Goal: Task Accomplishment & Management: Complete application form

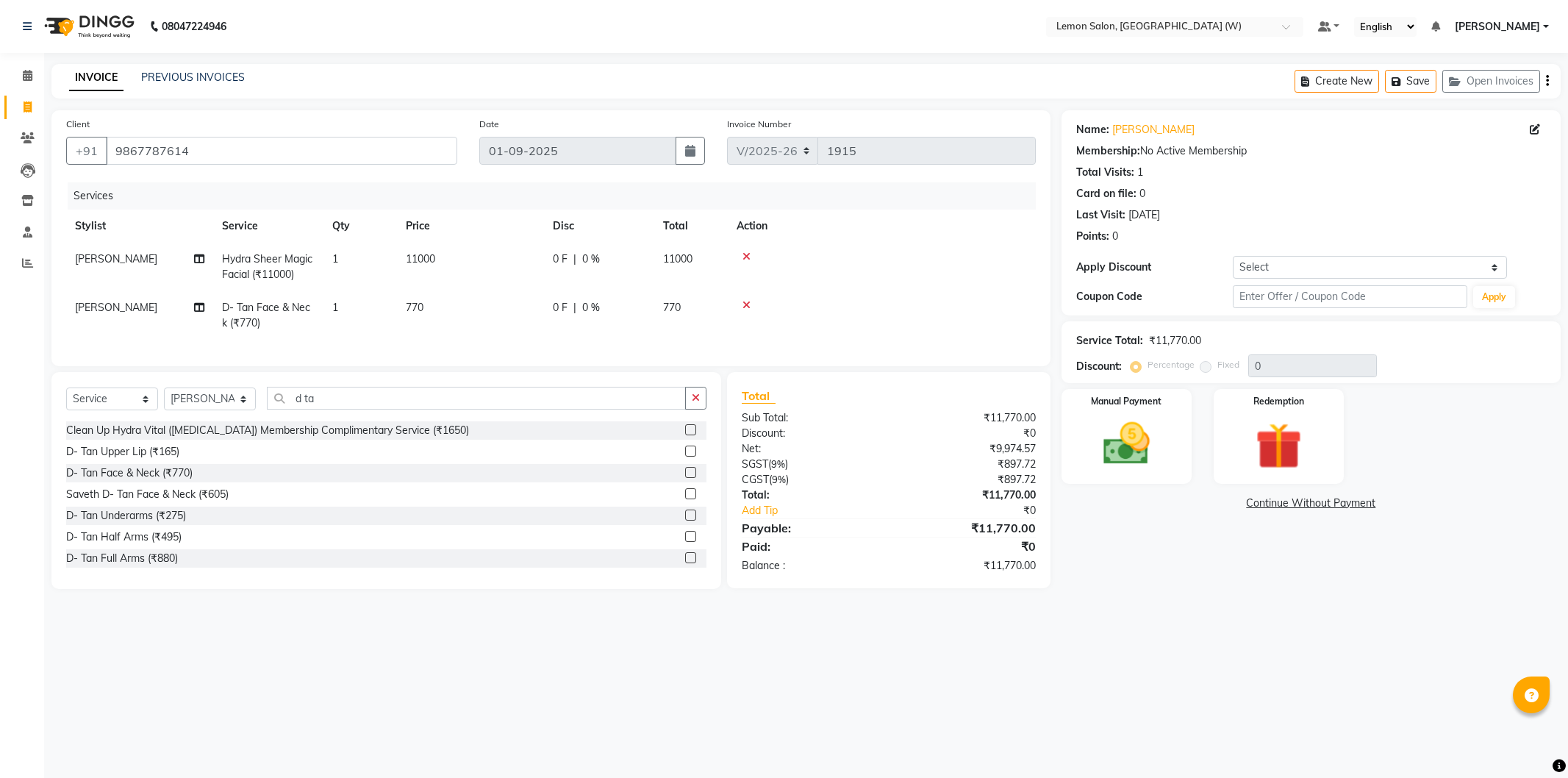
select select "8053"
select select "service"
select select "84214"
click at [318, 421] on div "Select Service Product Membership Package Voucher Prepaid Gift Card Select Styl…" at bounding box center [386, 403] width 641 height 34
click at [322, 409] on input "d ta" at bounding box center [476, 397] width 419 height 23
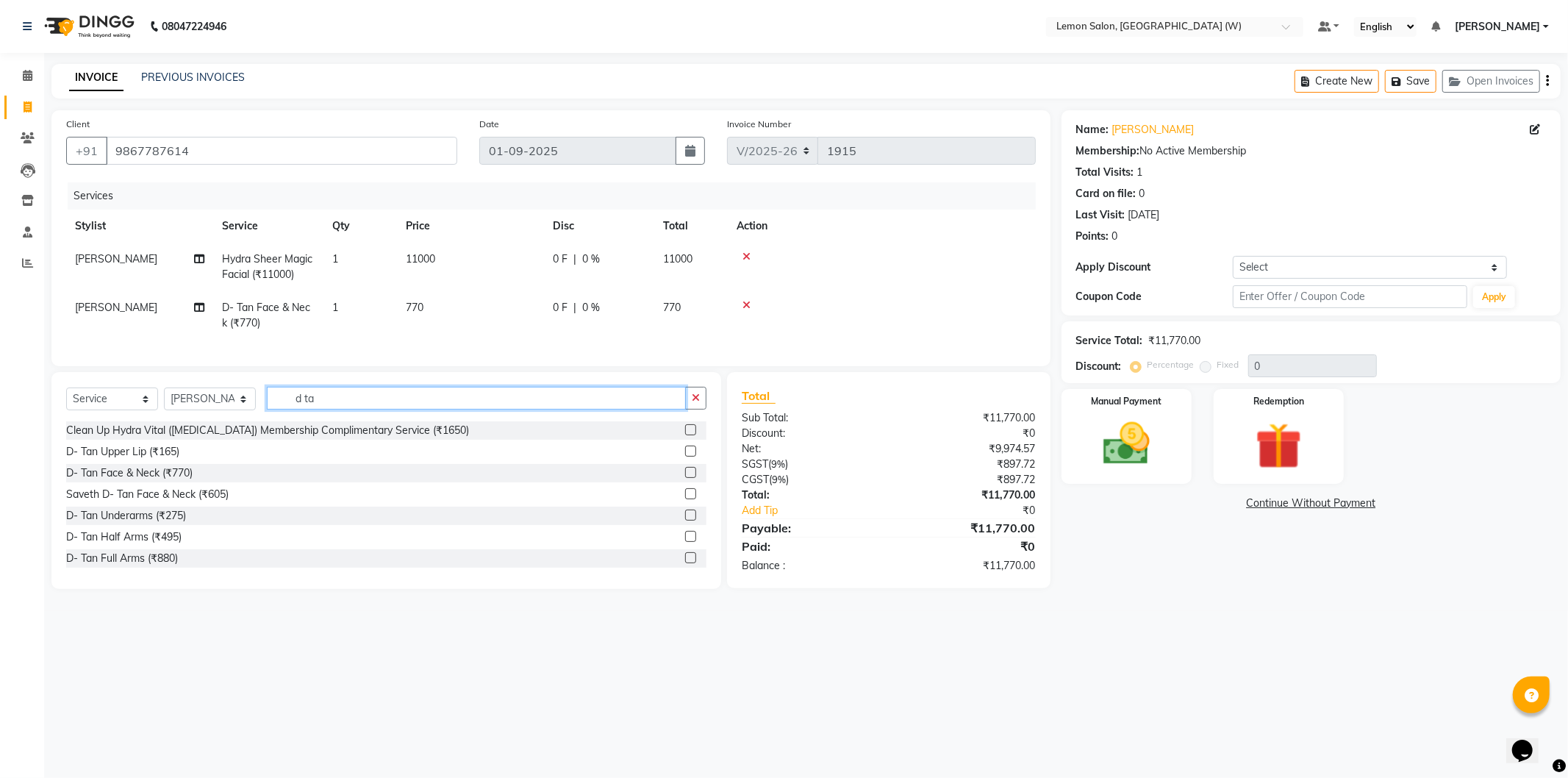
click at [322, 409] on input "d ta" at bounding box center [476, 397] width 419 height 23
click at [321, 409] on input "d ta" at bounding box center [476, 397] width 419 height 23
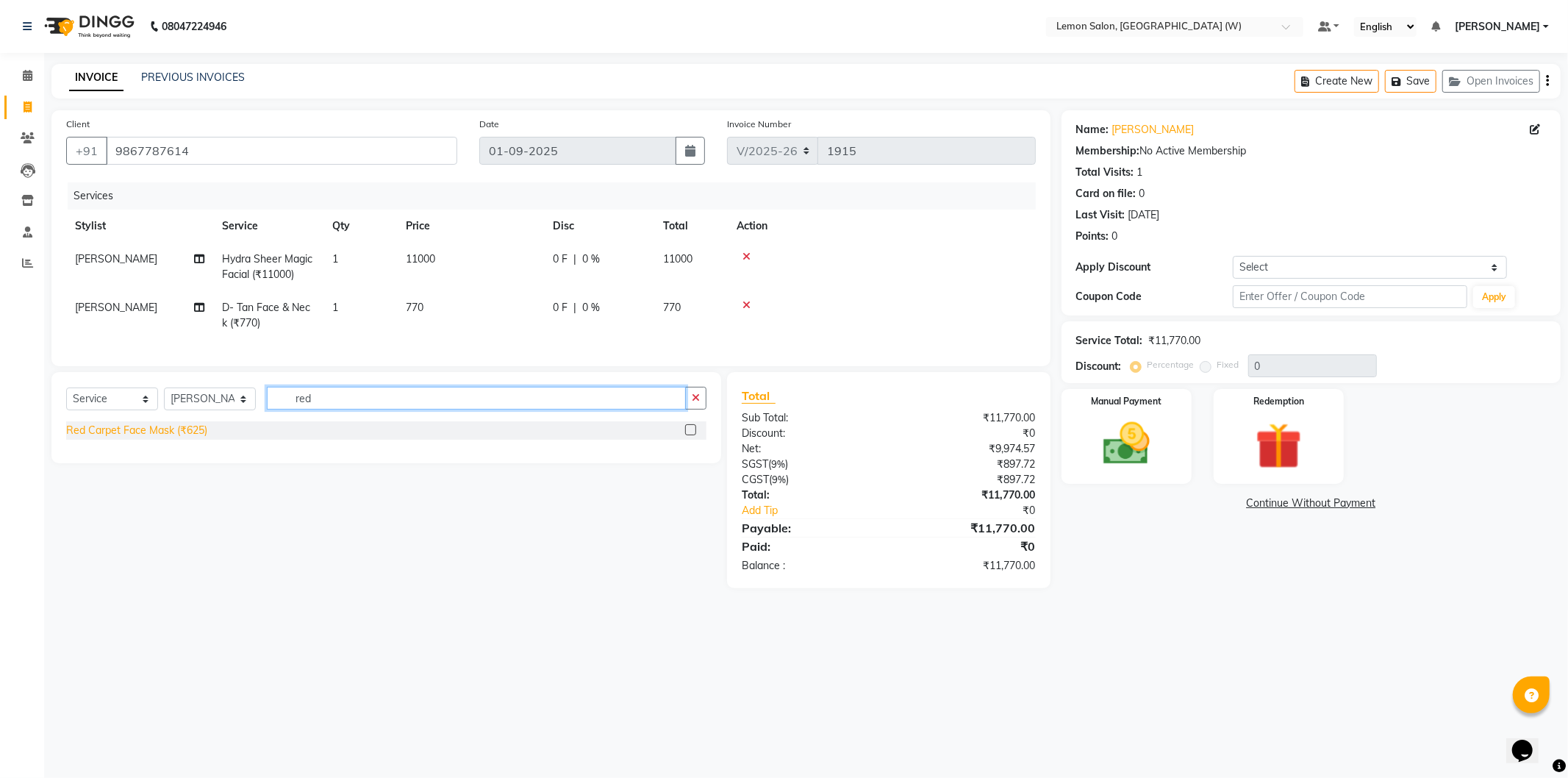
type input "red"
click at [133, 437] on div "Red Carpet Face Mask (₹625)" at bounding box center [136, 431] width 141 height 16
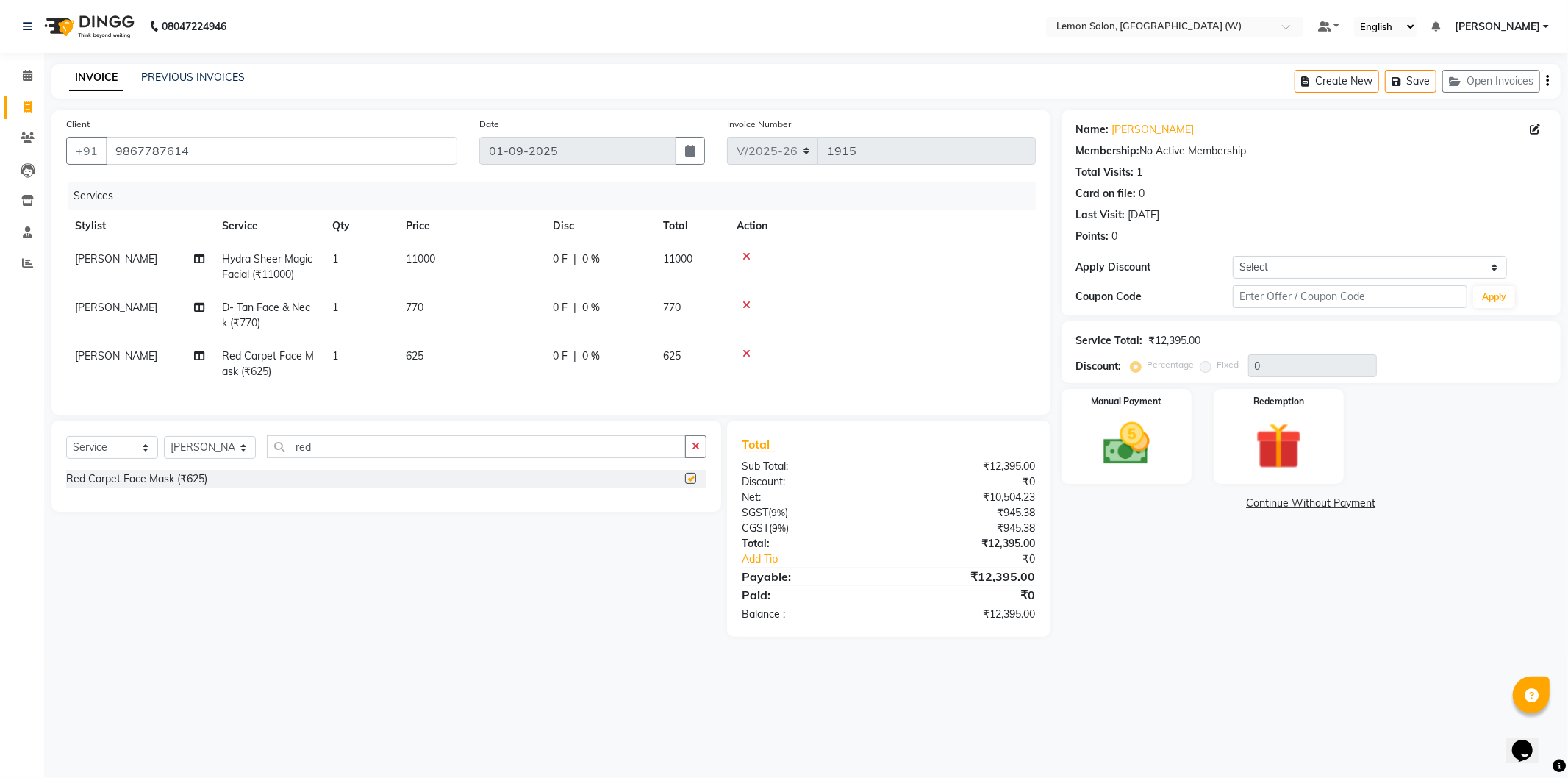
checkbox input "false"
click at [319, 448] on input "red" at bounding box center [476, 445] width 419 height 23
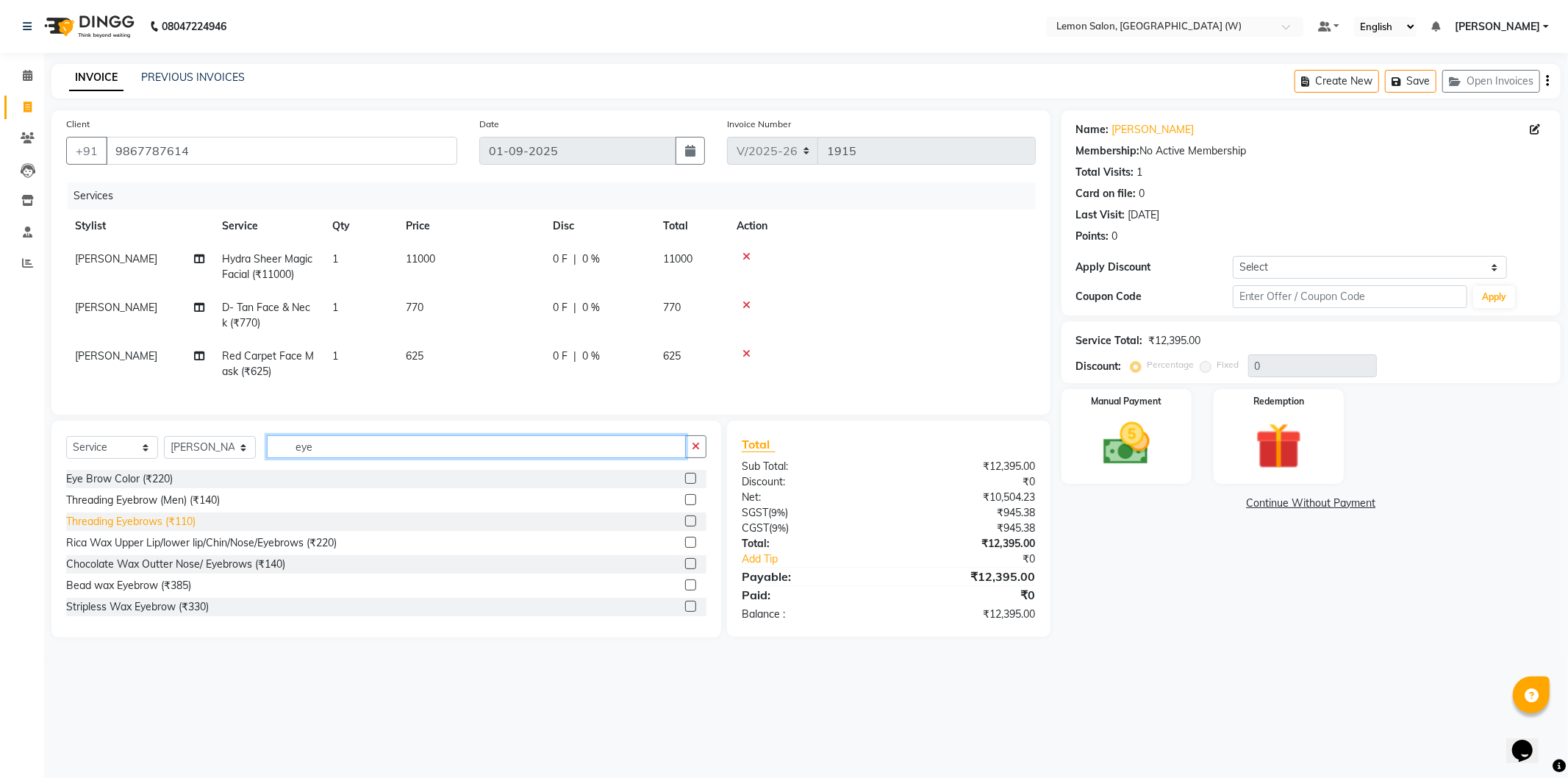
type input "eye"
click at [131, 529] on div "Threading Eyebrows (₹110)" at bounding box center [131, 522] width 130 height 16
checkbox input "false"
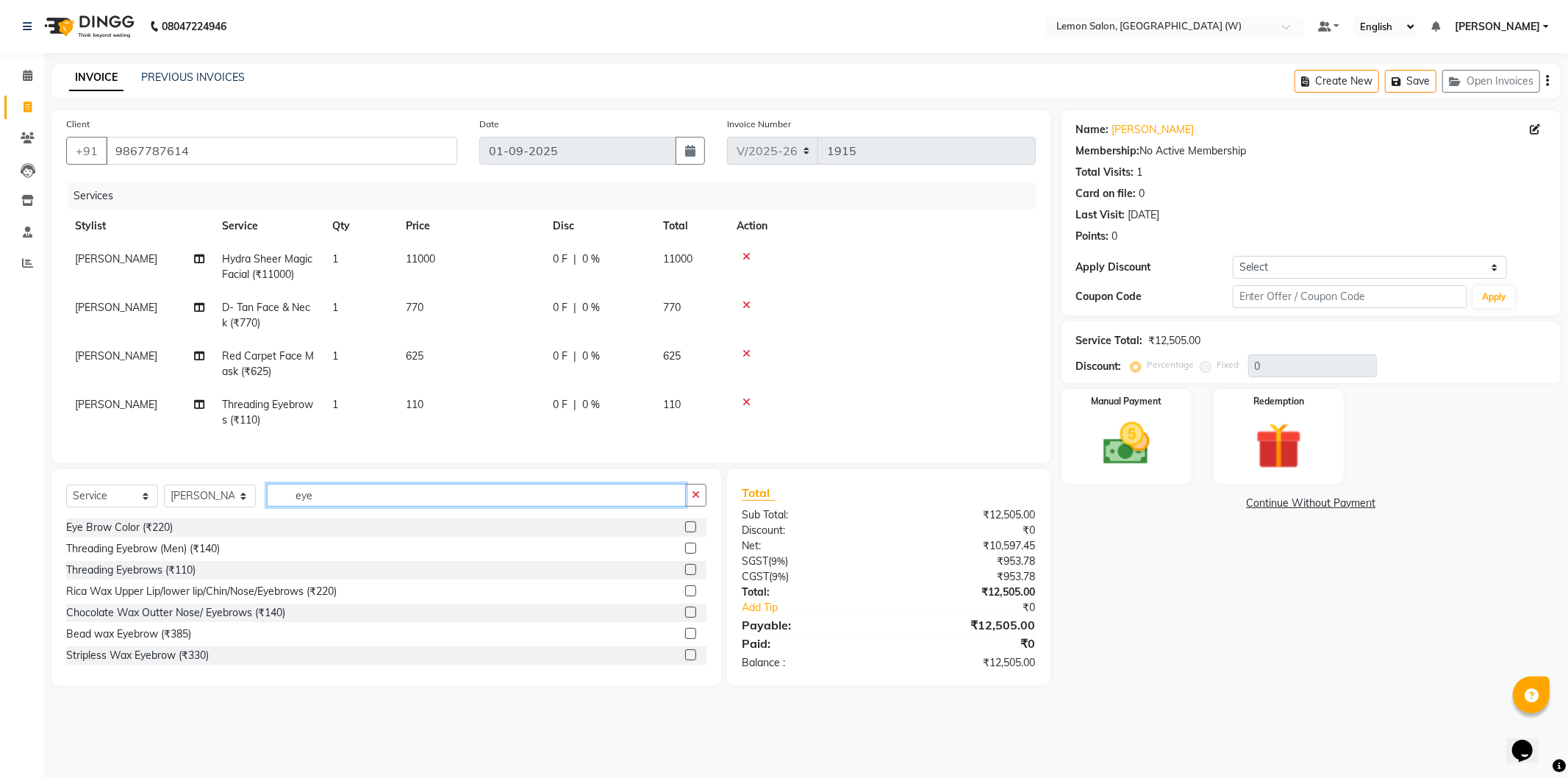
click at [311, 506] on input "eye" at bounding box center [476, 494] width 419 height 23
type input "upp"
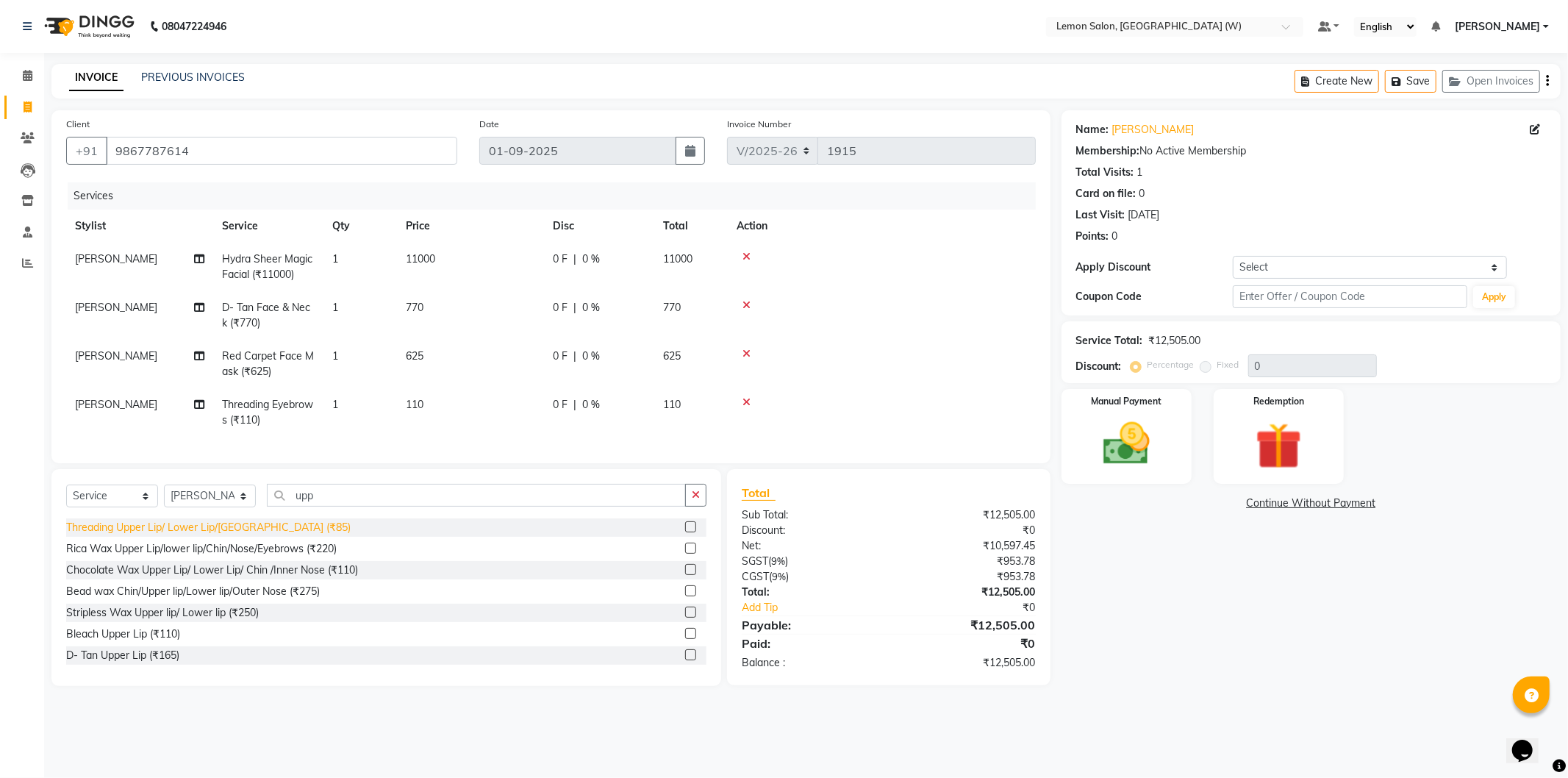
click at [239, 535] on div "Threading Upper Lip/ Lower Lip/Chin (₹85)" at bounding box center [208, 528] width 285 height 16
checkbox input "false"
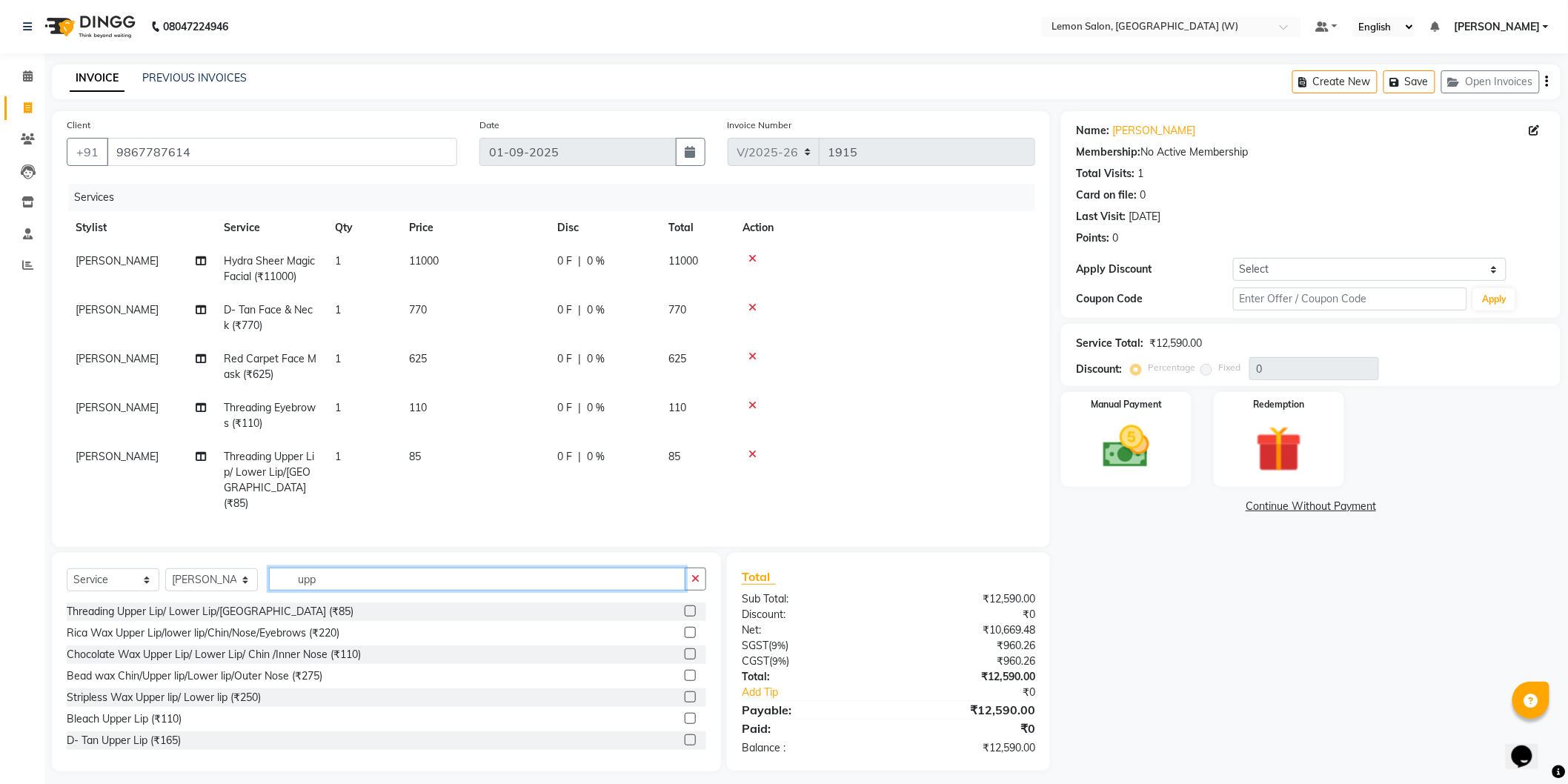
click at [317, 576] on input "upp" at bounding box center [477, 578] width 416 height 23
type input "chi"
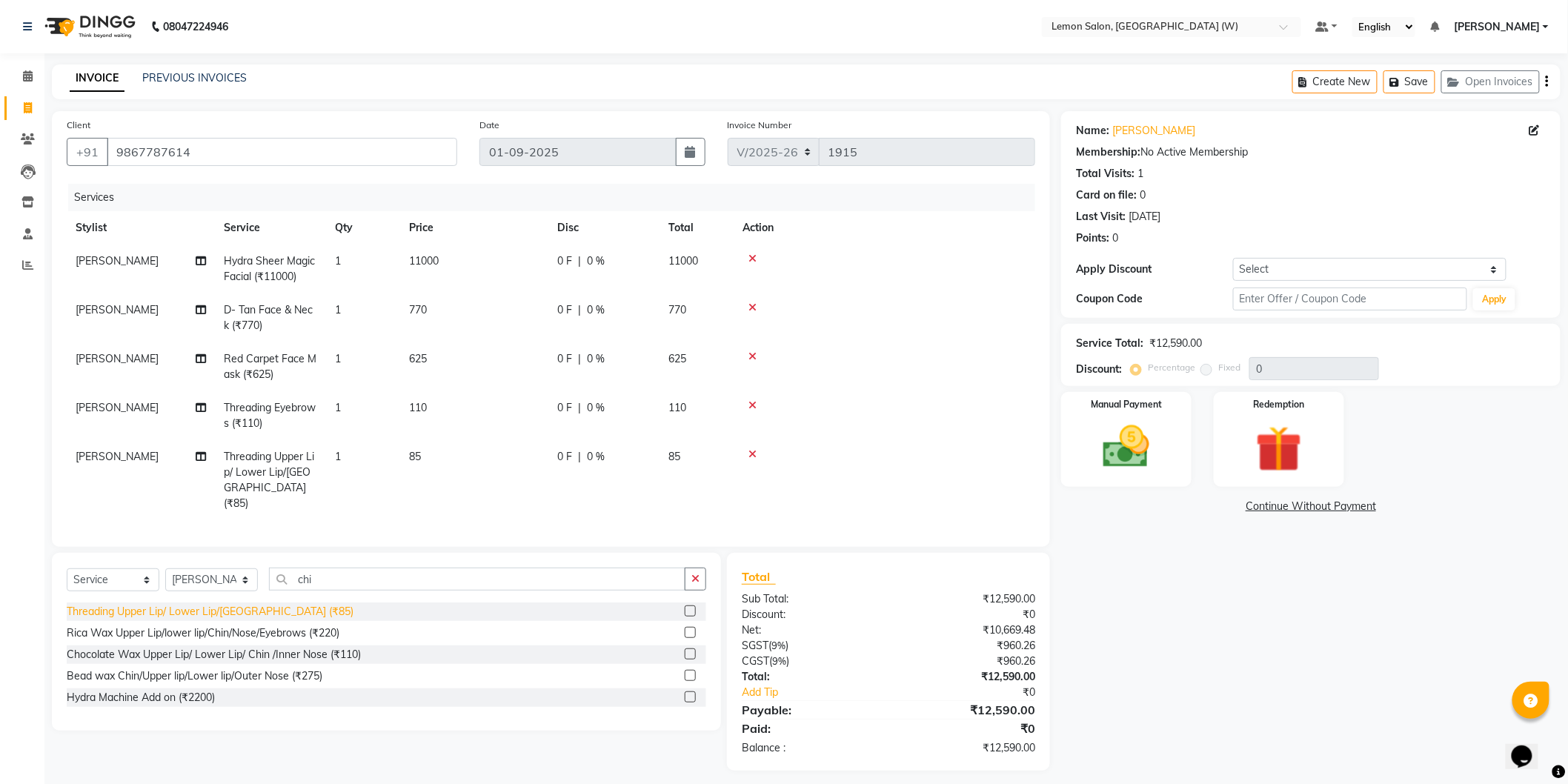
click at [212, 611] on div "Threading Upper Lip/ Lower Lip/Chin (₹85)" at bounding box center [210, 612] width 287 height 16
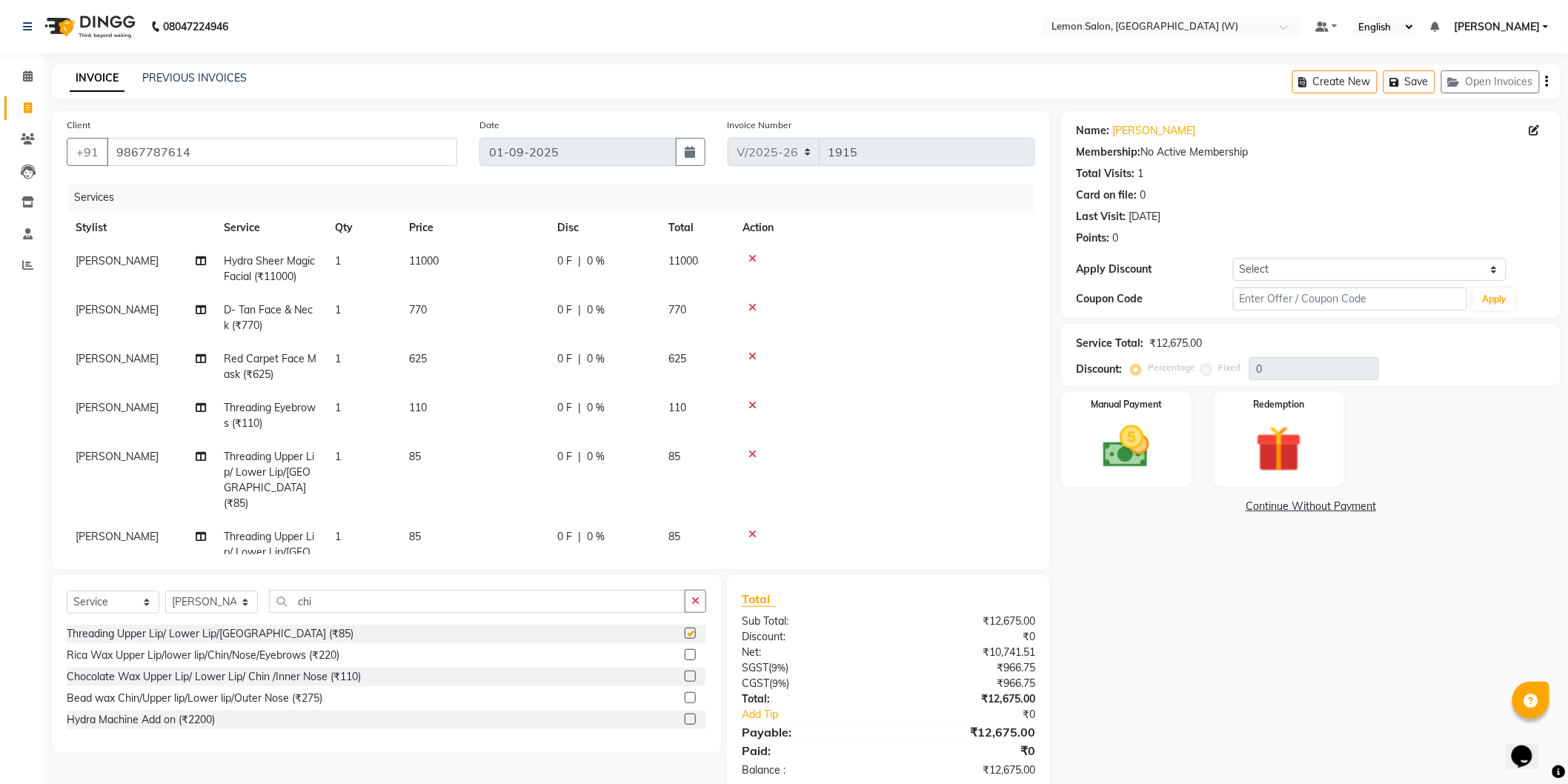
checkbox input "false"
click at [294, 608] on input "chi" at bounding box center [477, 600] width 416 height 23
drag, startPoint x: 166, startPoint y: 593, endPoint x: 188, endPoint y: 597, distance: 22.4
click at [167, 593] on select "Select Stylist Akansha Subba Anamta Sayyed DC Faheem Shaikh Faizan Ganesh Motew…" at bounding box center [212, 601] width 93 height 23
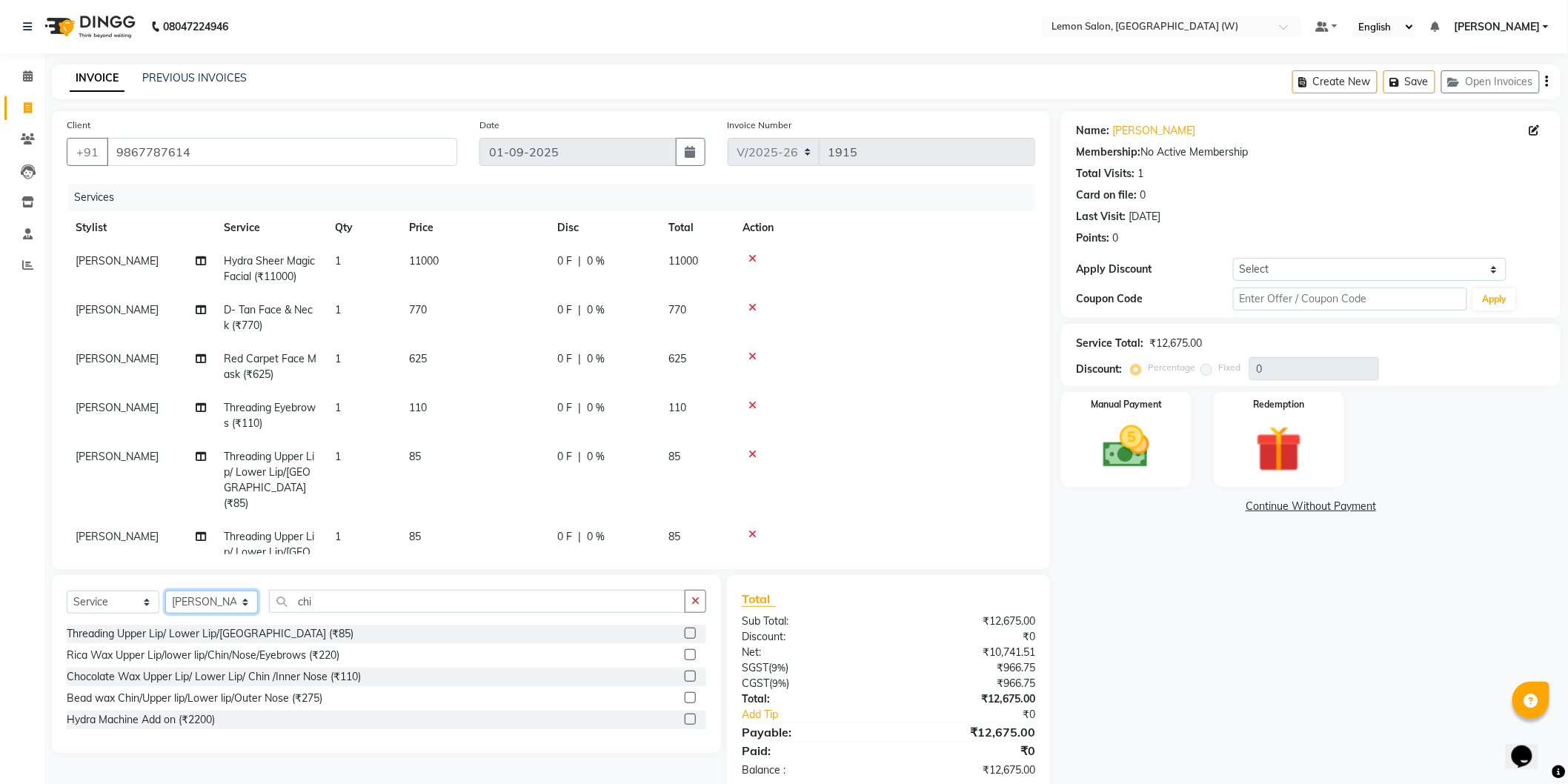
click at [188, 598] on select "Select Stylist Akansha Subba Anamta Sayyed DC Faheem Shaikh Faizan Ganesh Motew…" at bounding box center [212, 601] width 93 height 23
select select "83362"
click at [165, 591] on select "Select Stylist Akansha Subba Anamta Sayyed DC Faheem Shaikh Faizan Ganesh Motew…" at bounding box center [212, 601] width 93 height 23
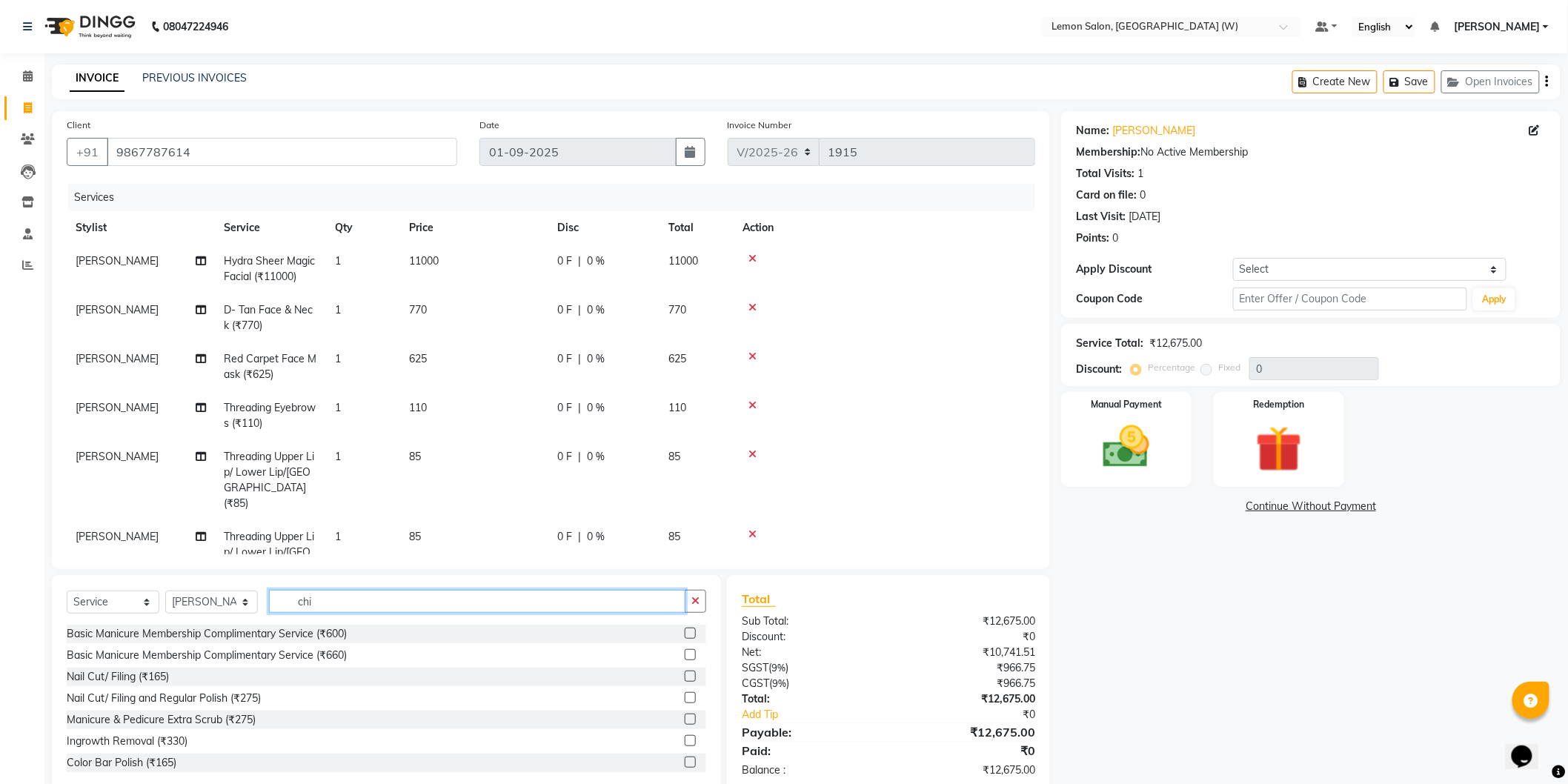
click at [305, 589] on input "chi" at bounding box center [477, 600] width 416 height 23
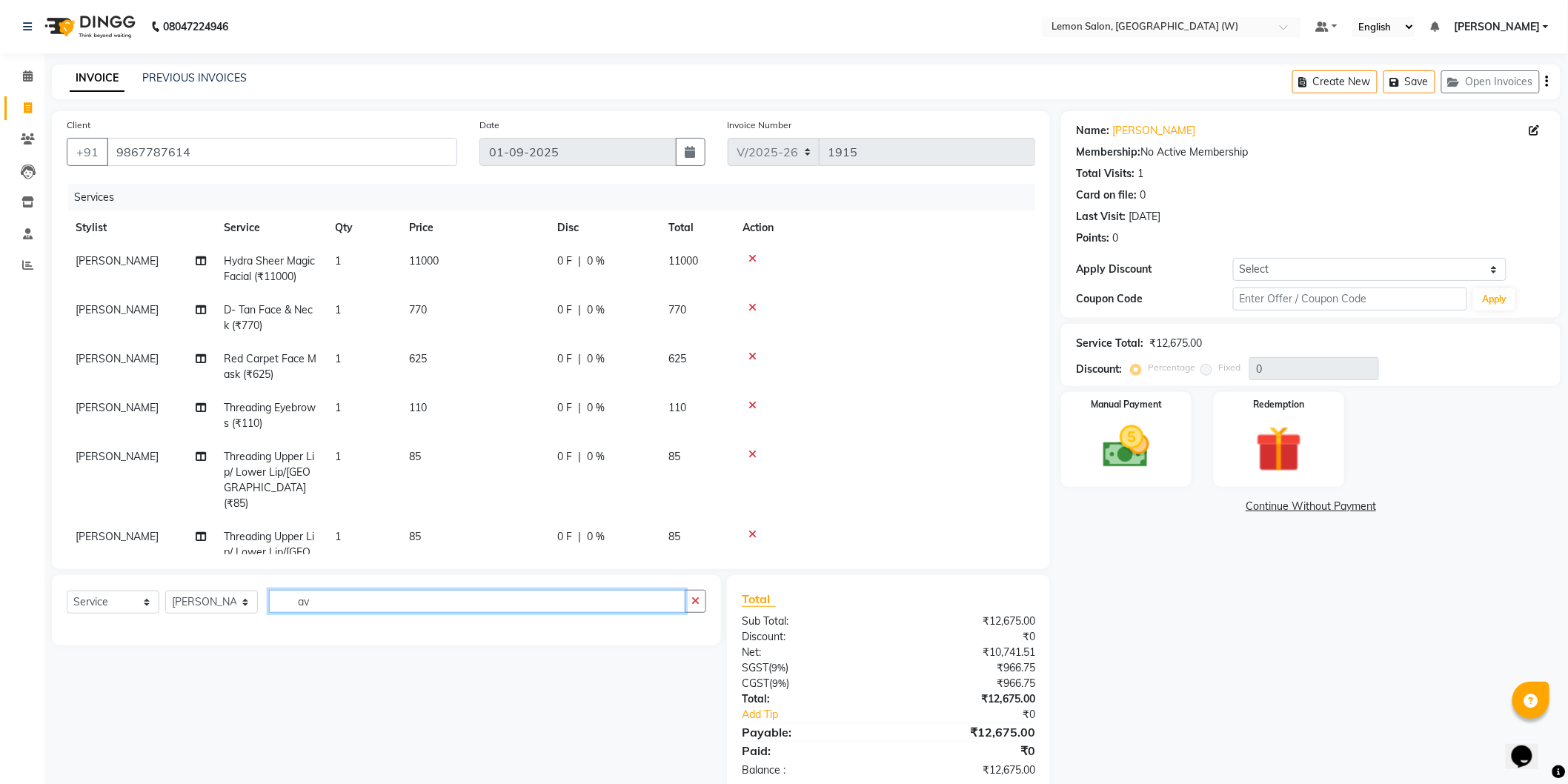
type input "a"
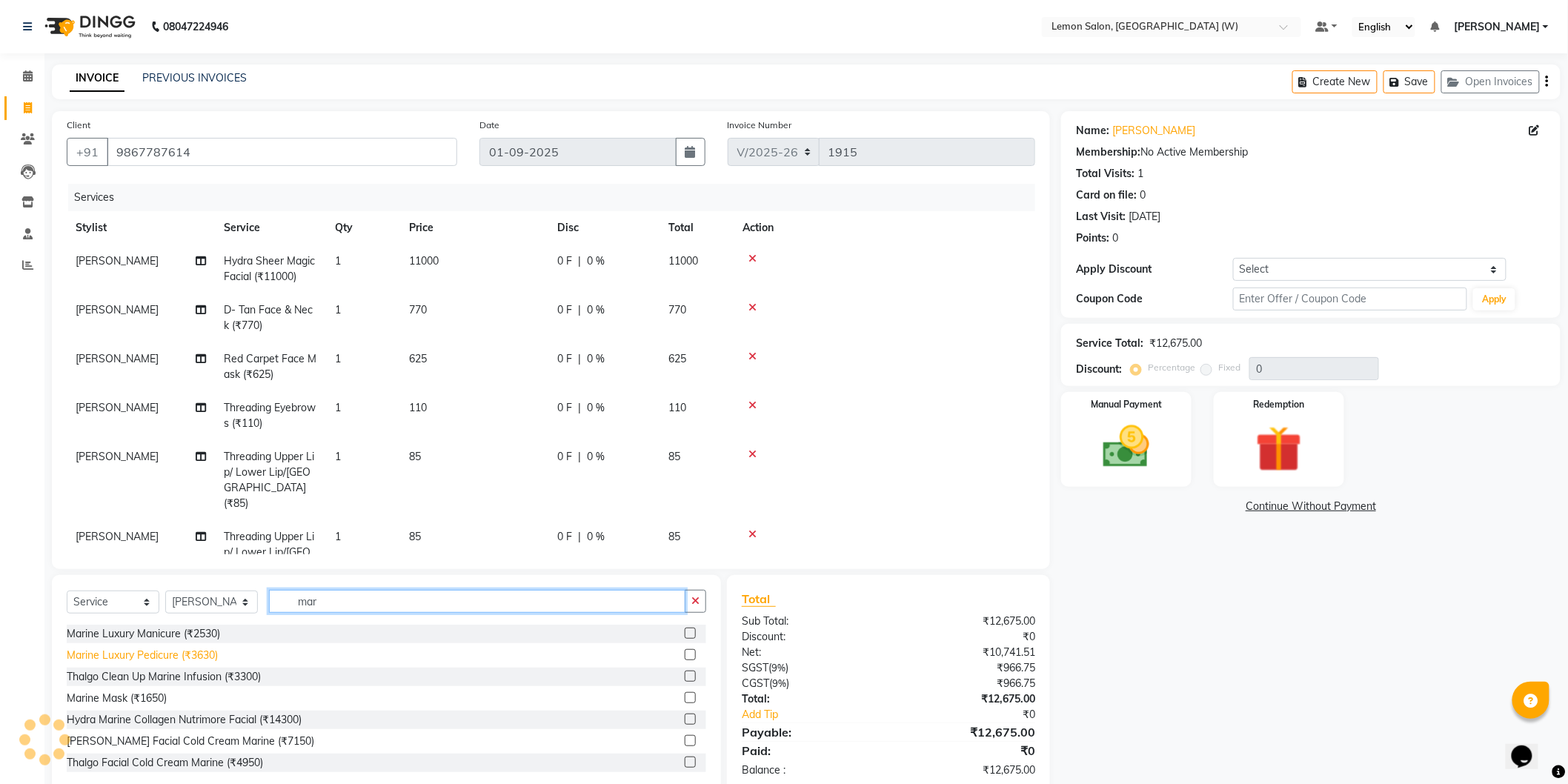
type input "mar"
click at [184, 657] on div "Marine Luxury Pedicure (₹3630)" at bounding box center [141, 655] width 151 height 16
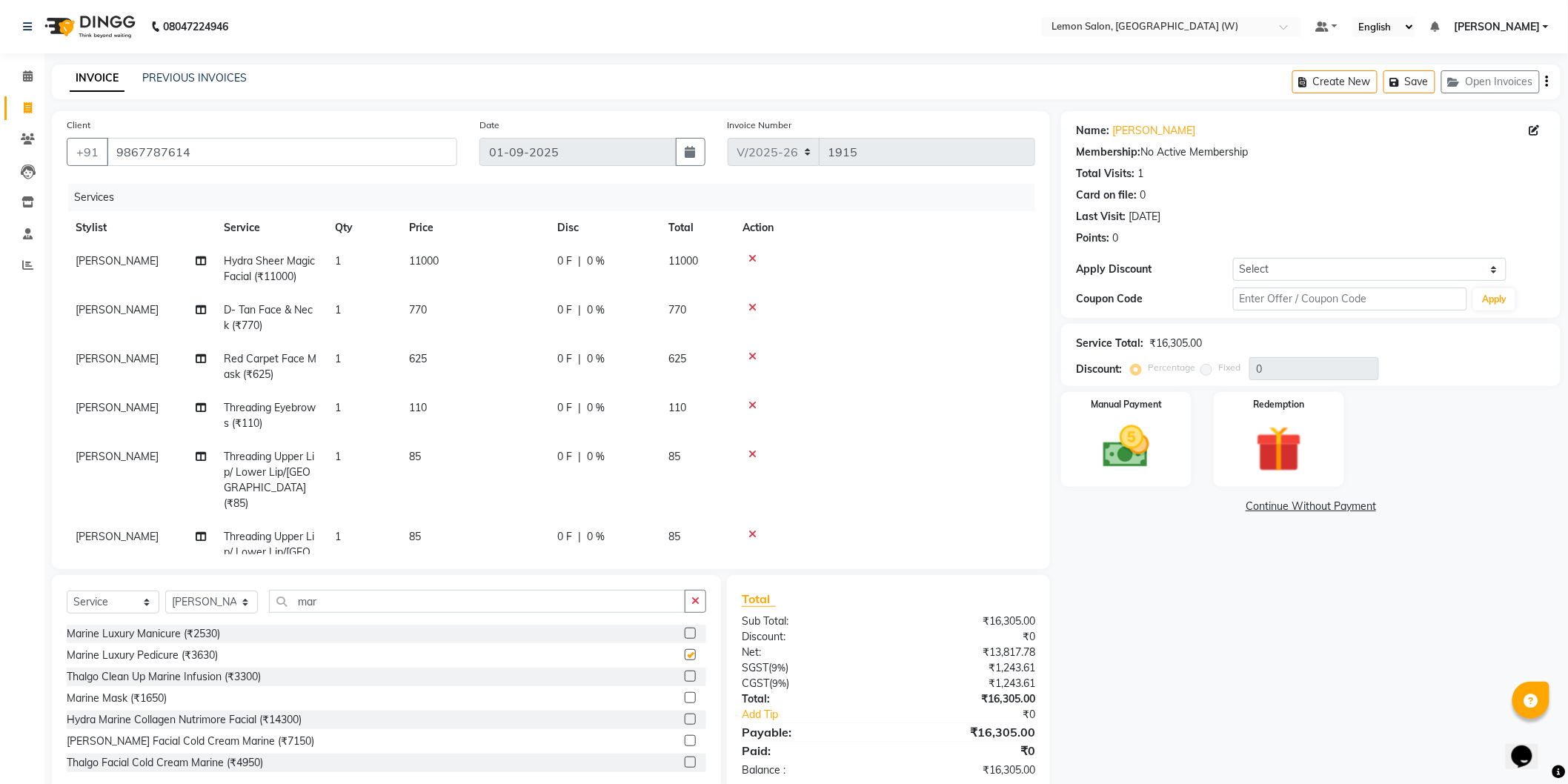
checkbox input "false"
click at [379, 143] on input "9867787614" at bounding box center [282, 151] width 350 height 28
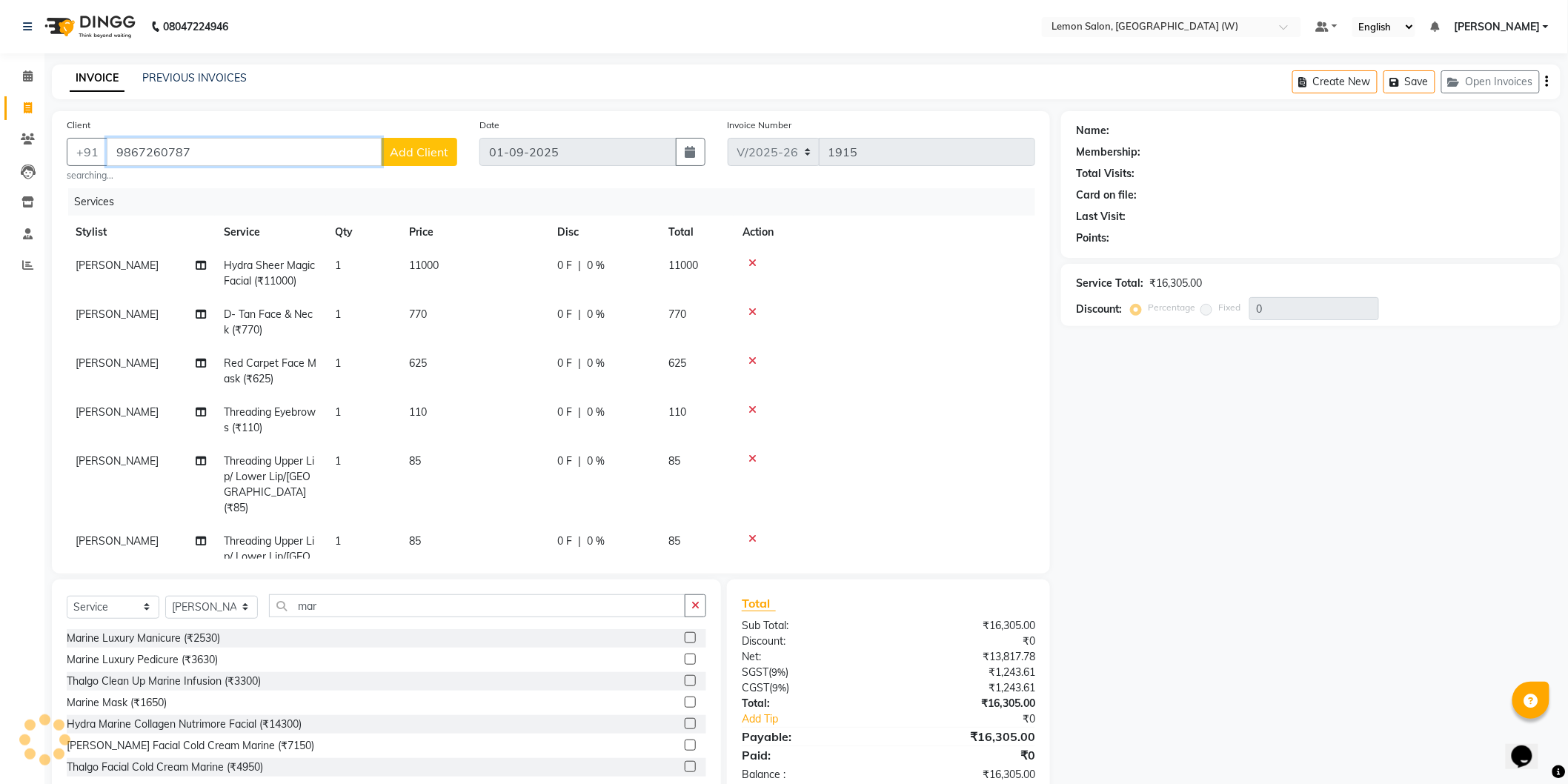
type input "9867260787"
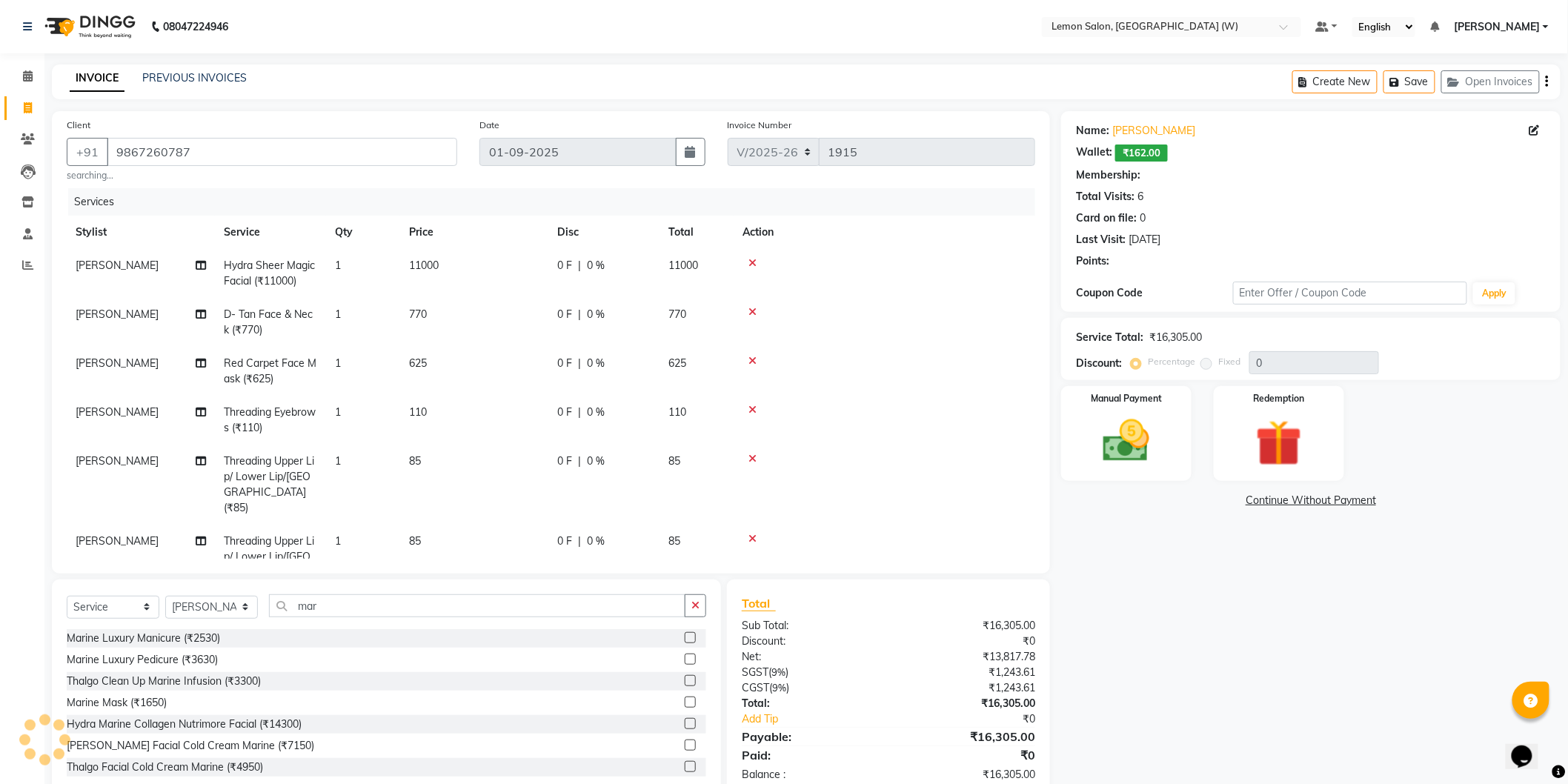
select select "1: Object"
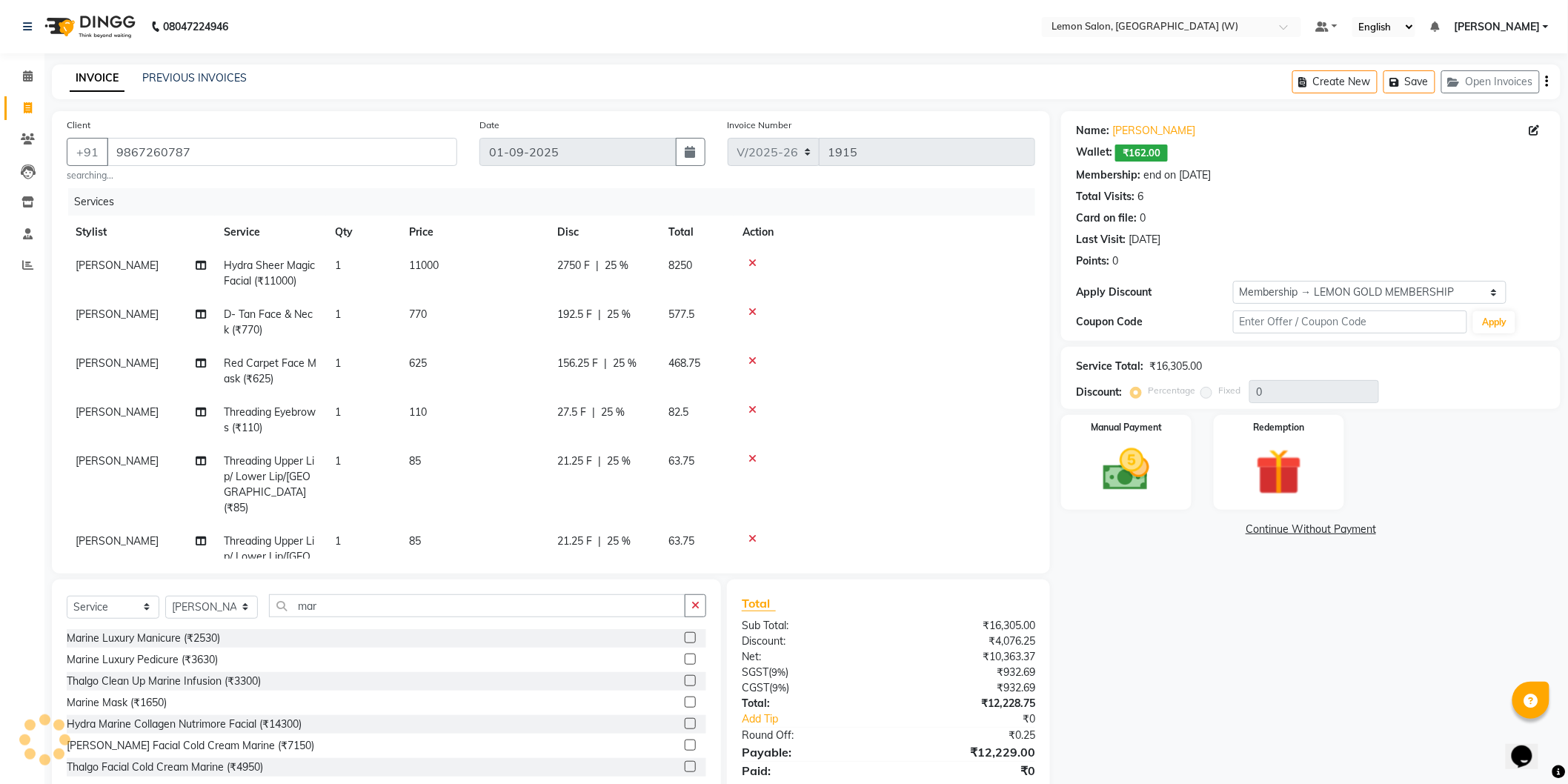
type input "25"
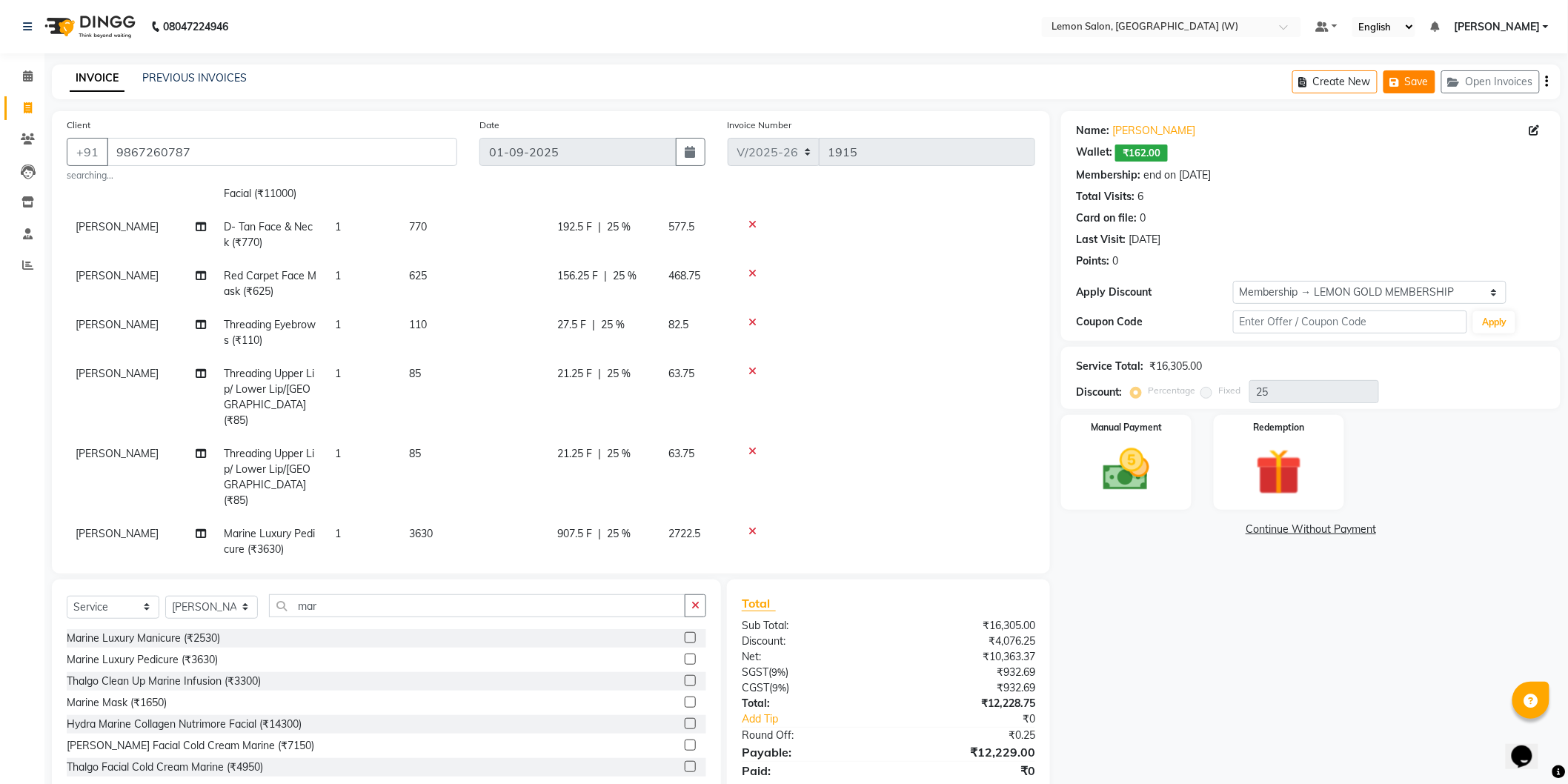
click at [1406, 84] on button "Save" at bounding box center [1410, 81] width 51 height 23
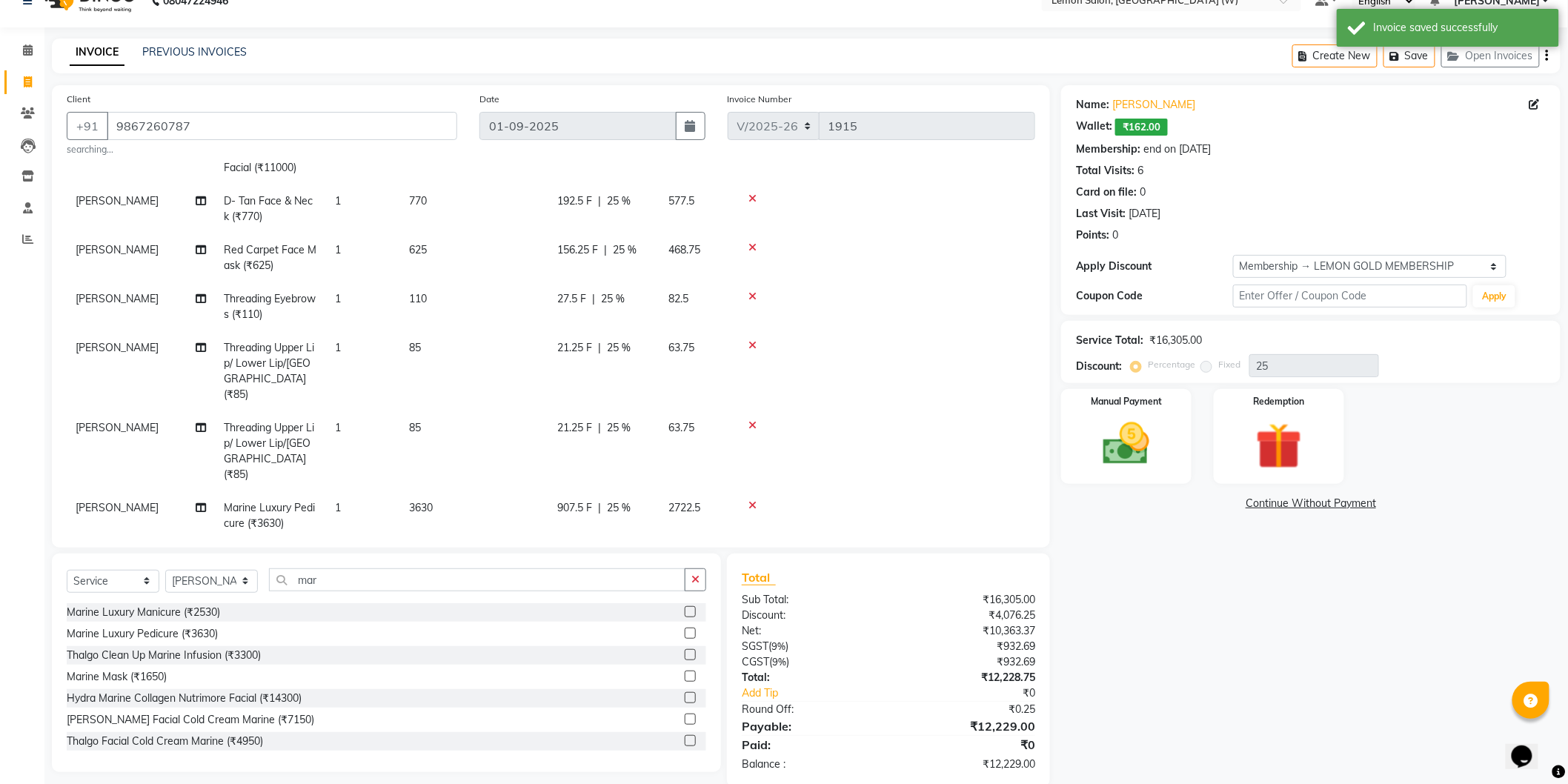
scroll to position [50, 0]
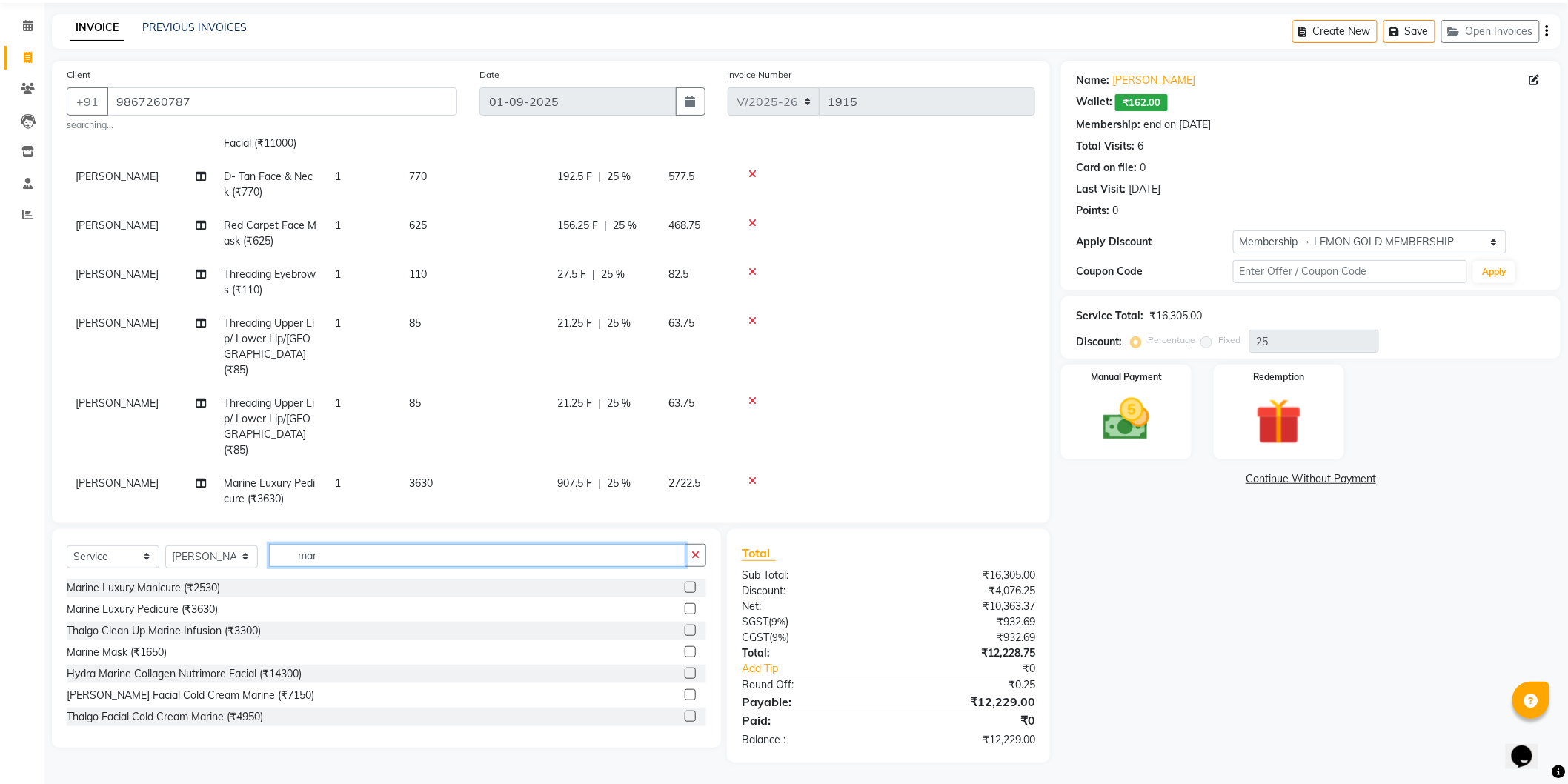
click at [389, 556] on input "mar" at bounding box center [477, 555] width 416 height 23
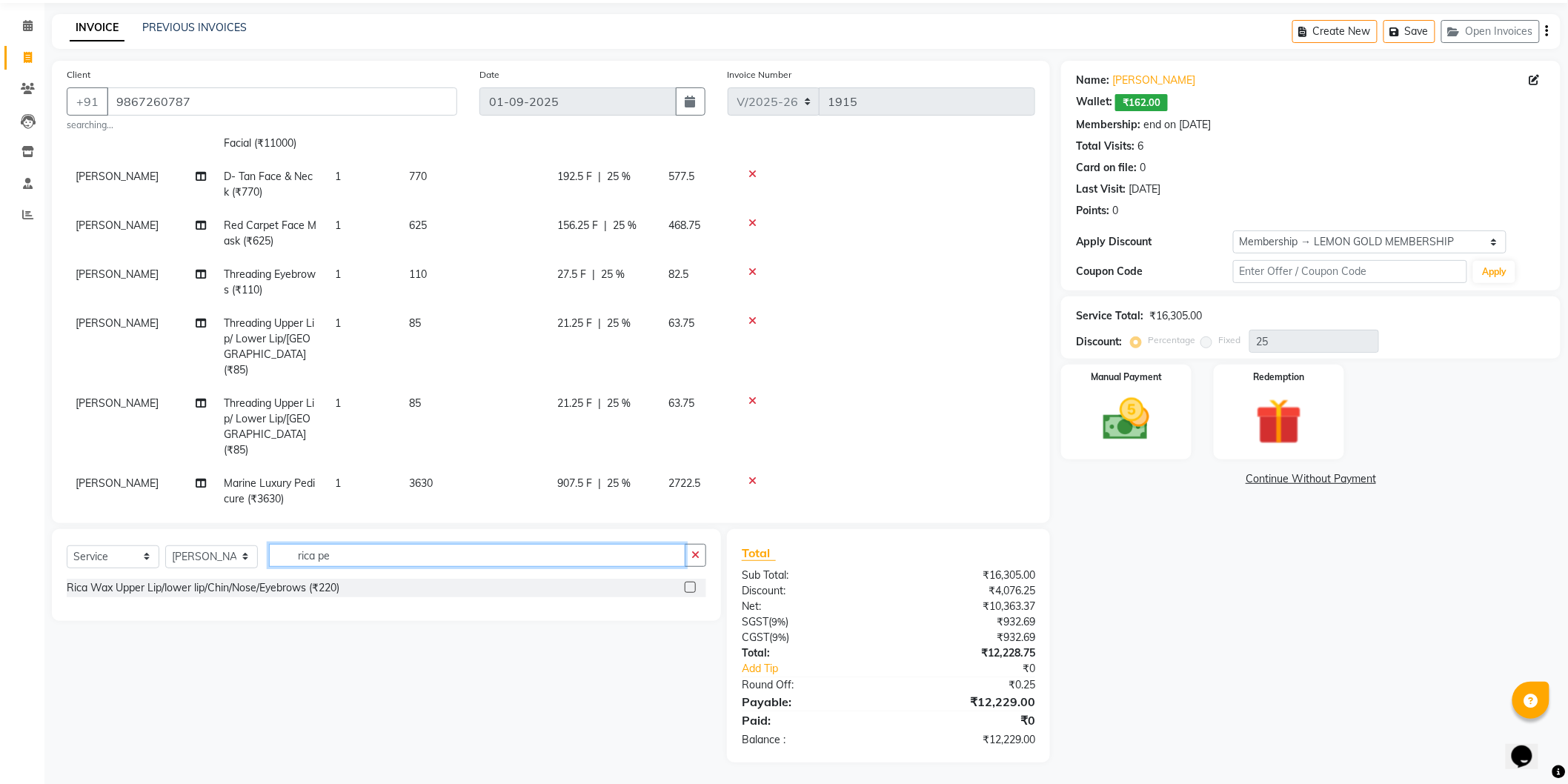
click at [373, 545] on input "rica pe" at bounding box center [477, 555] width 416 height 23
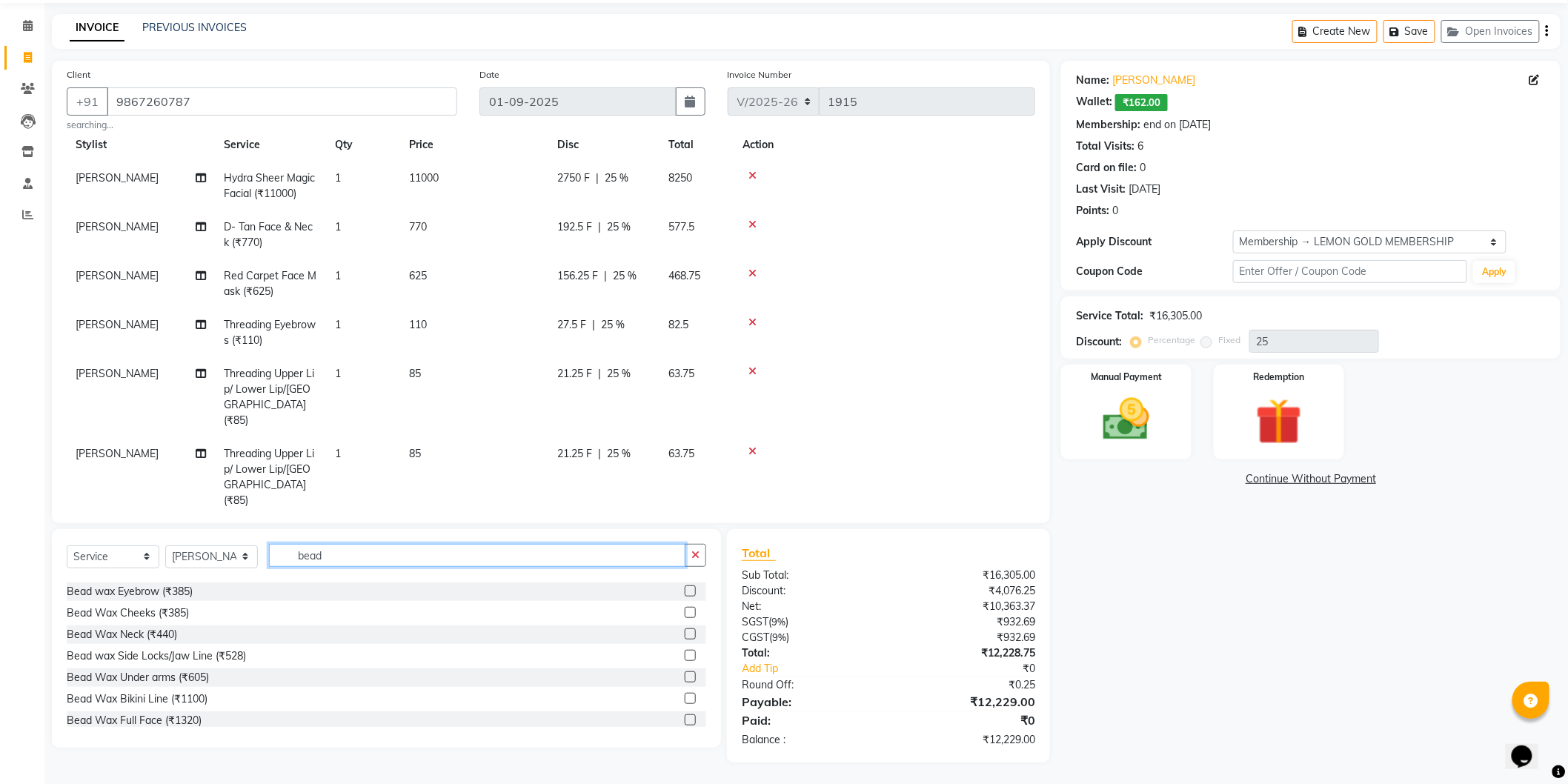
scroll to position [0, 0]
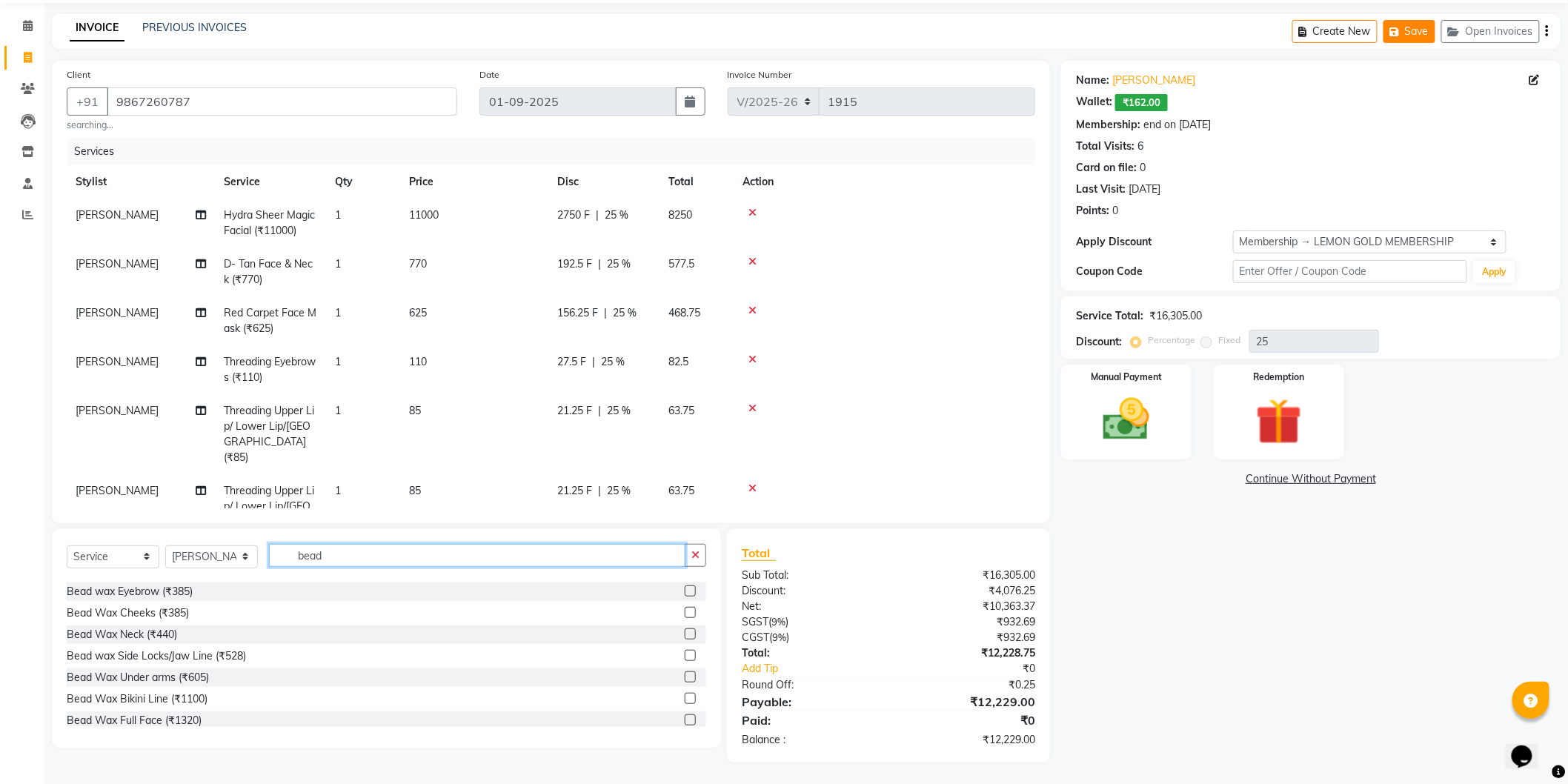
type input "bead"
click at [1405, 31] on button "Save" at bounding box center [1410, 31] width 51 height 23
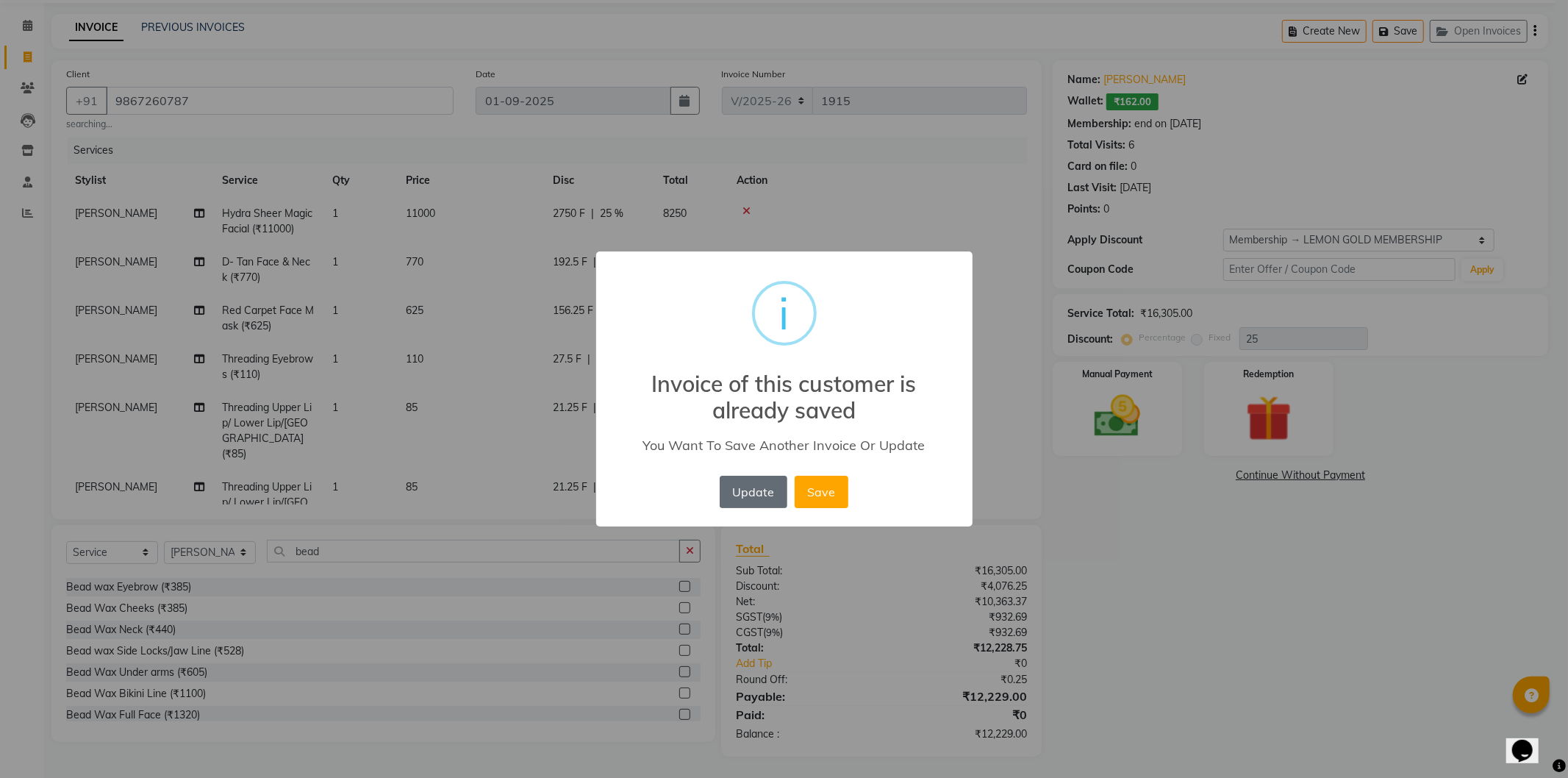
click at [775, 497] on button "Update" at bounding box center [753, 492] width 68 height 32
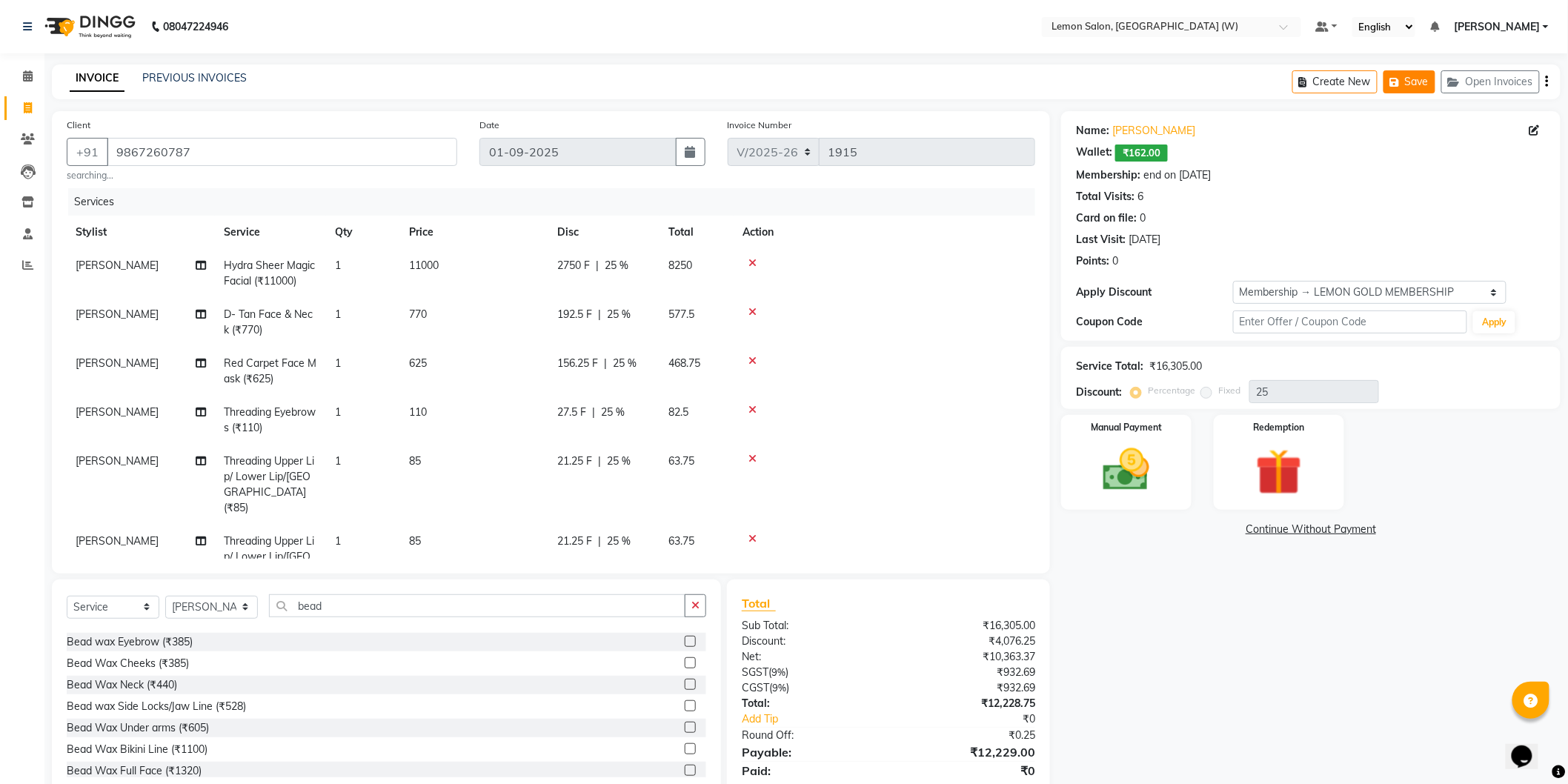
click at [1417, 82] on button "Save" at bounding box center [1410, 81] width 51 height 23
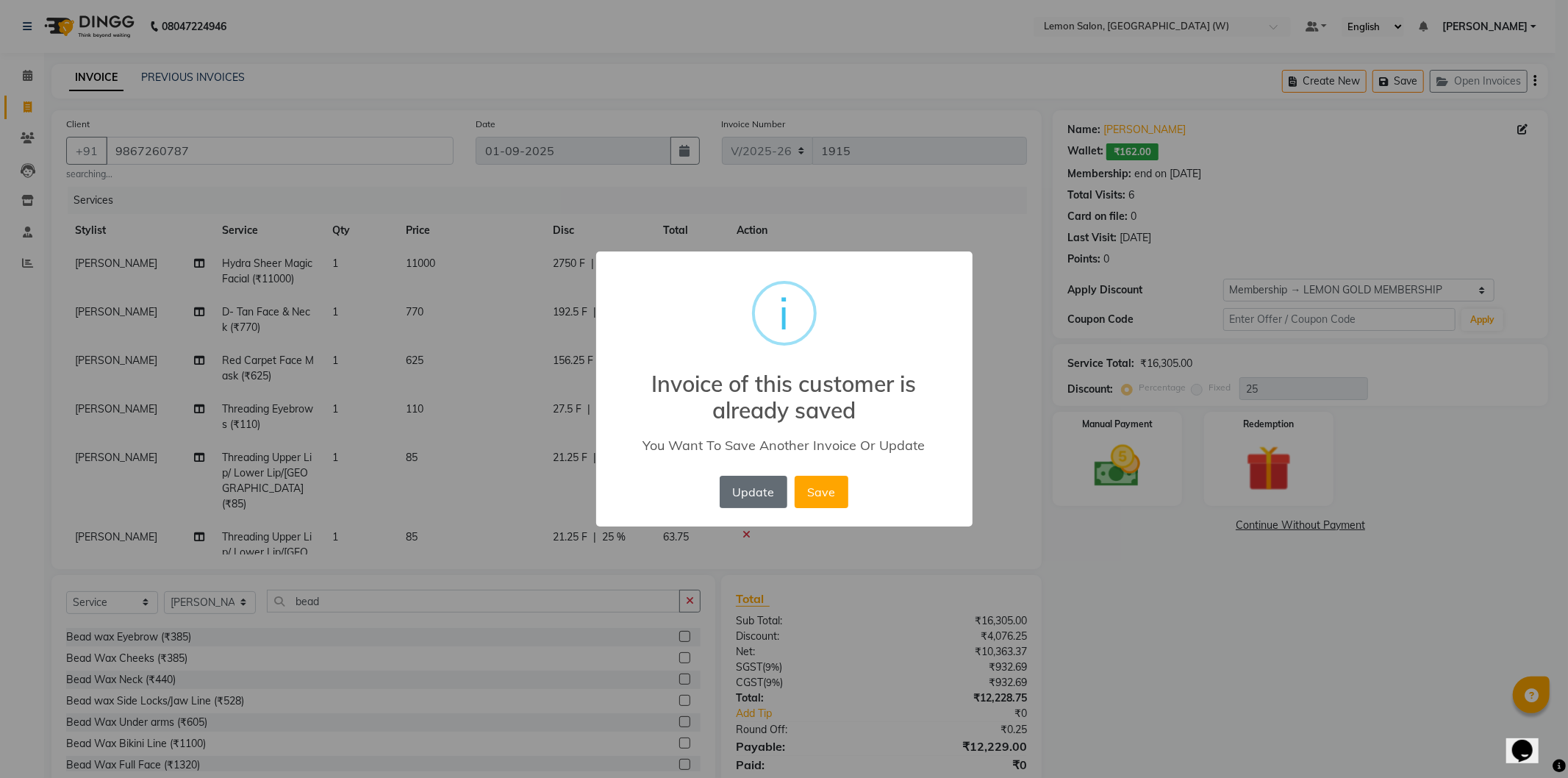
click at [764, 491] on button "Update" at bounding box center [753, 492] width 68 height 32
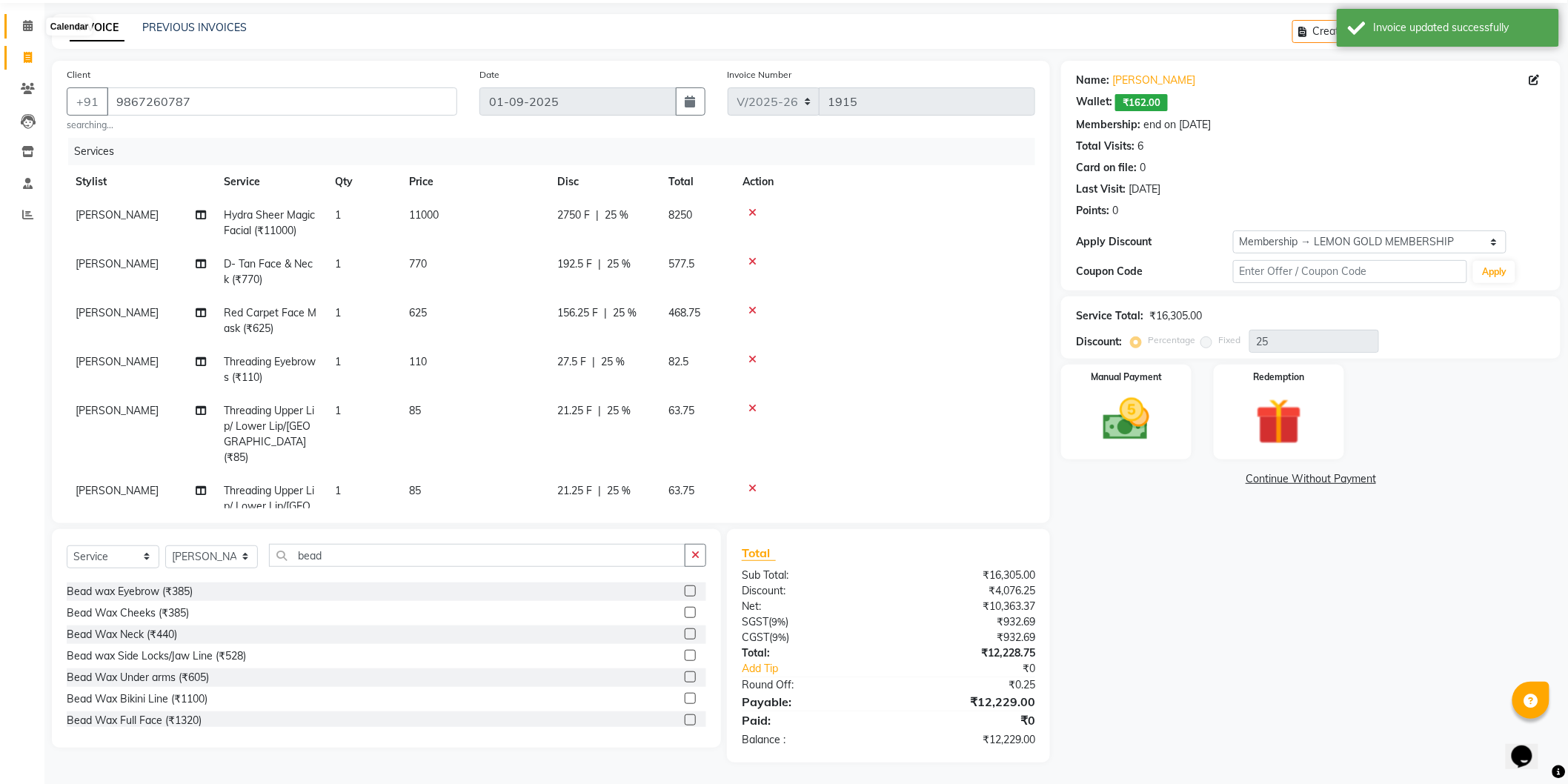
click at [25, 26] on icon at bounding box center [28, 25] width 10 height 11
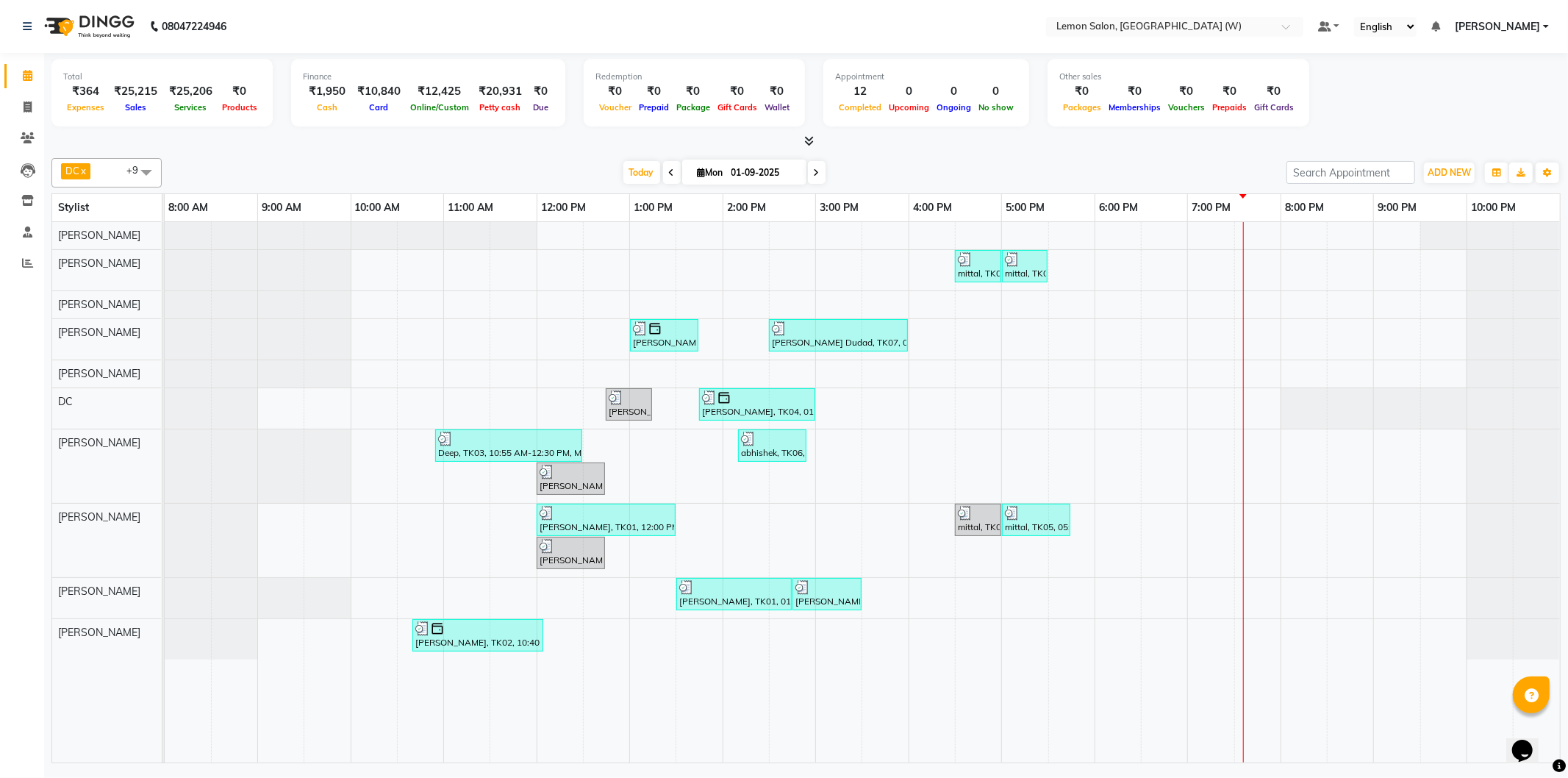
click at [1545, 24] on link "[PERSON_NAME]" at bounding box center [1502, 26] width 94 height 16
click at [1482, 89] on link "Sign out" at bounding box center [1473, 100] width 134 height 23
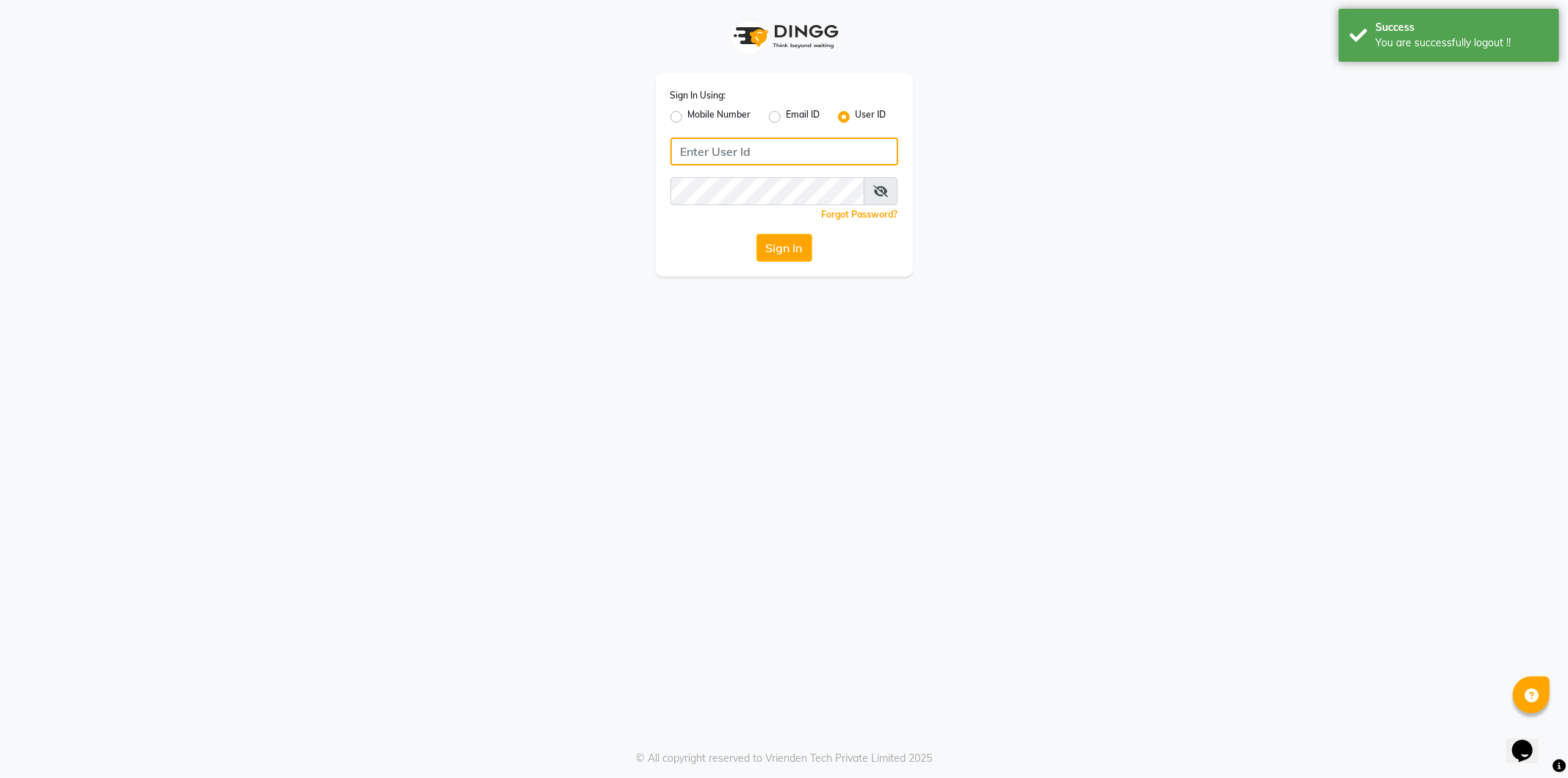
type input "9082030880"
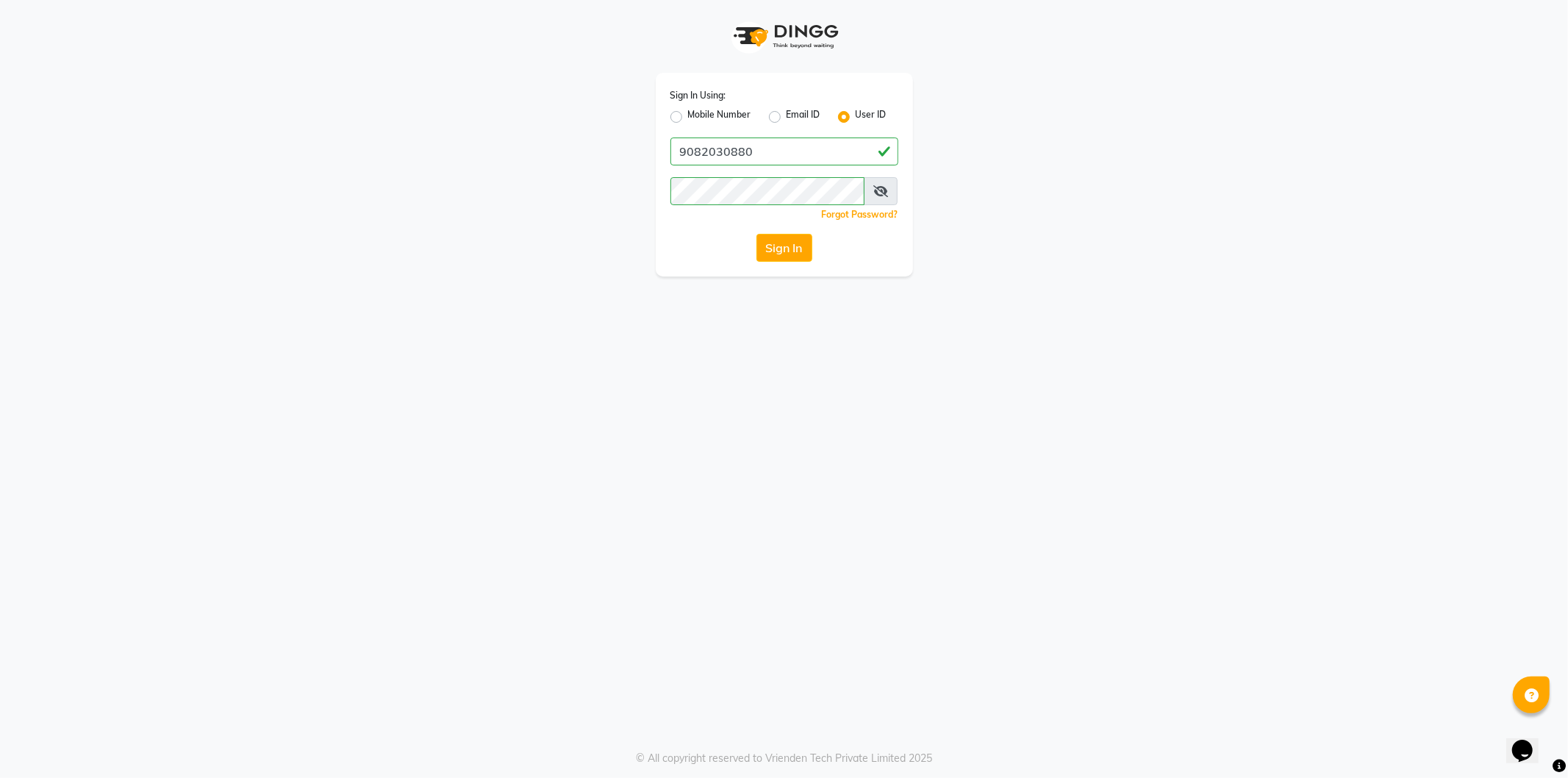
drag, startPoint x: 681, startPoint y: 115, endPoint x: 721, endPoint y: 138, distance: 46.1
click at [688, 116] on label "Mobile Number" at bounding box center [719, 117] width 63 height 18
click at [688, 116] on input "Mobile Number" at bounding box center [693, 113] width 10 height 10
radio input "true"
radio input "false"
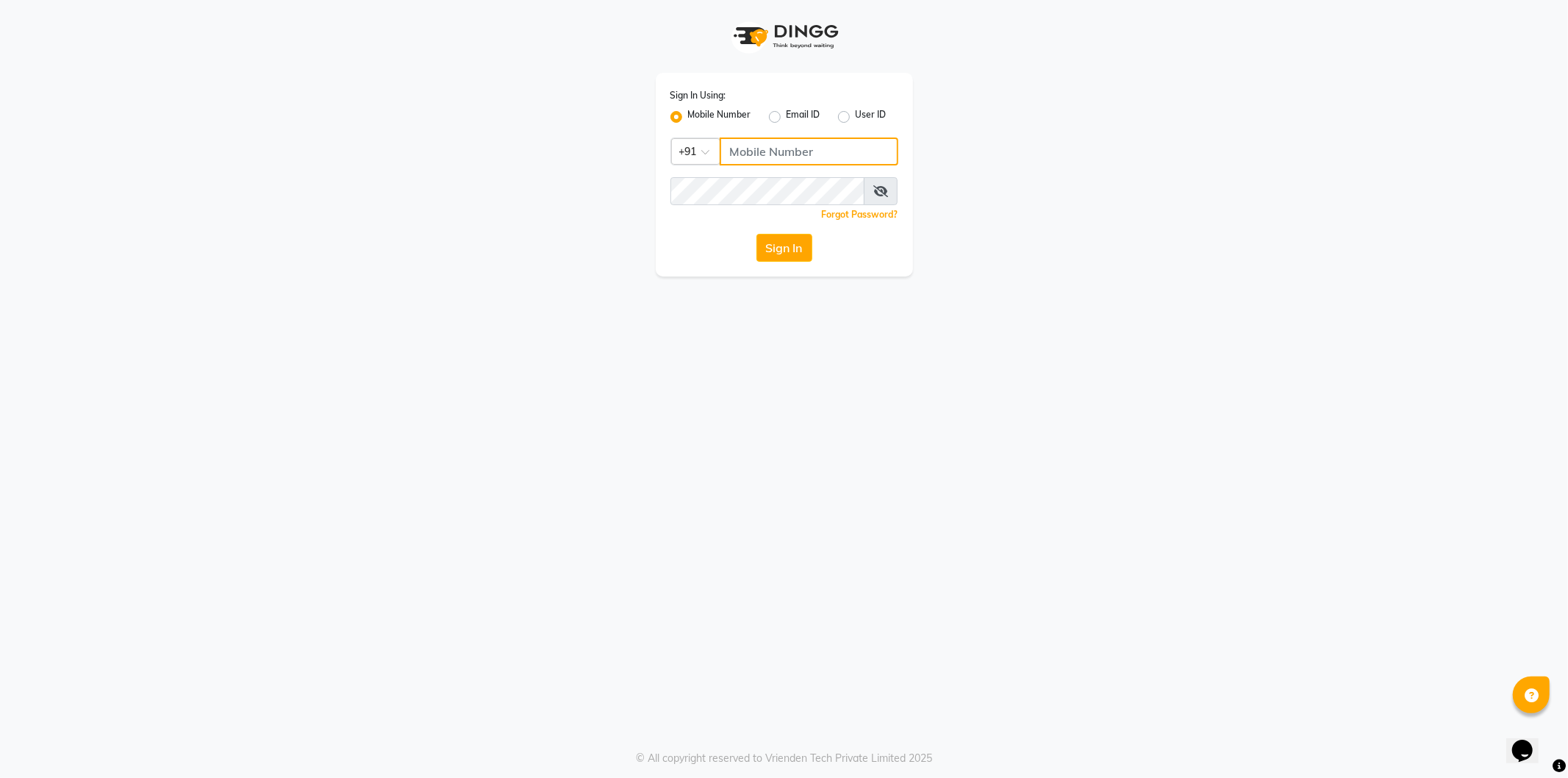
click at [762, 152] on input "Username" at bounding box center [809, 151] width 179 height 27
type input "8828752006"
click at [695, 250] on div "Sign In" at bounding box center [784, 247] width 228 height 27
click at [772, 241] on button "Sign In" at bounding box center [784, 247] width 56 height 27
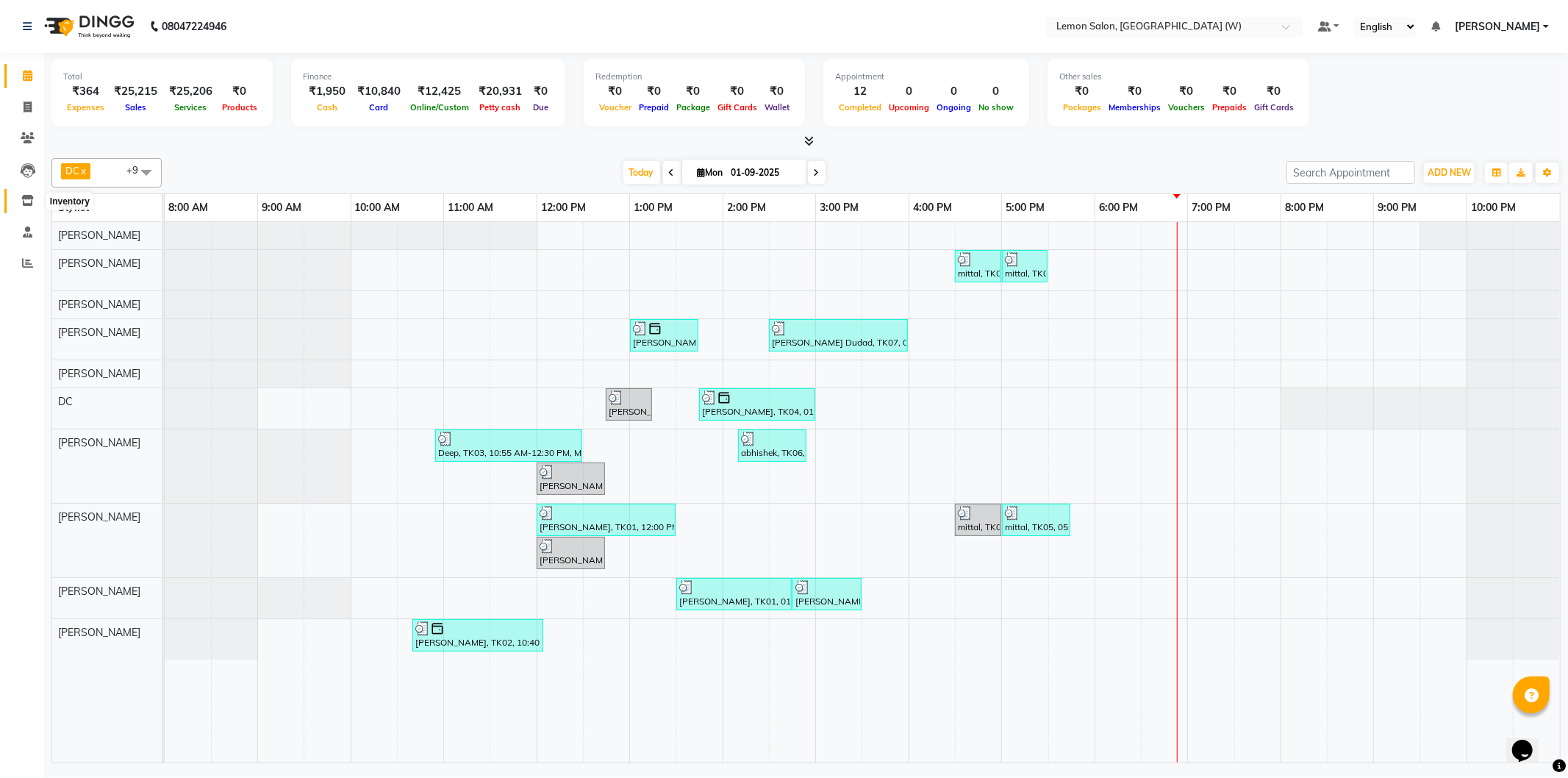
click at [26, 207] on span at bounding box center [27, 200] width 26 height 17
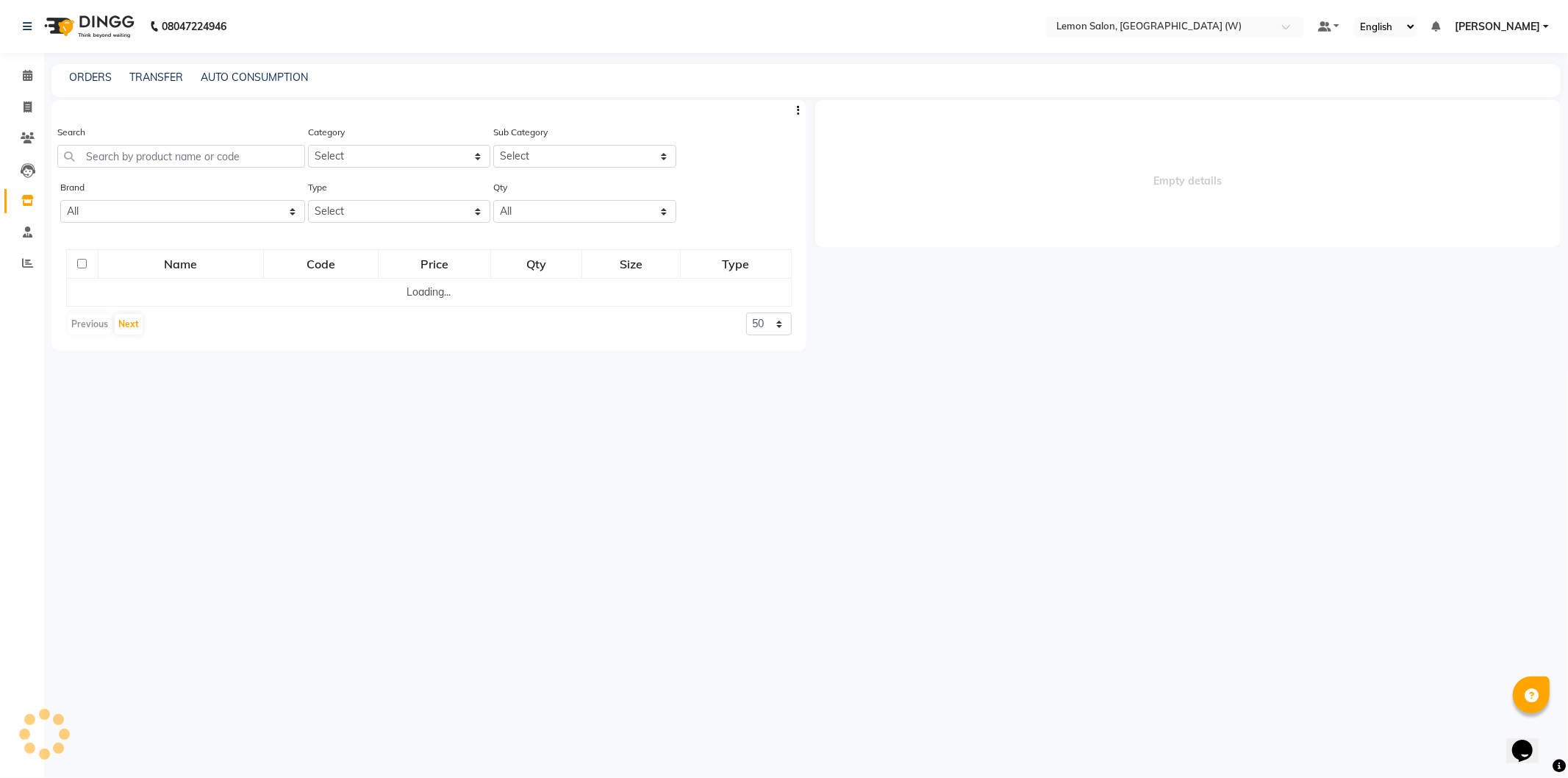
select select
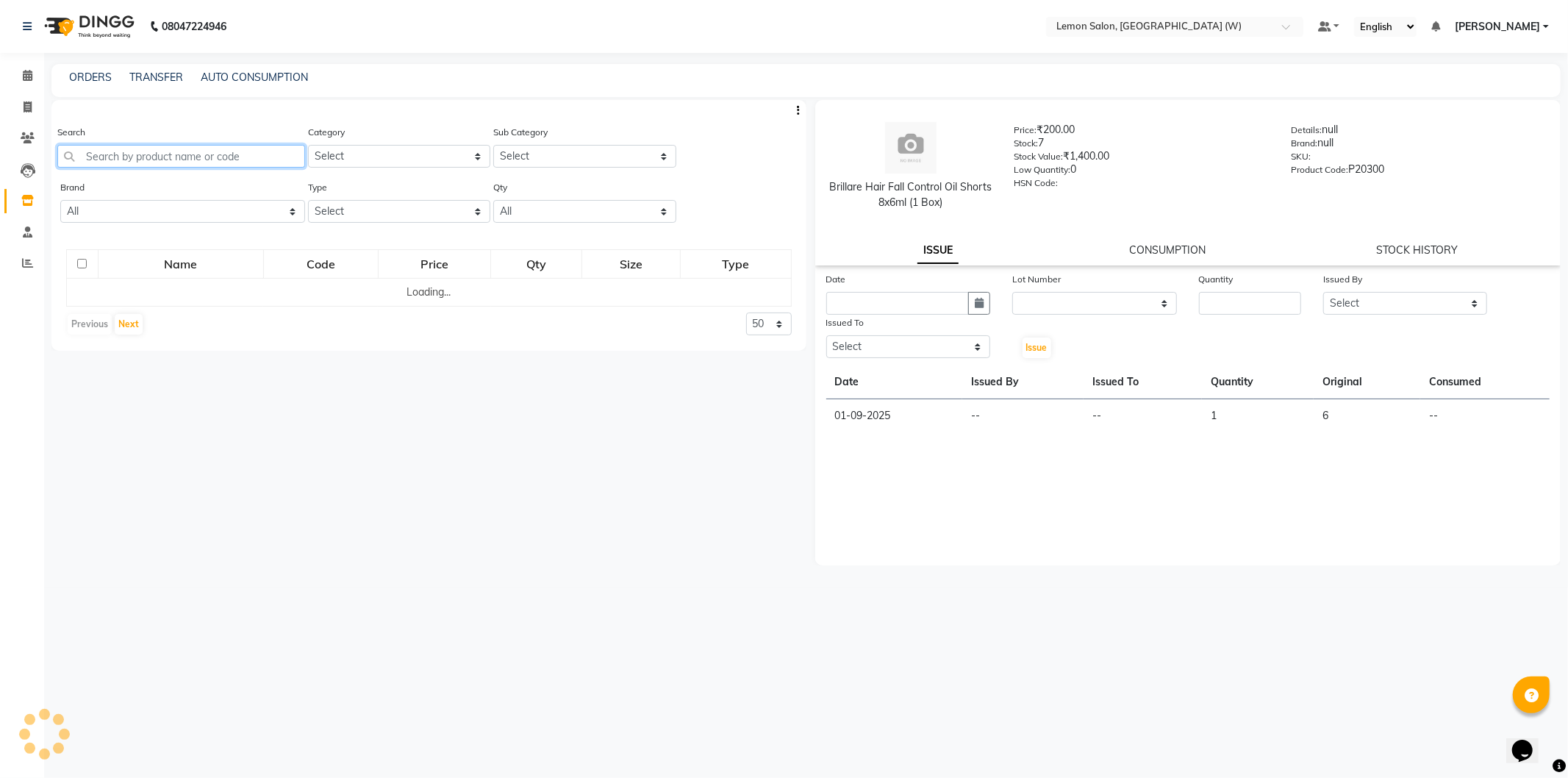
click at [139, 154] on input "text" at bounding box center [181, 156] width 247 height 23
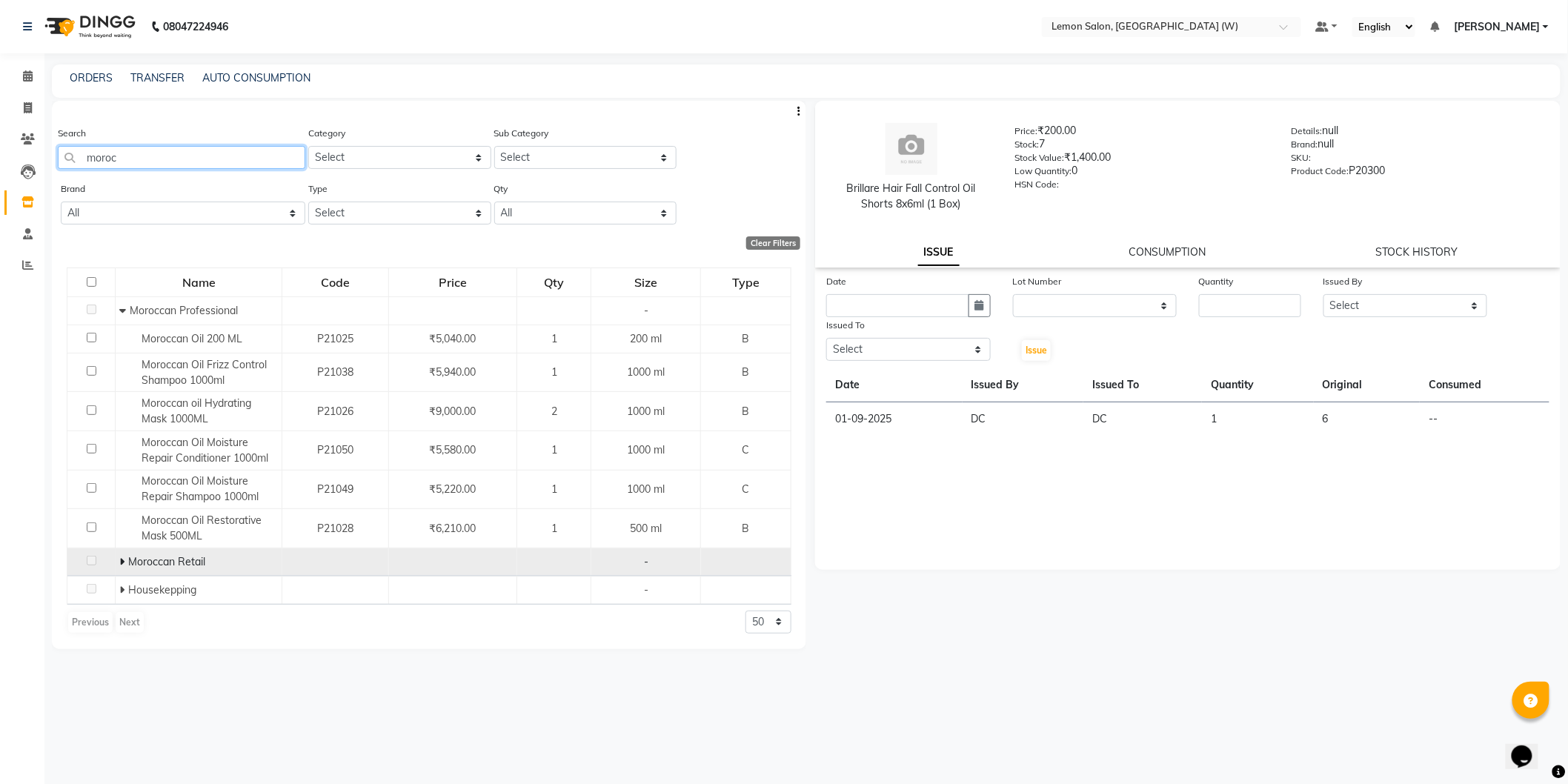
type input "moroc"
click at [125, 560] on span at bounding box center [124, 561] width 9 height 13
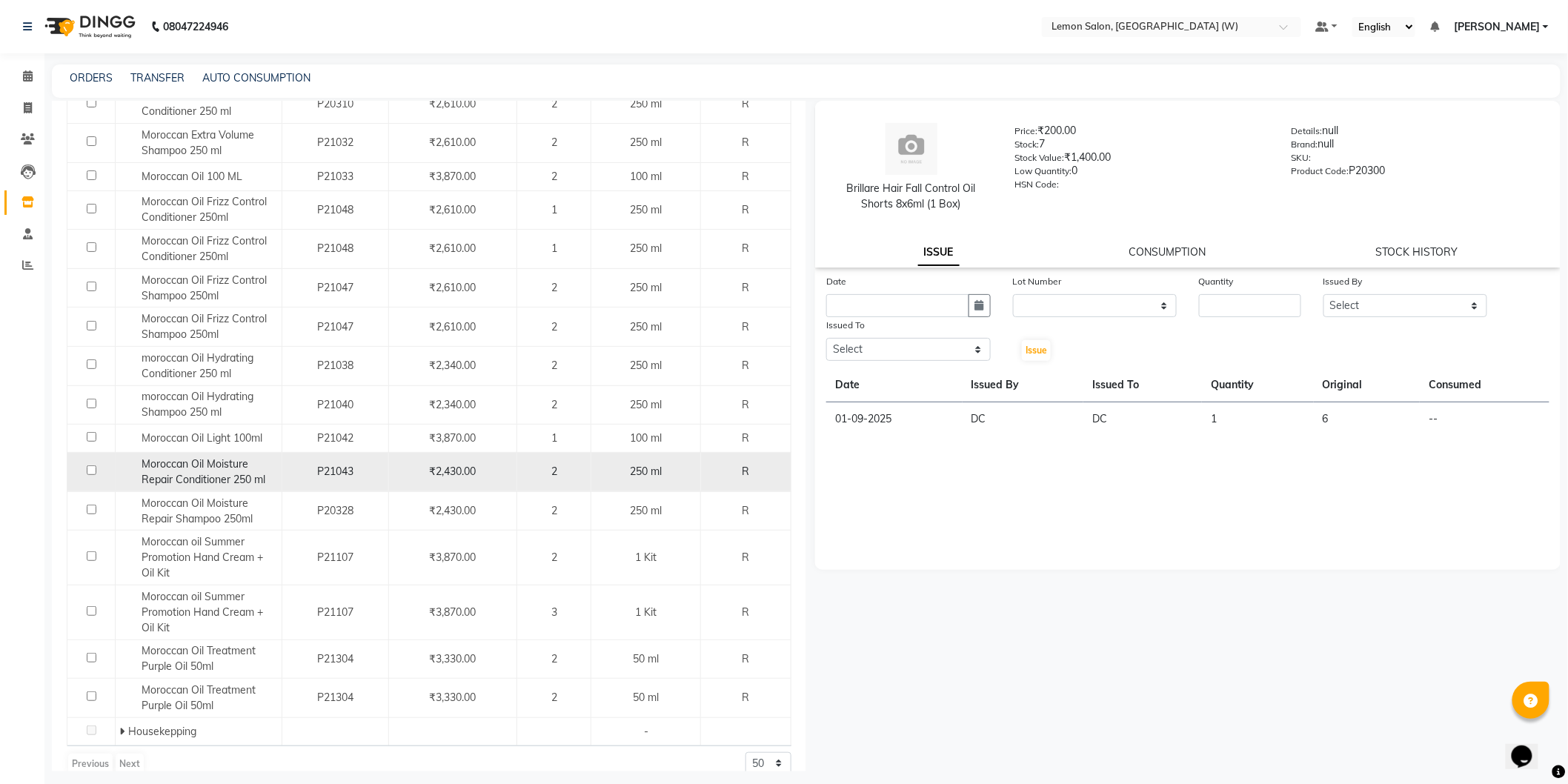
scroll to position [551, 0]
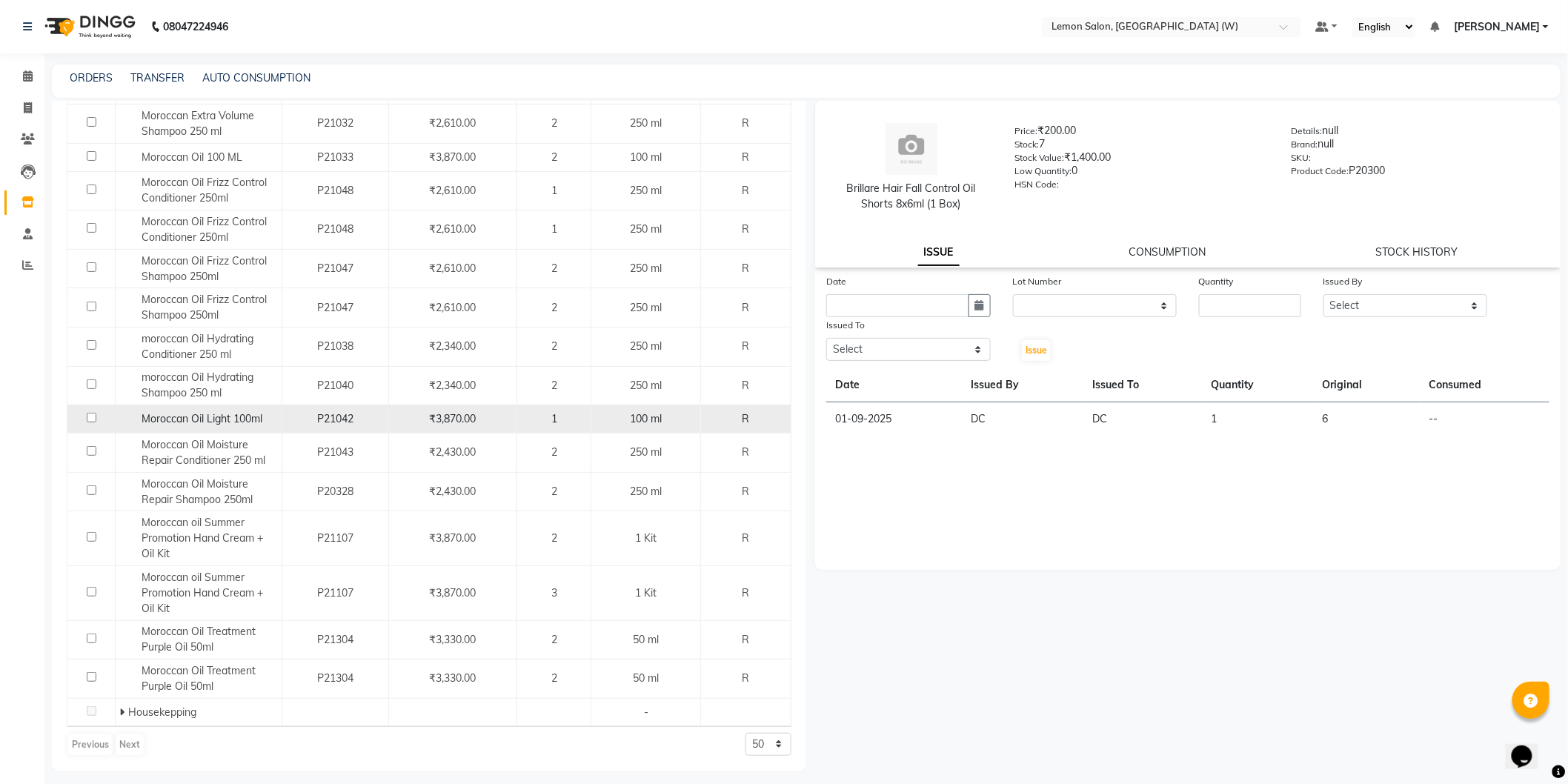
click at [238, 411] on div "Moroccan Oil Light 100ml" at bounding box center [199, 419] width 158 height 16
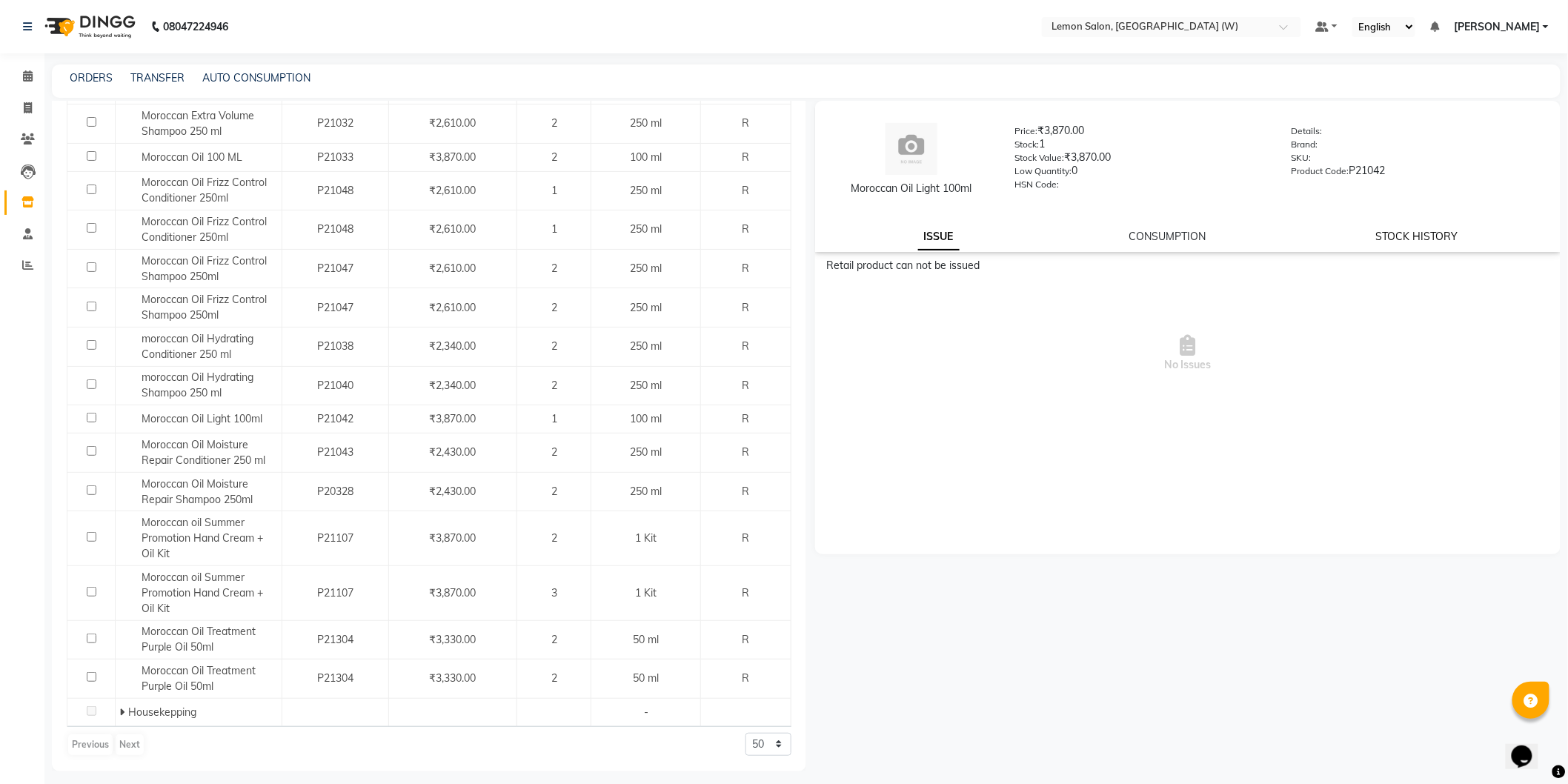
click at [1399, 235] on link "STOCK HISTORY" at bounding box center [1417, 235] width 82 height 13
select select "all"
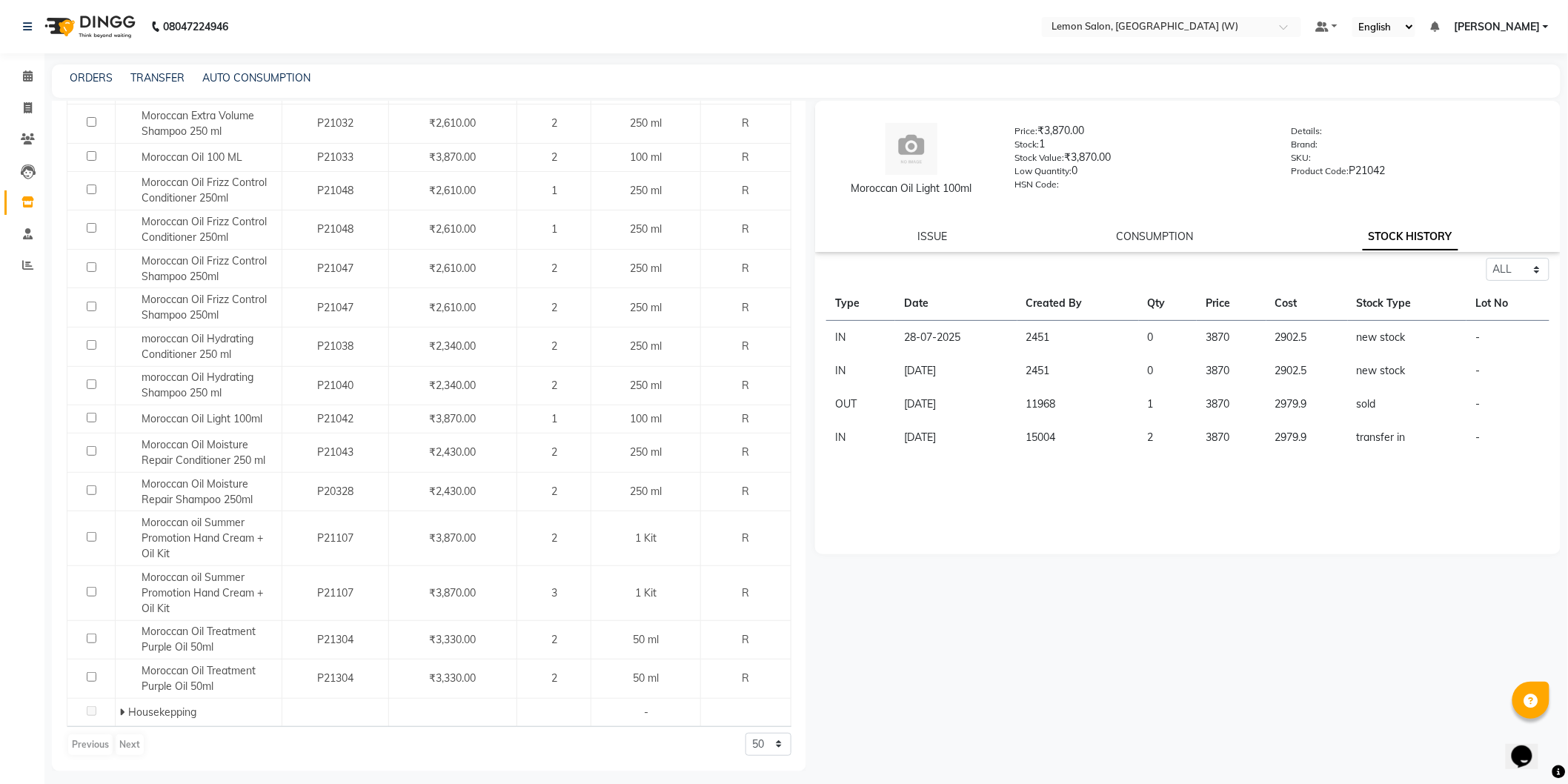
click at [853, 411] on td "OUT" at bounding box center [861, 404] width 69 height 34
click at [853, 409] on td "OUT" at bounding box center [861, 404] width 69 height 34
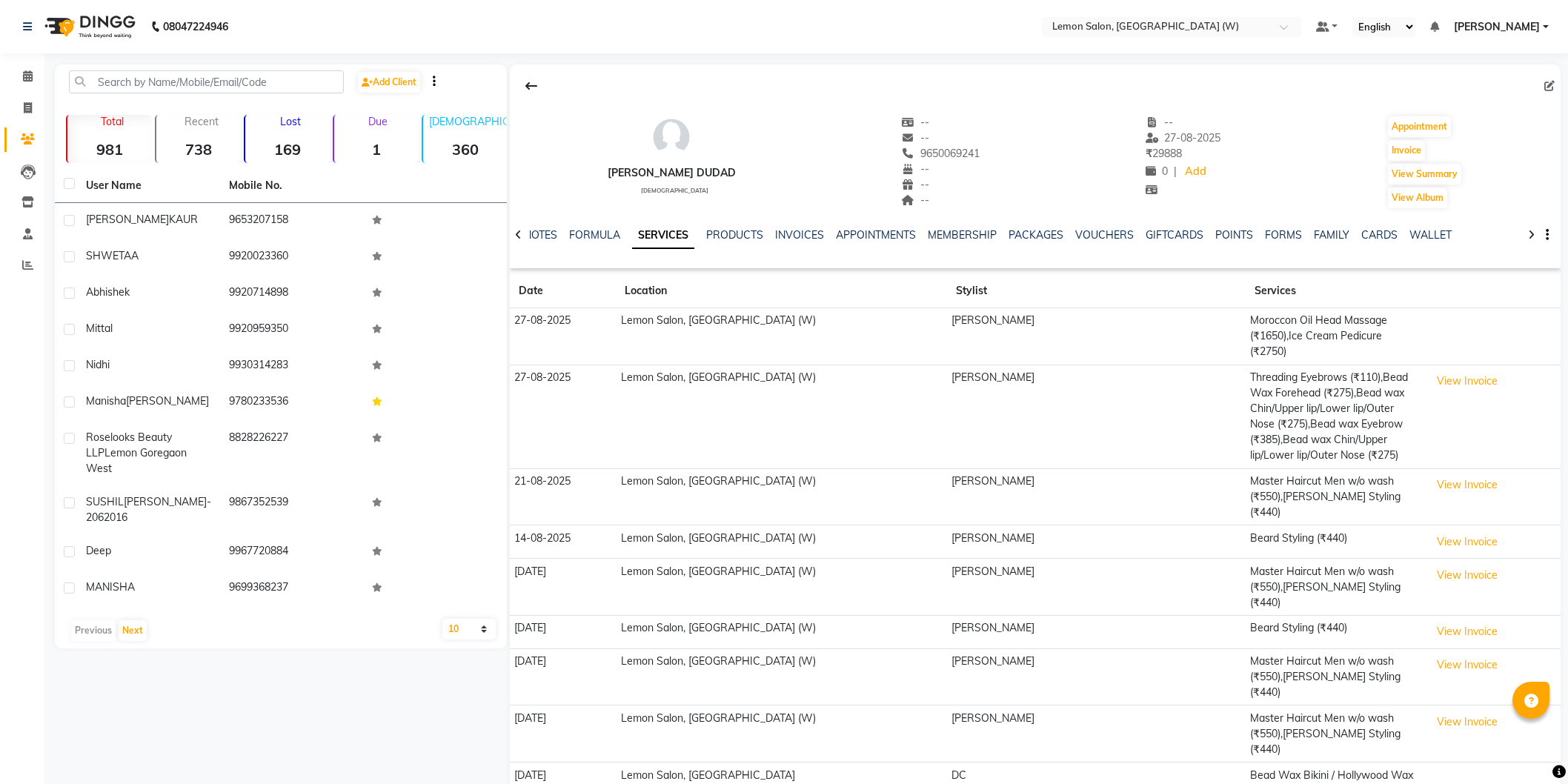
select select "500"
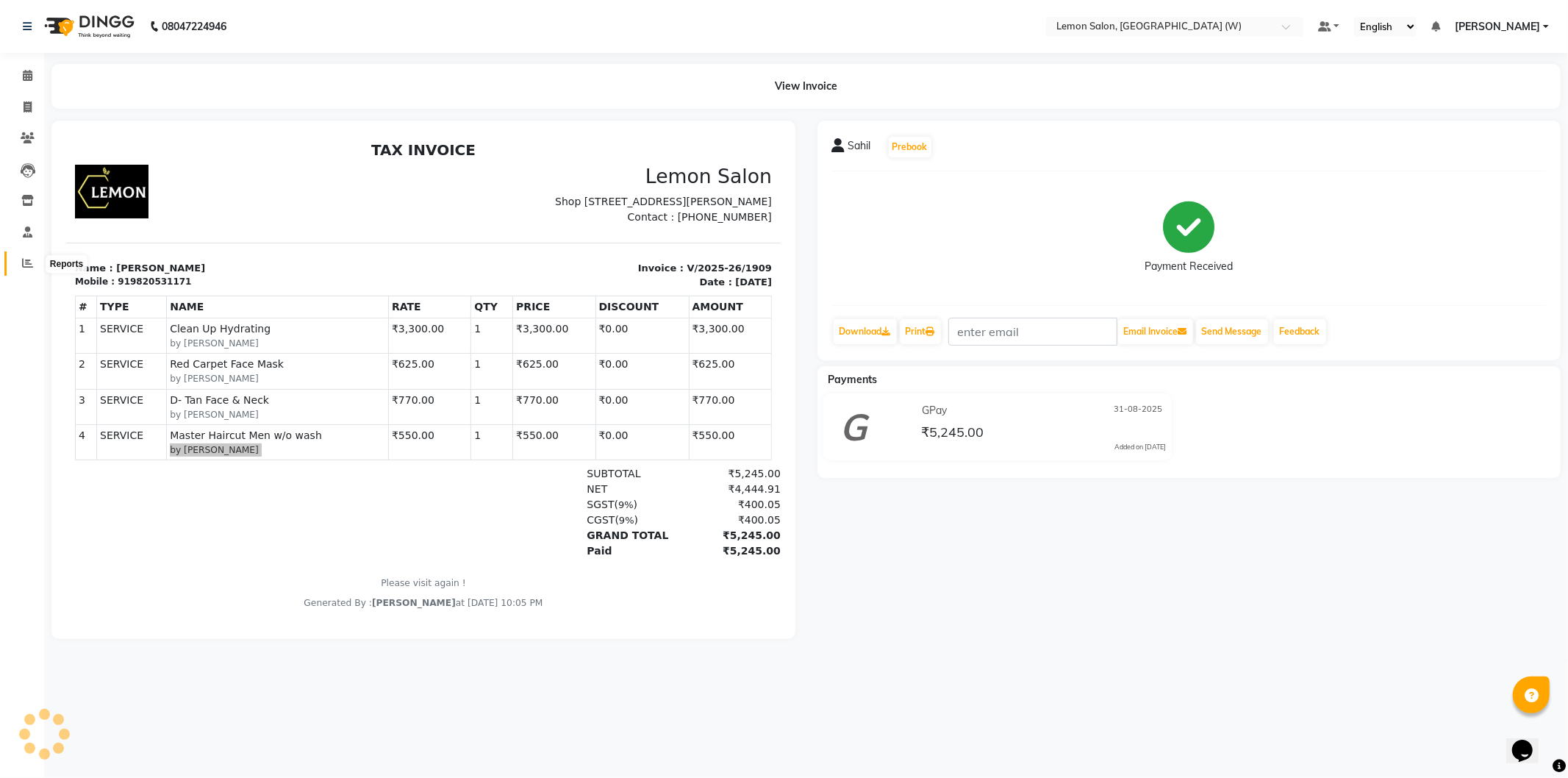
click at [27, 261] on icon at bounding box center [26, 262] width 11 height 11
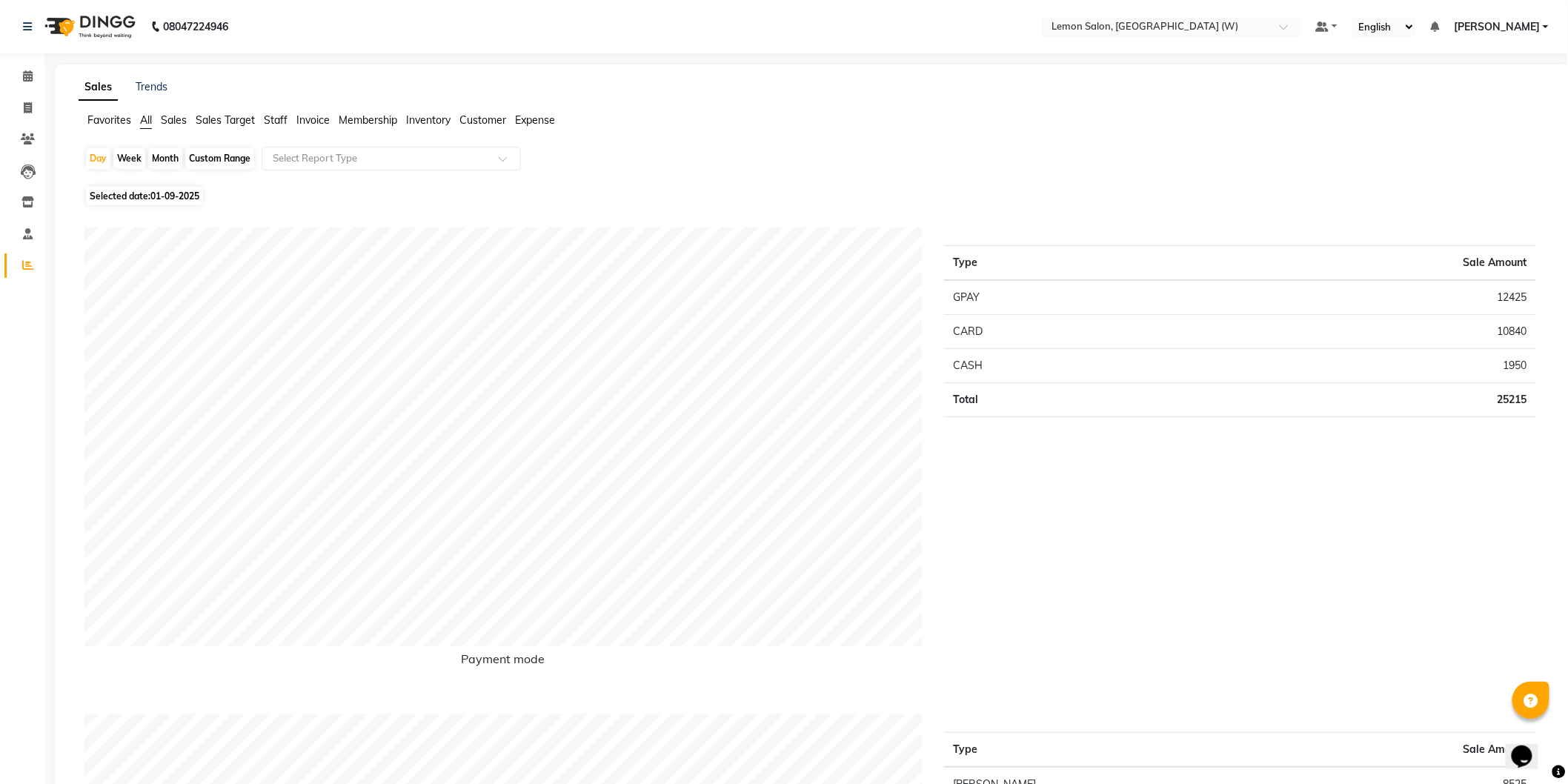
click at [167, 200] on span "01-09-2025" at bounding box center [174, 196] width 48 height 11
select select "9"
select select "2025"
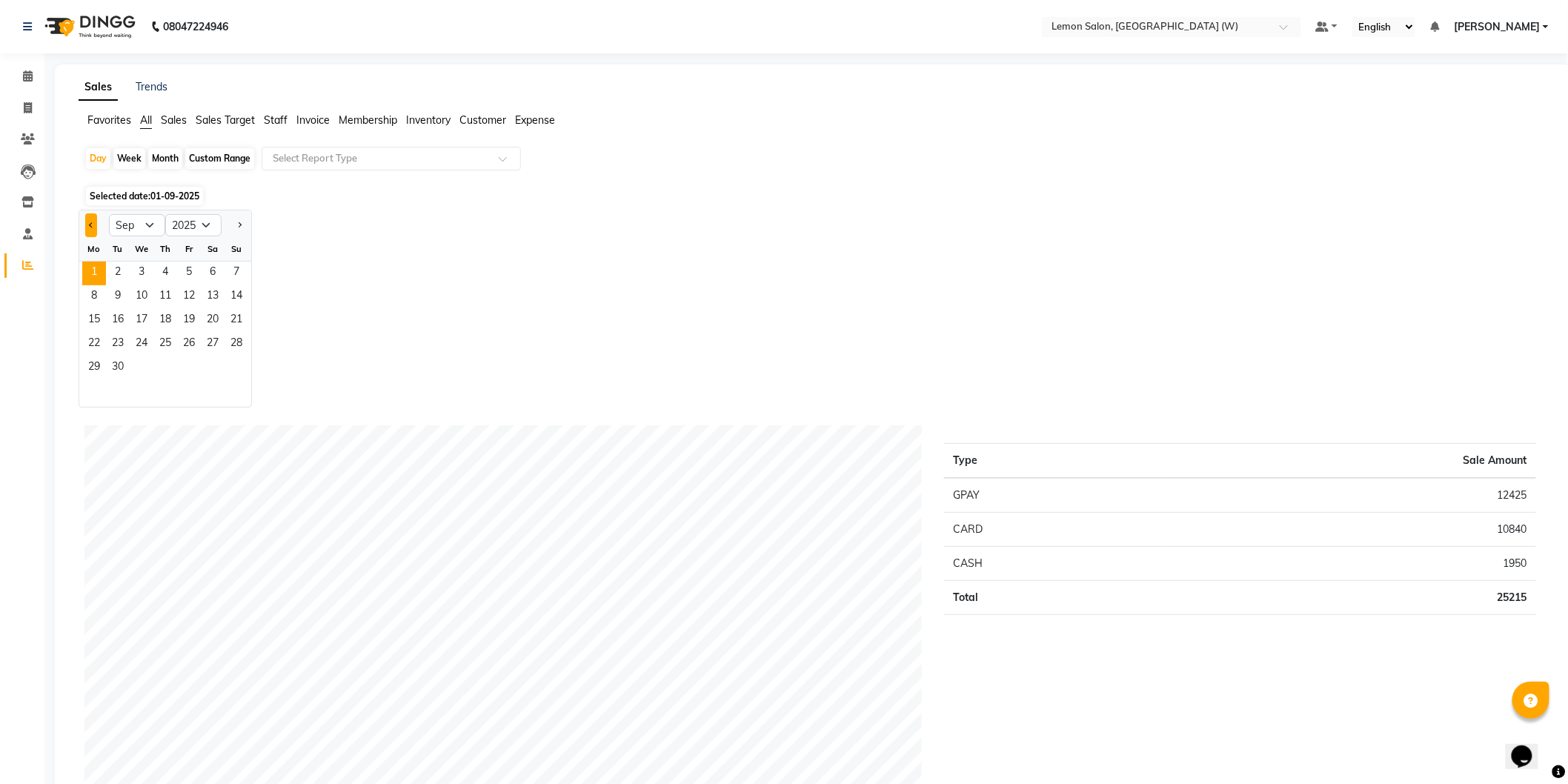
click at [95, 225] on button "Previous month" at bounding box center [91, 225] width 12 height 24
select select "8"
click at [239, 287] on span "10" at bounding box center [236, 297] width 24 height 24
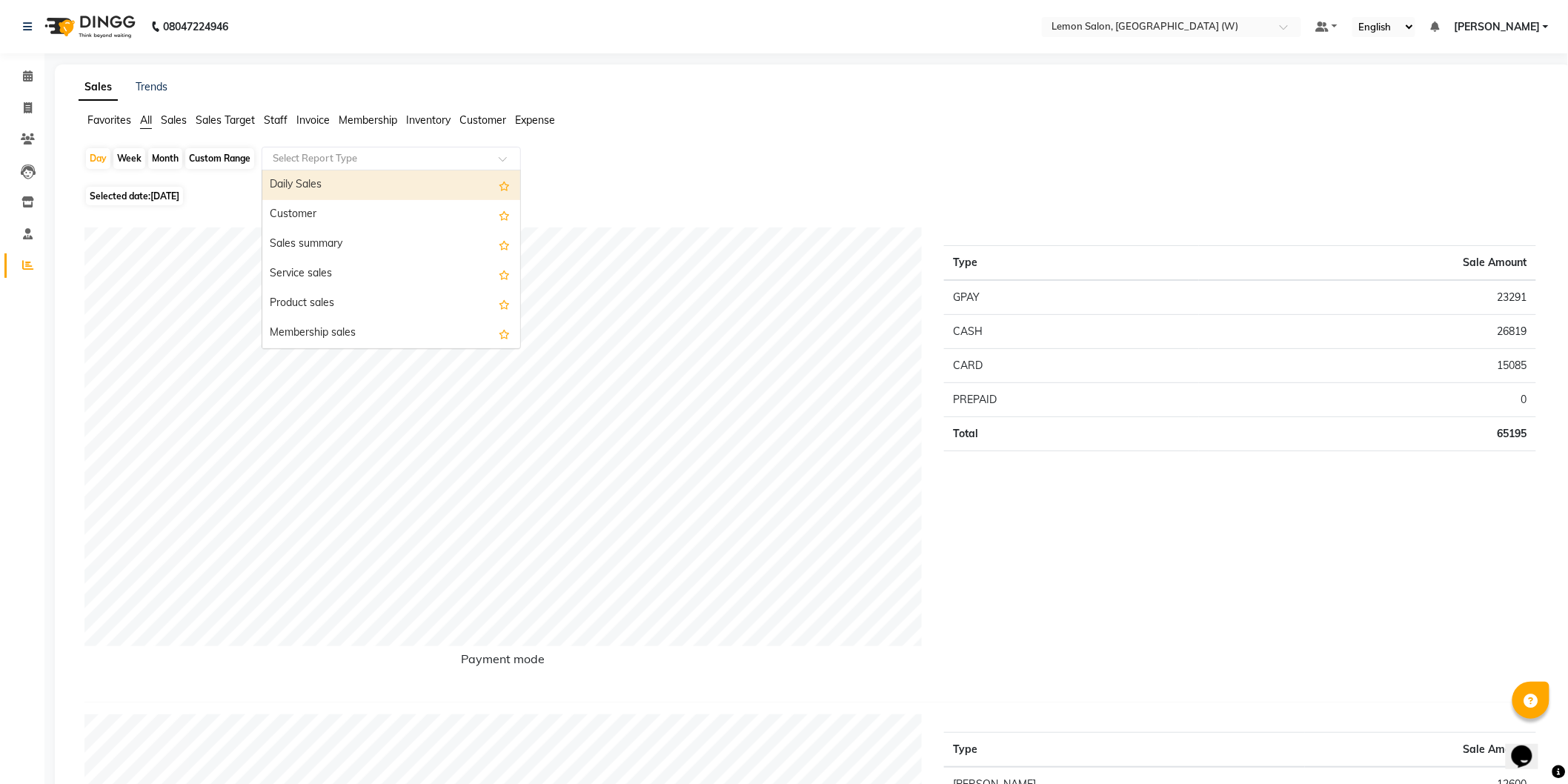
drag, startPoint x: 371, startPoint y: 157, endPoint x: 344, endPoint y: 202, distance: 52.5
click at [366, 160] on input "text" at bounding box center [377, 158] width 214 height 15
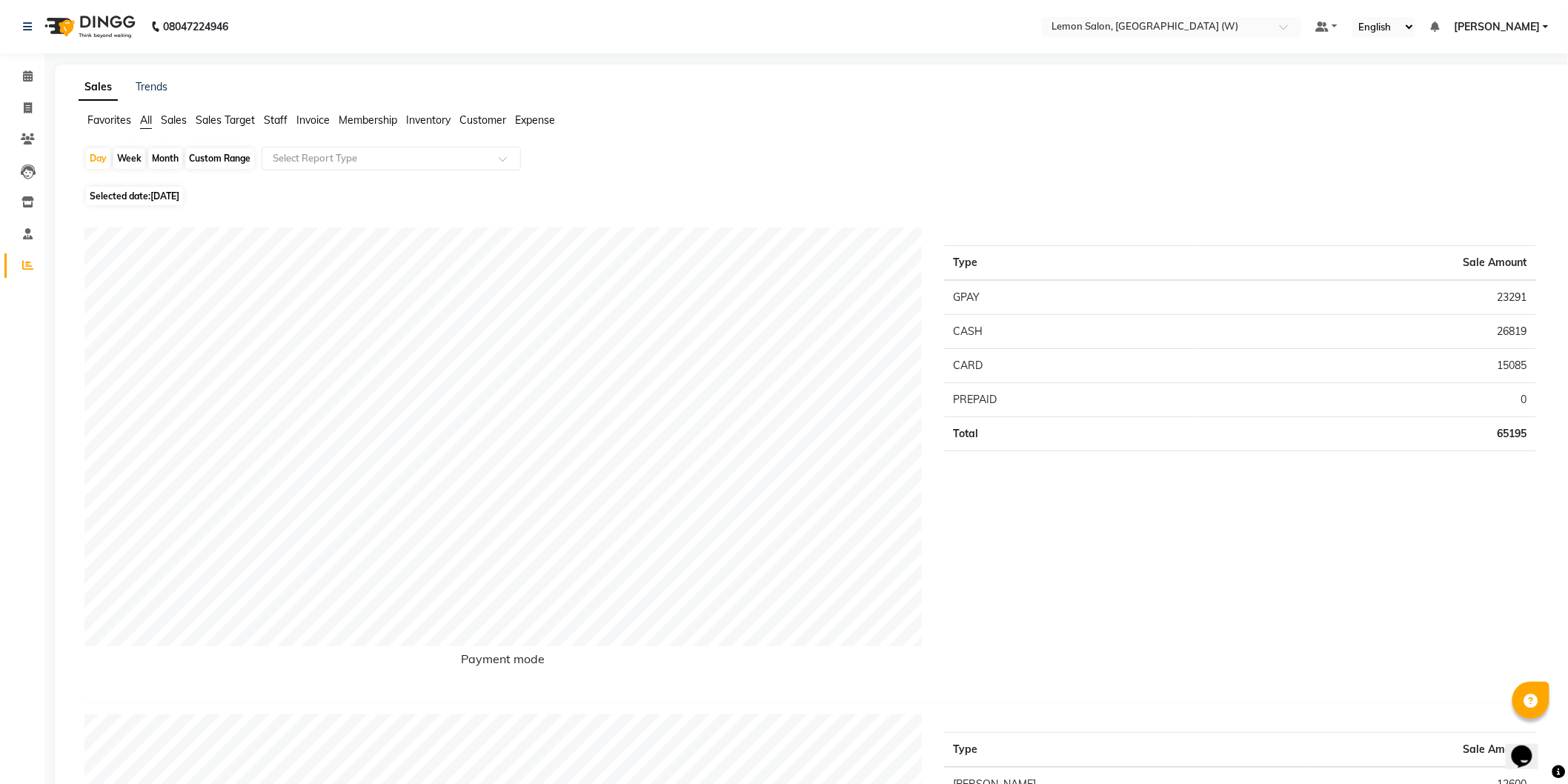
click at [276, 124] on li "Staff" at bounding box center [276, 121] width 24 height 16
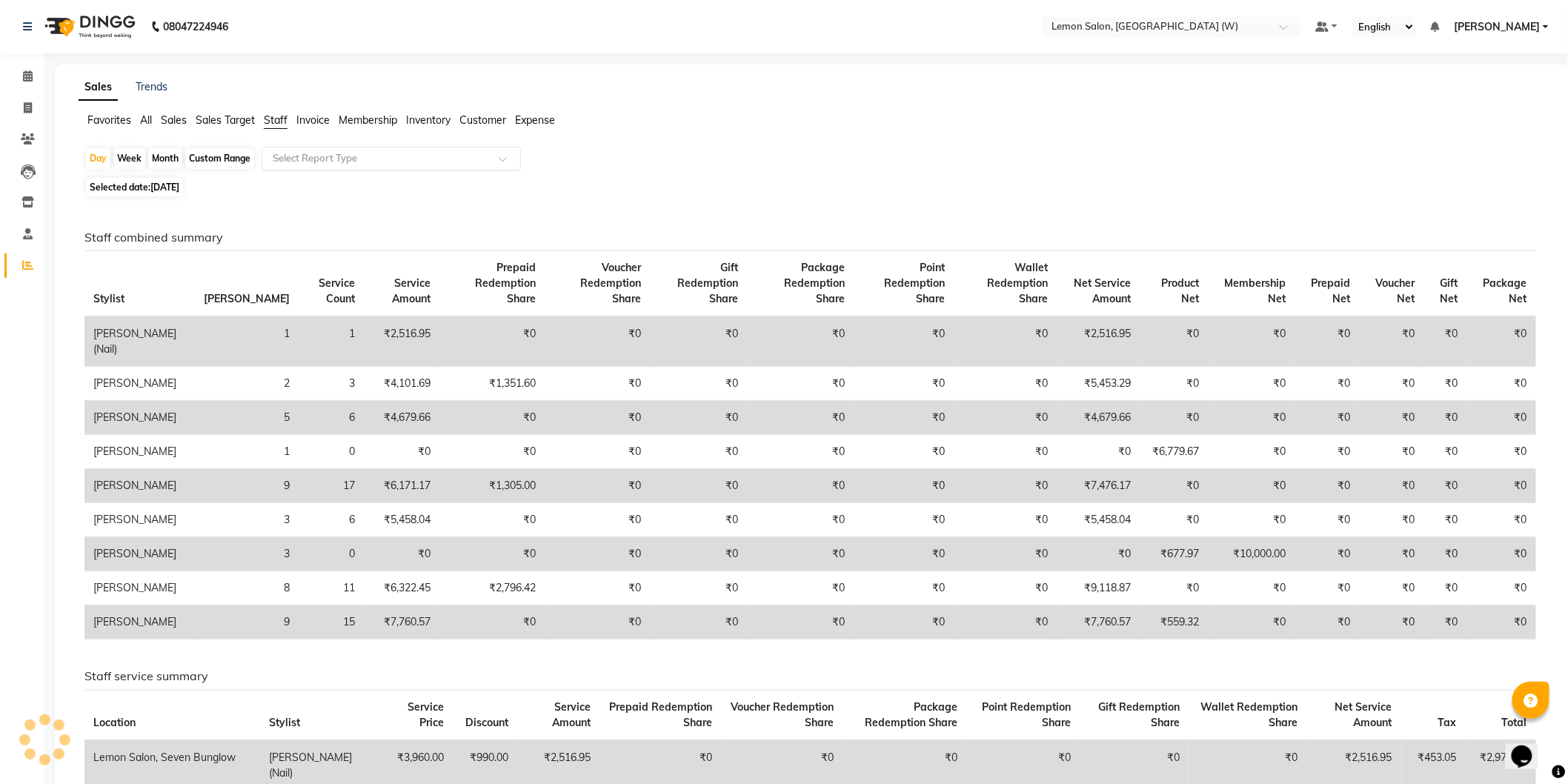
click at [353, 165] on input "text" at bounding box center [377, 158] width 214 height 15
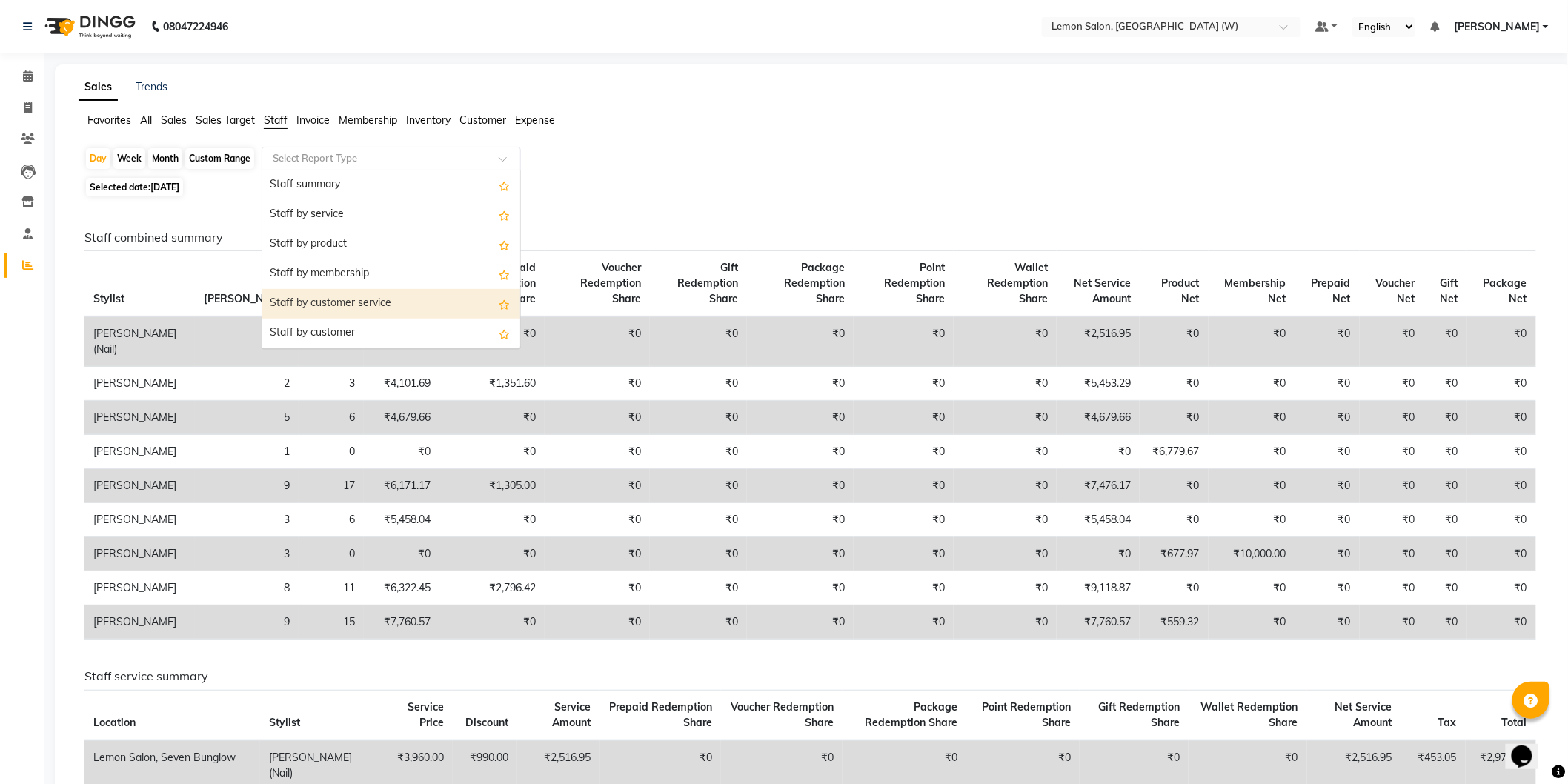
click at [341, 307] on div "Staff by customer service" at bounding box center [391, 304] width 258 height 30
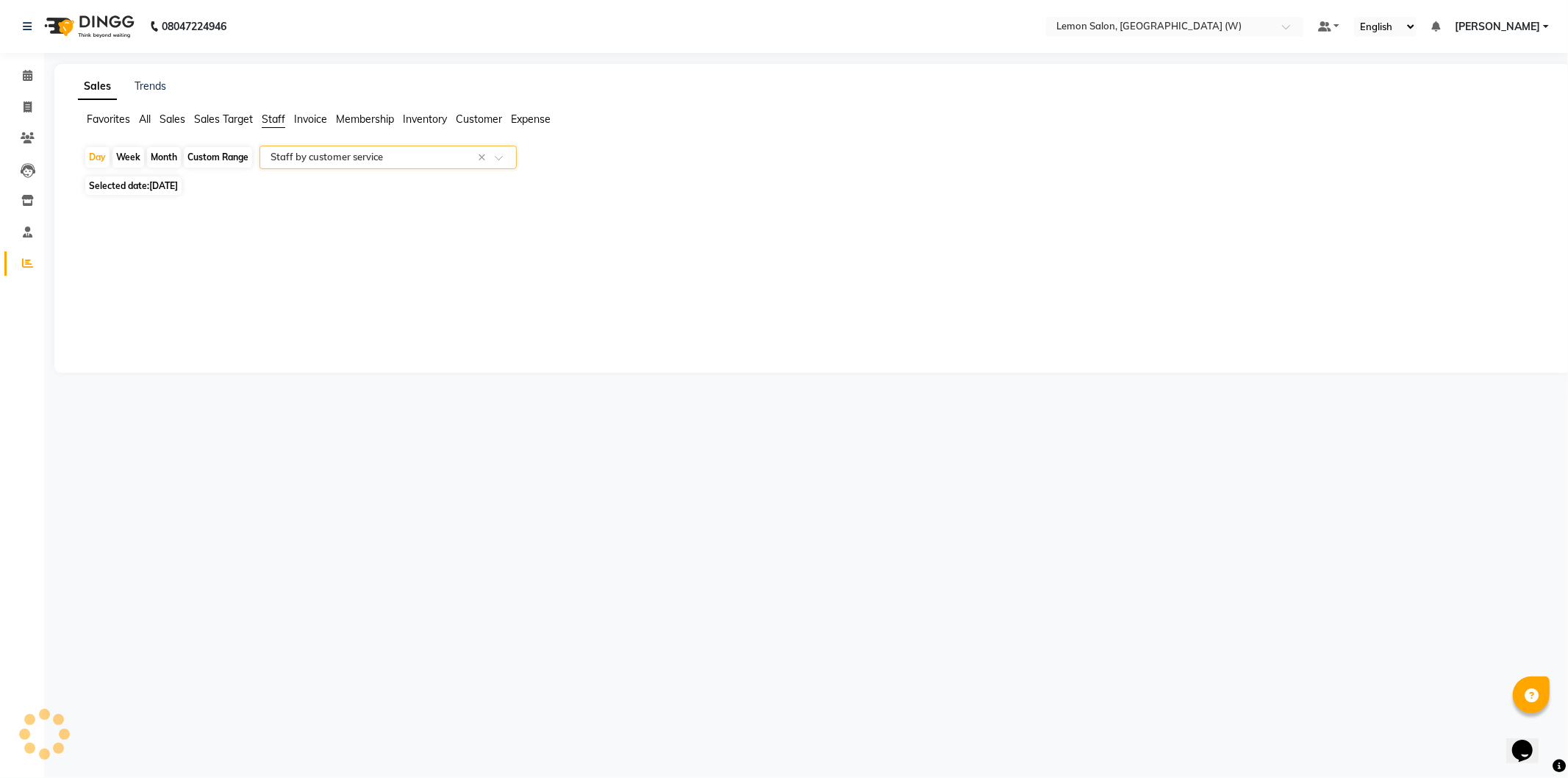
select select "csv"
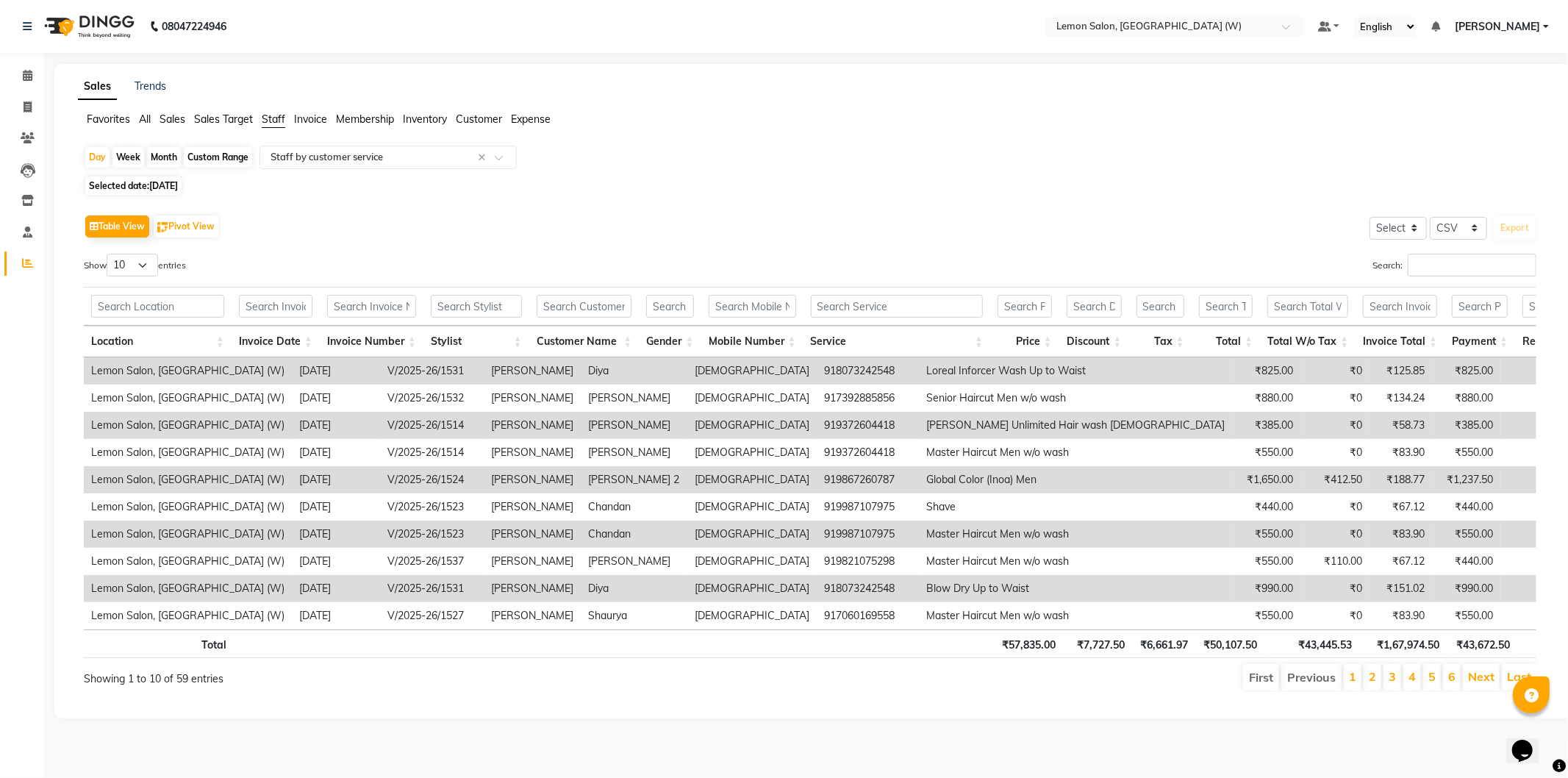
click at [140, 186] on span "Selected date: 10-08-2025" at bounding box center [133, 185] width 96 height 19
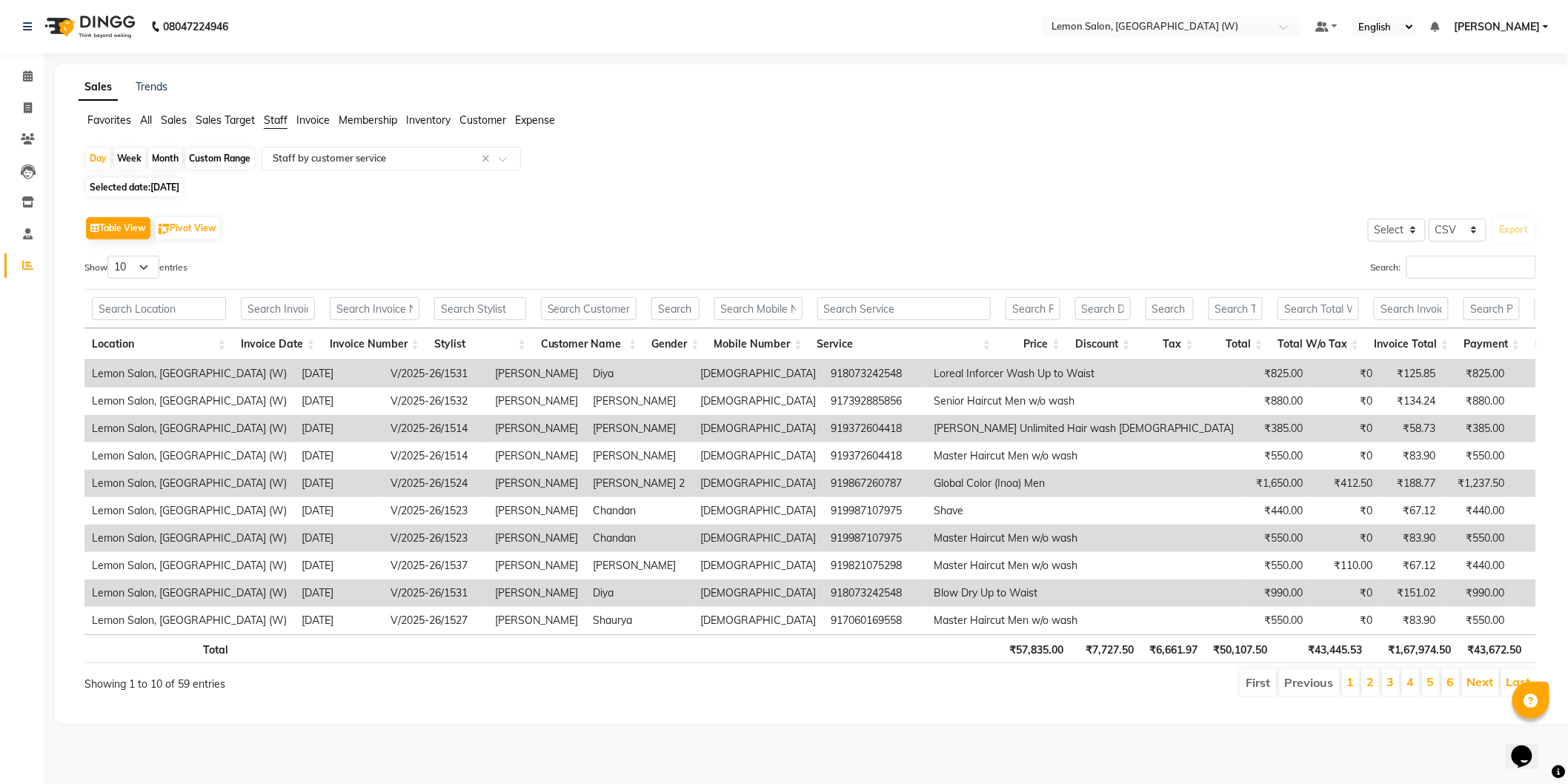
select select "8"
select select "2025"
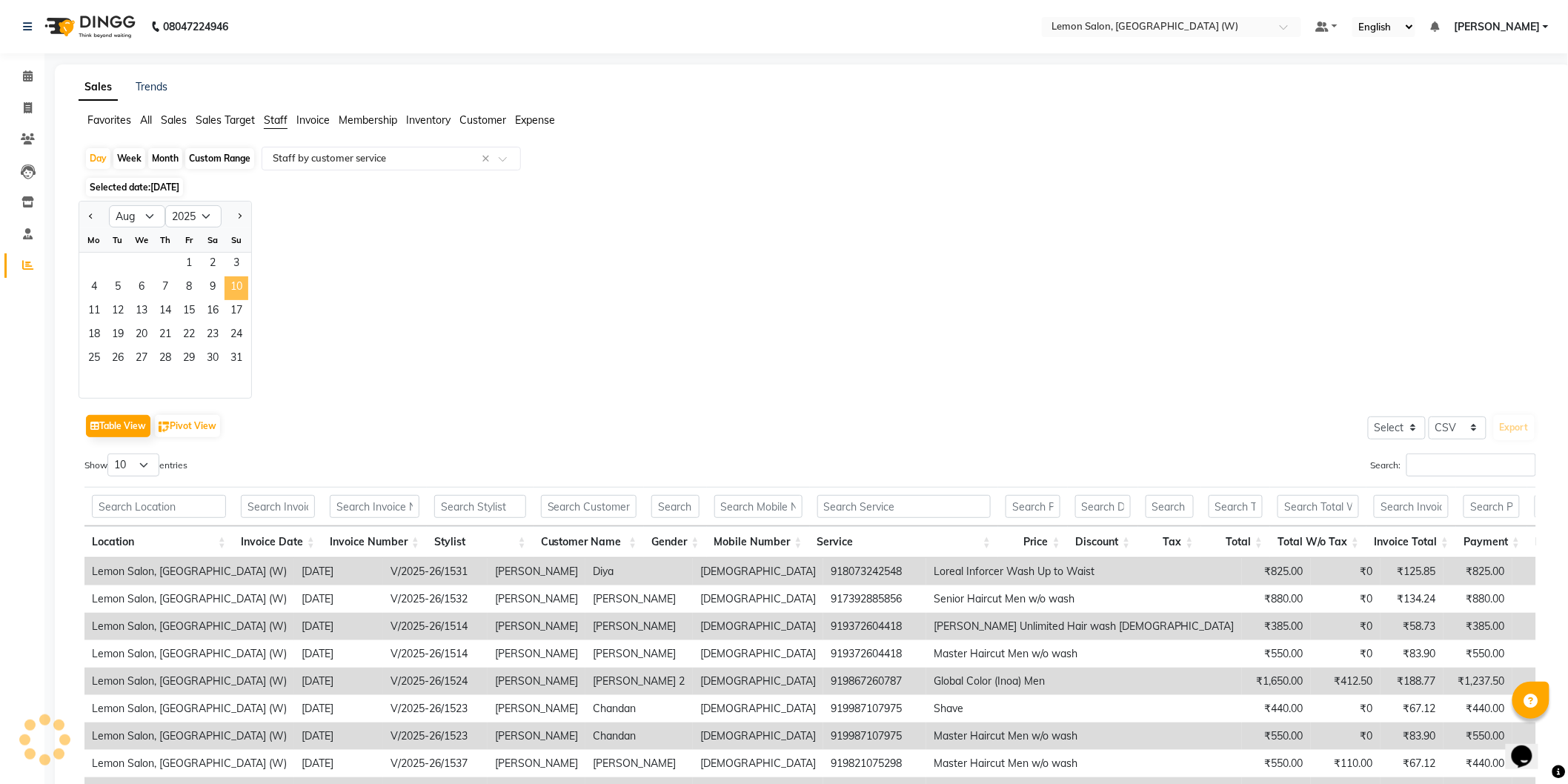
click at [246, 285] on span "10" at bounding box center [236, 288] width 24 height 24
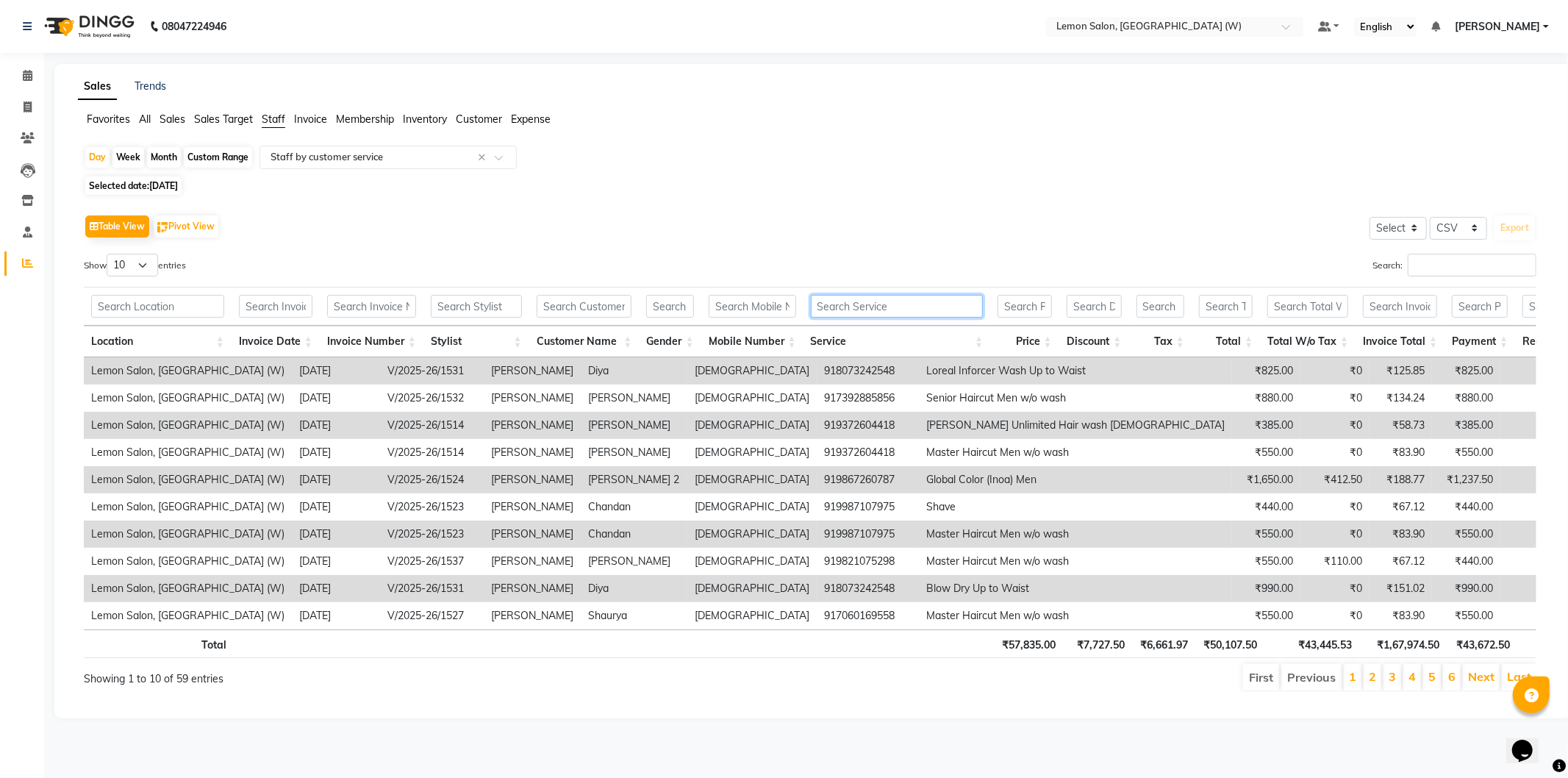
click at [888, 306] on input "text" at bounding box center [897, 305] width 173 height 23
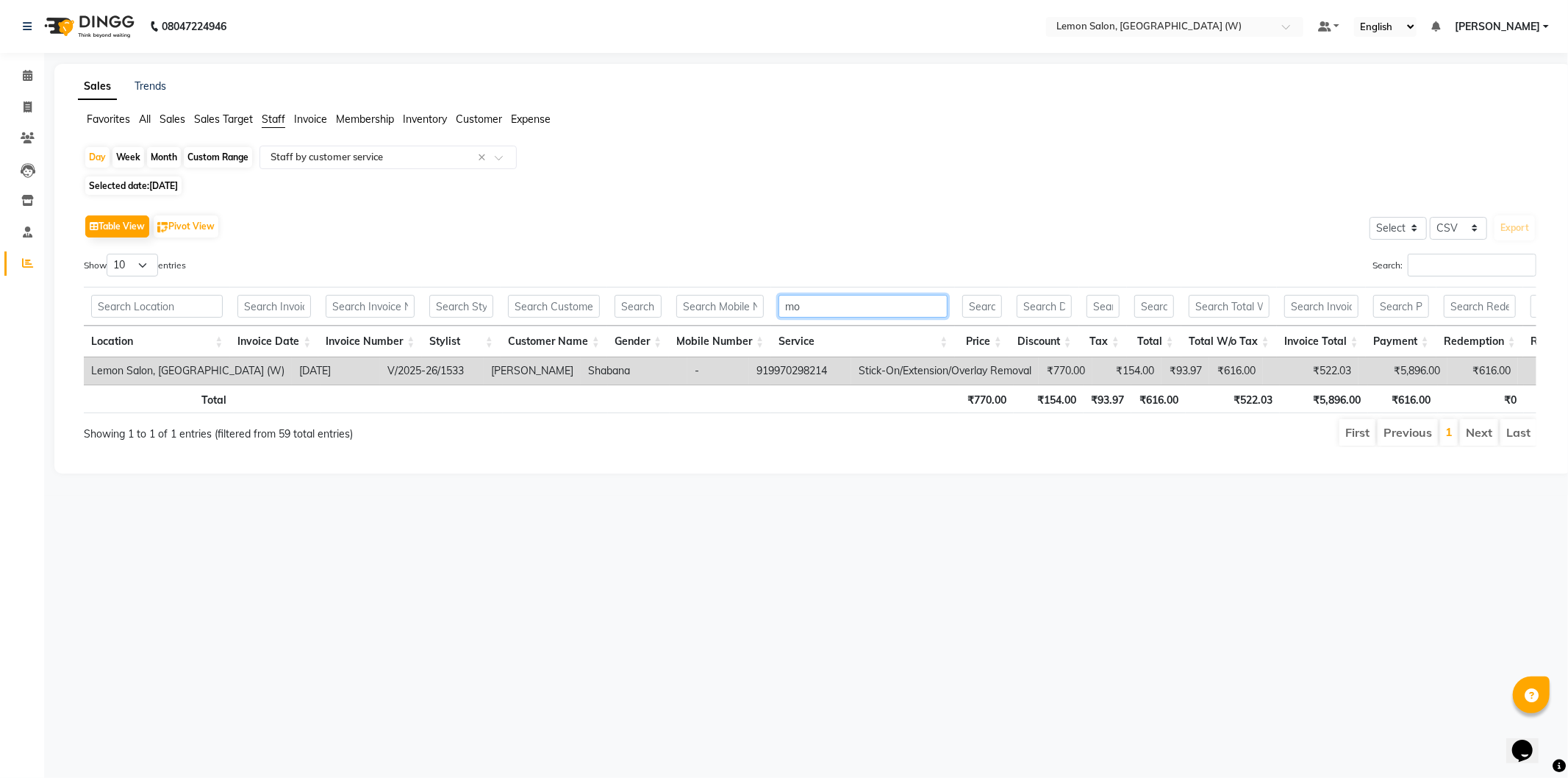
type input "m"
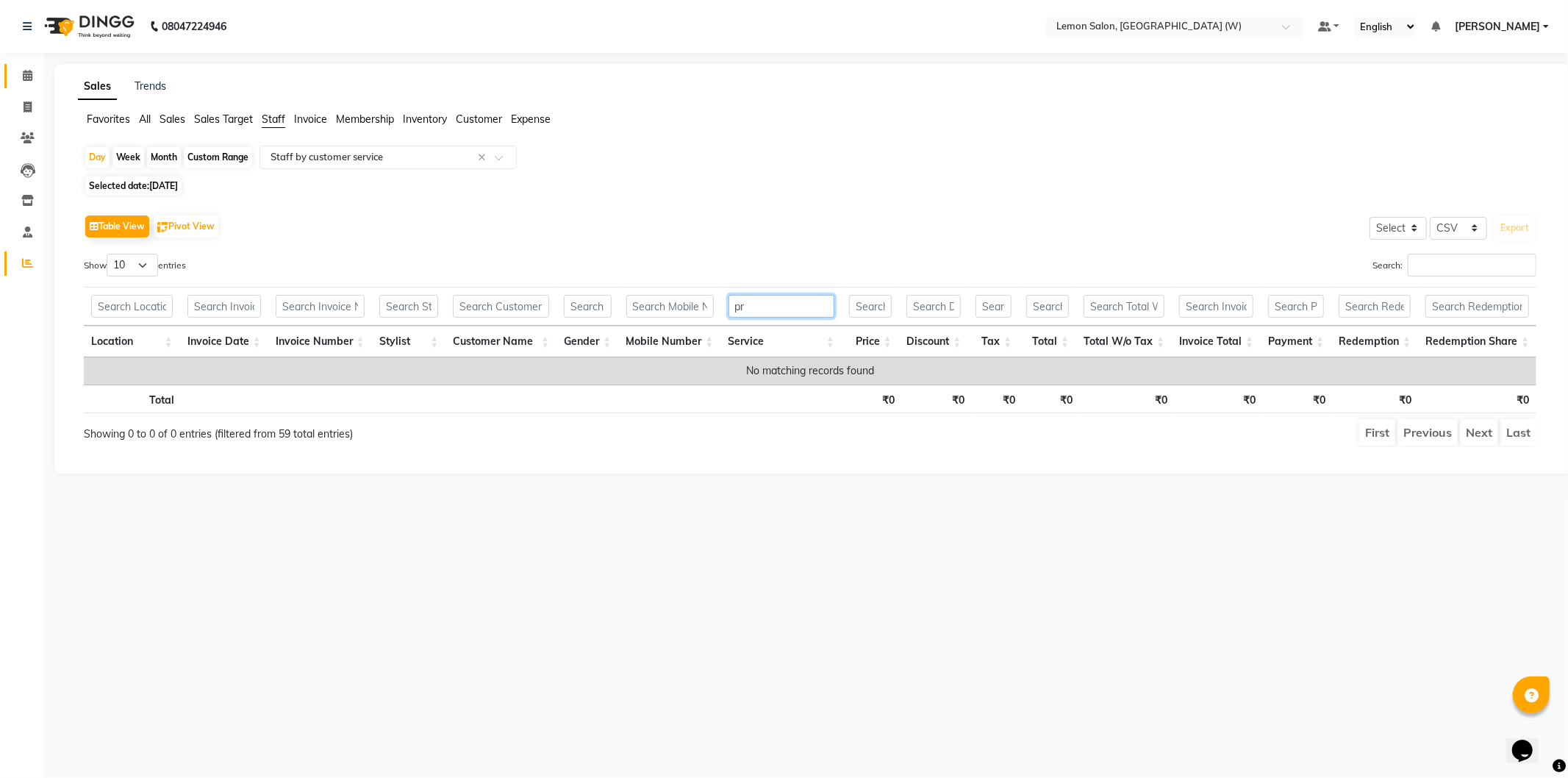
type input "pr"
click at [33, 67] on link "Calendar" at bounding box center [22, 76] width 35 height 25
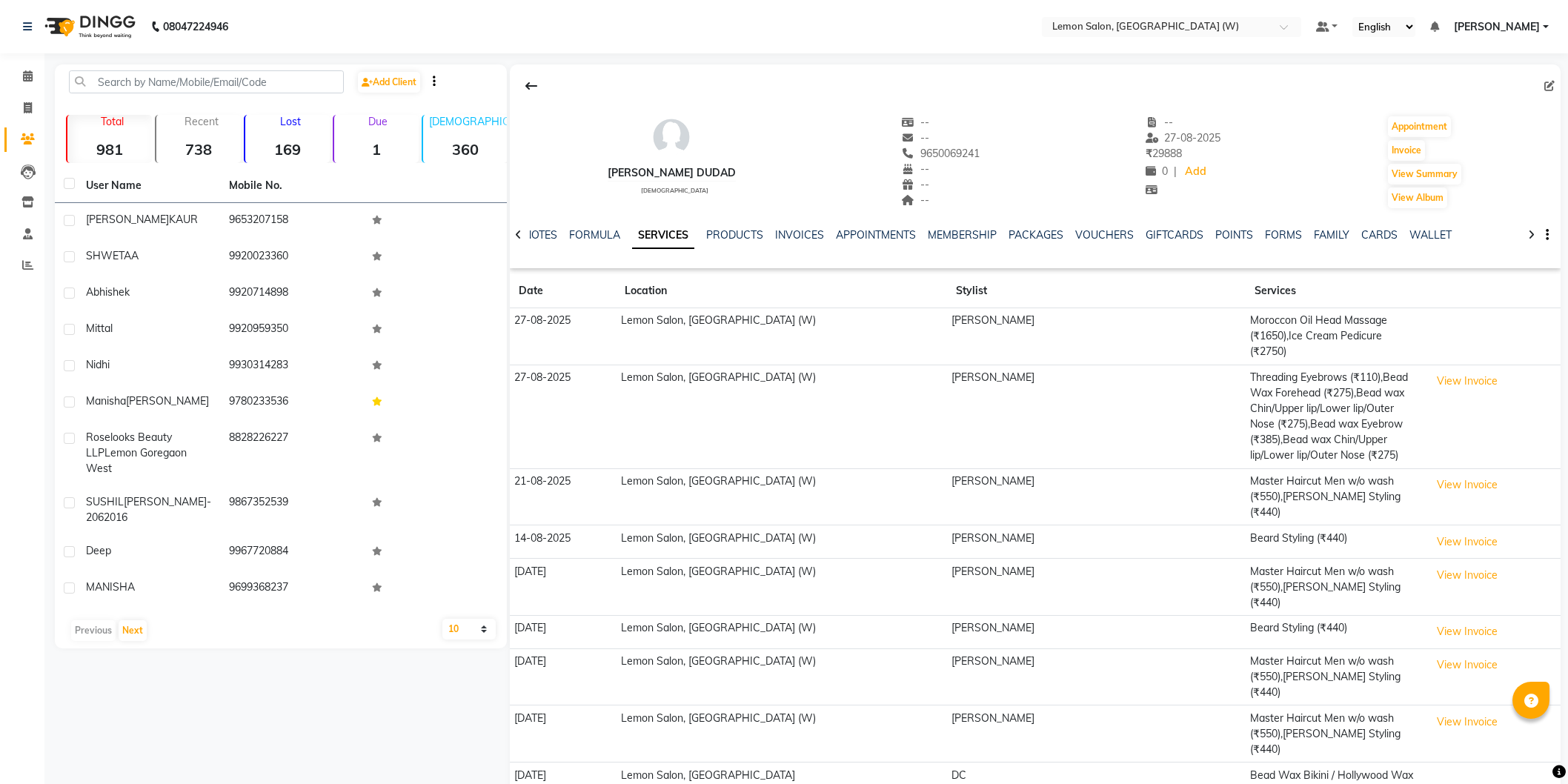
select select "500"
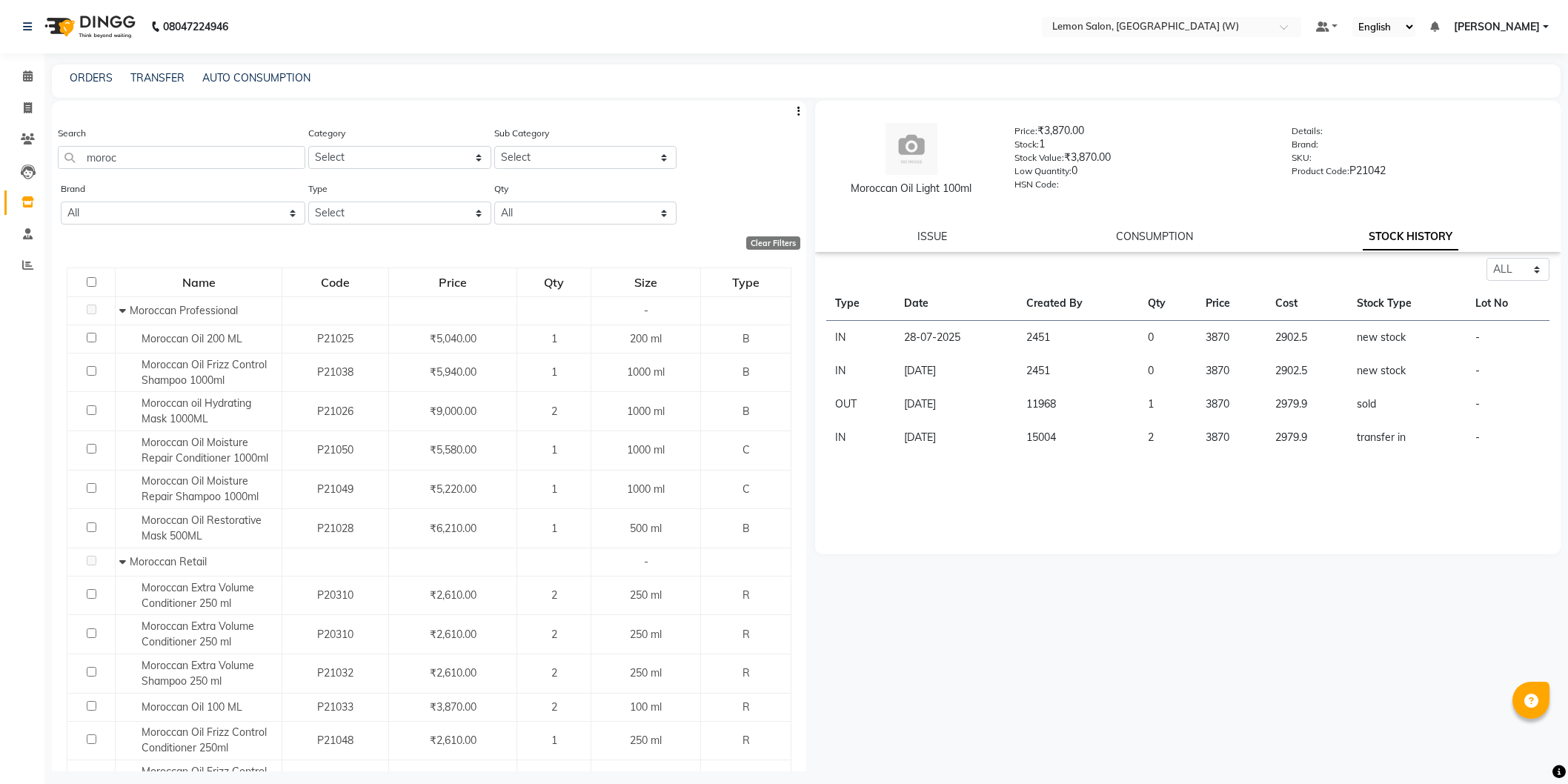
select select "all"
drag, startPoint x: 22, startPoint y: 79, endPoint x: 231, endPoint y: 1, distance: 223.1
click at [23, 79] on icon at bounding box center [28, 75] width 10 height 11
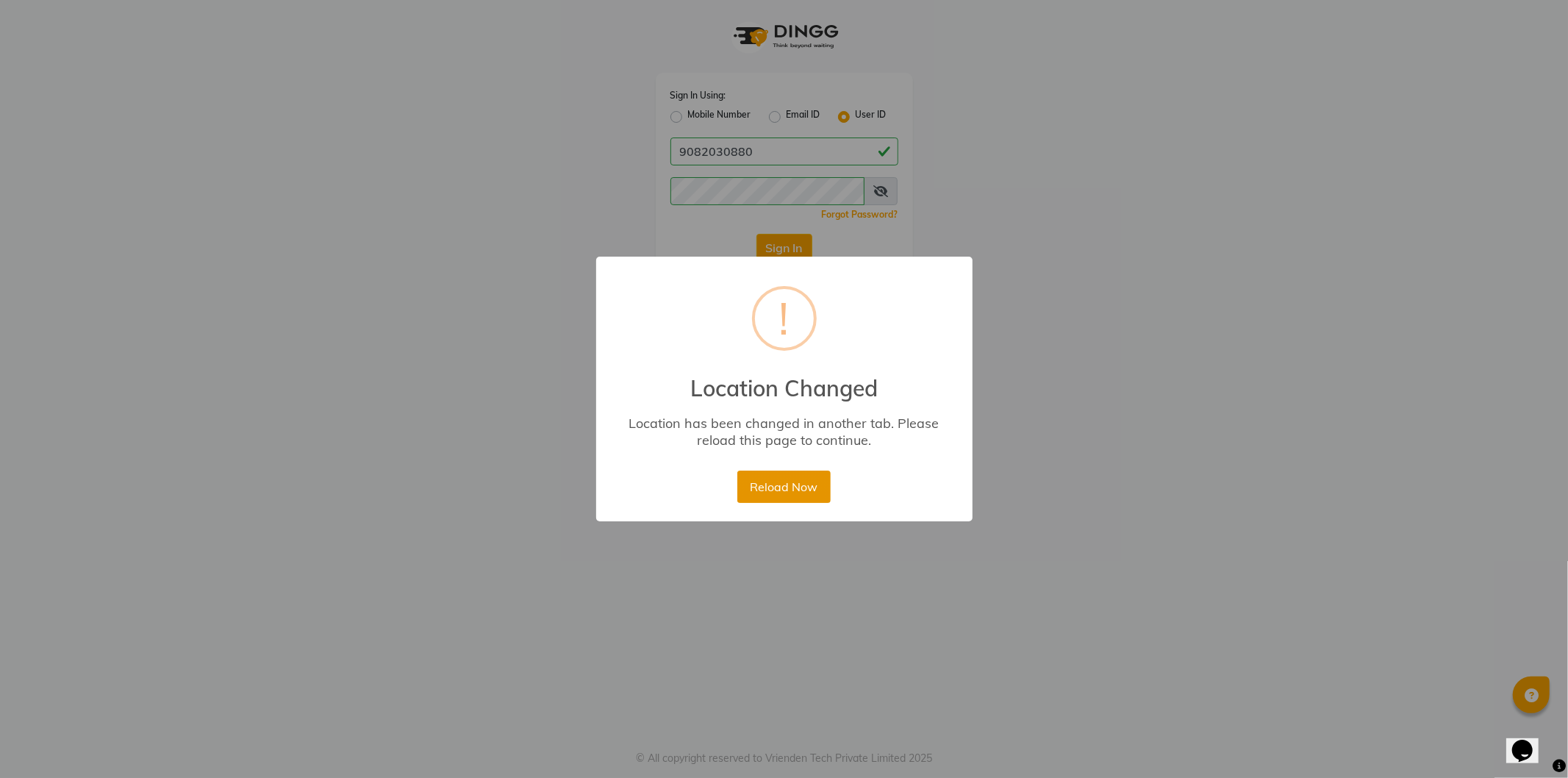
click at [796, 496] on button "Reload Now" at bounding box center [783, 486] width 93 height 32
